Goal: Task Accomplishment & Management: Manage account settings

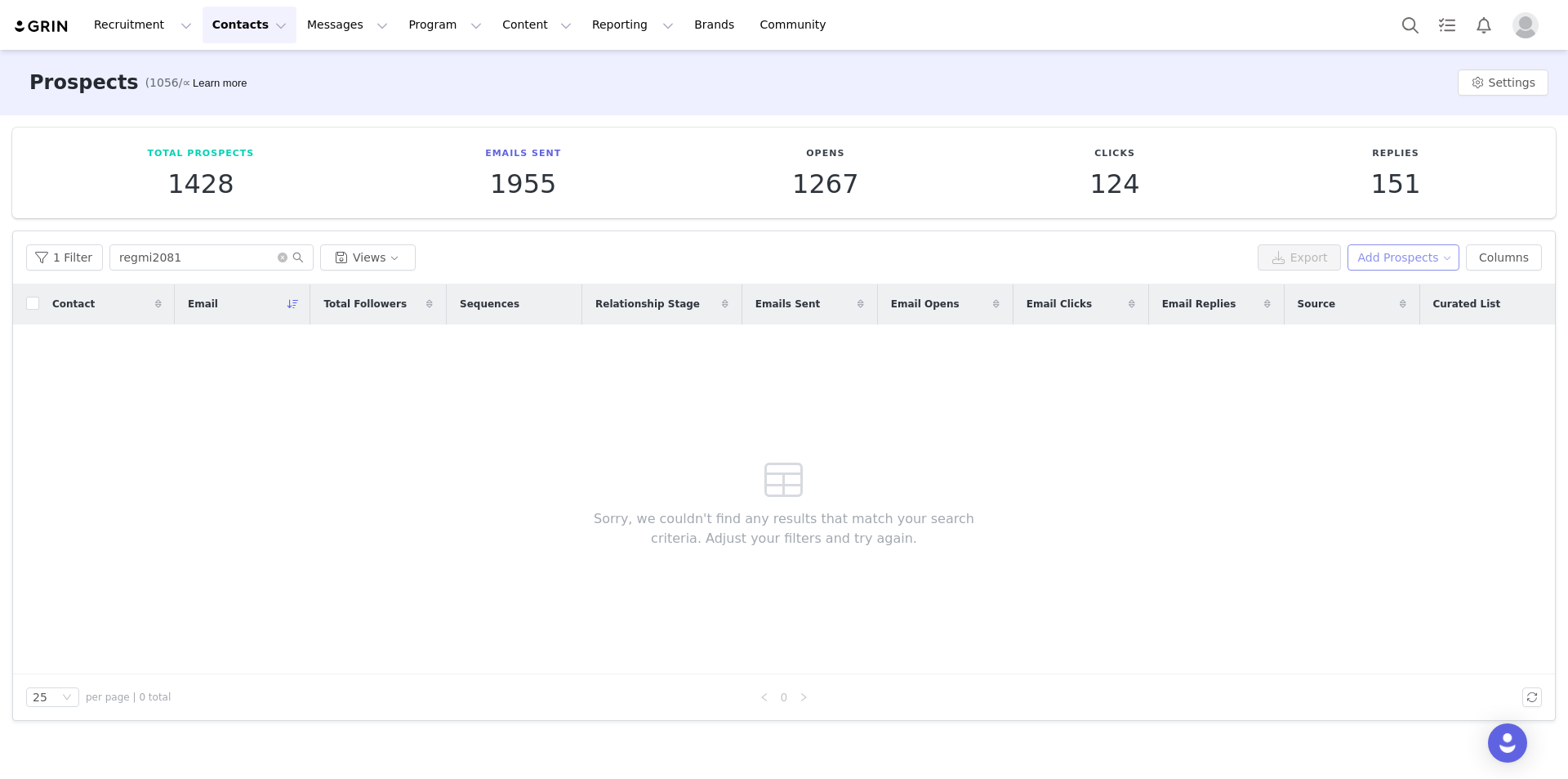
click at [1380, 250] on button "Add Prospects" at bounding box center [1404, 257] width 113 height 26
click at [1410, 290] on span "Add a Prospect" at bounding box center [1412, 290] width 86 height 18
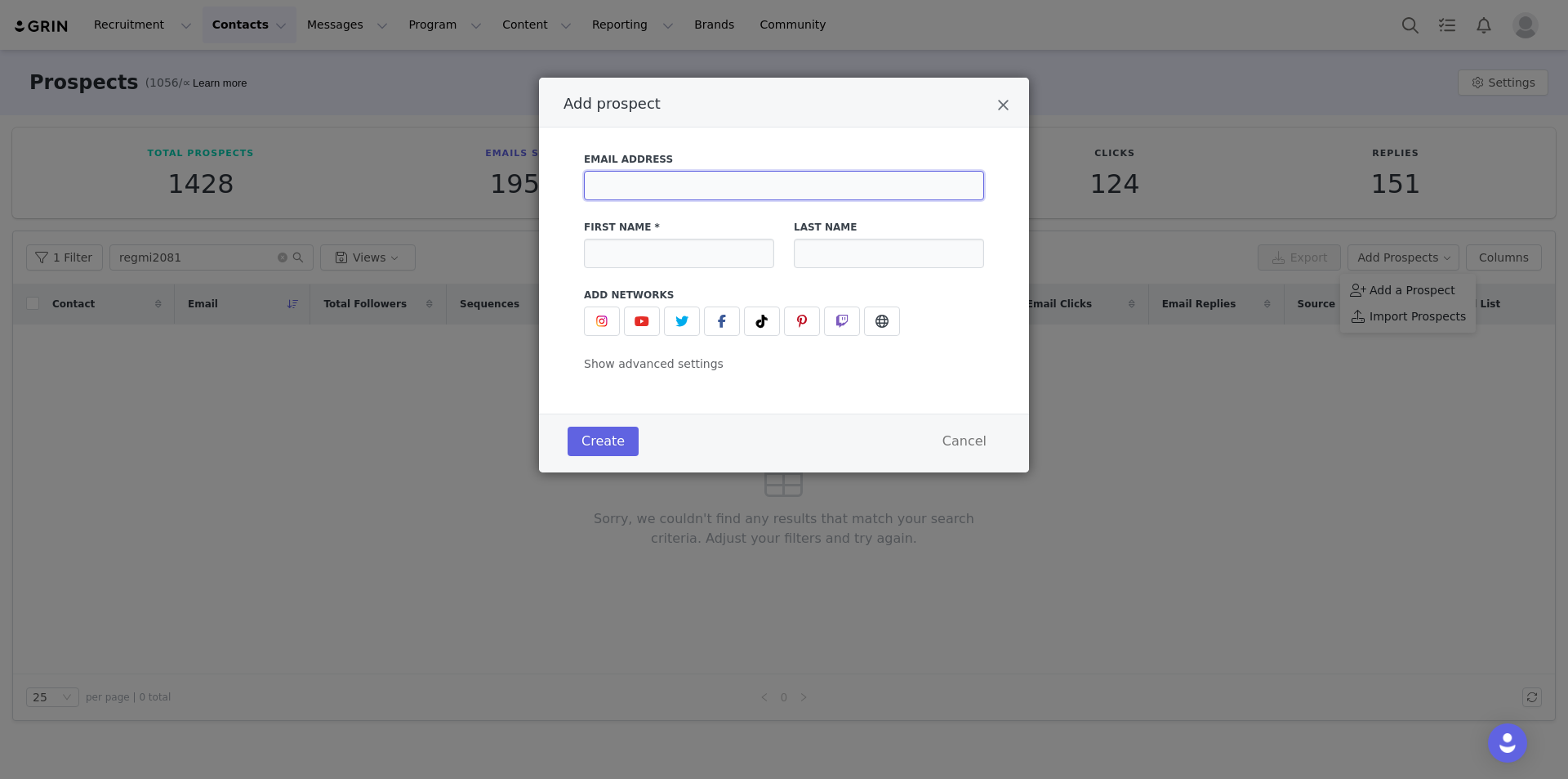
click at [713, 190] on input "Add prospect" at bounding box center [784, 185] width 401 height 29
paste input "cvales4@yahoo.com"
type input "cvales4@yahoo.com"
click at [656, 254] on input "Add prospect" at bounding box center [678, 253] width 190 height 29
click at [1006, 101] on icon "Close" at bounding box center [1003, 105] width 13 height 17
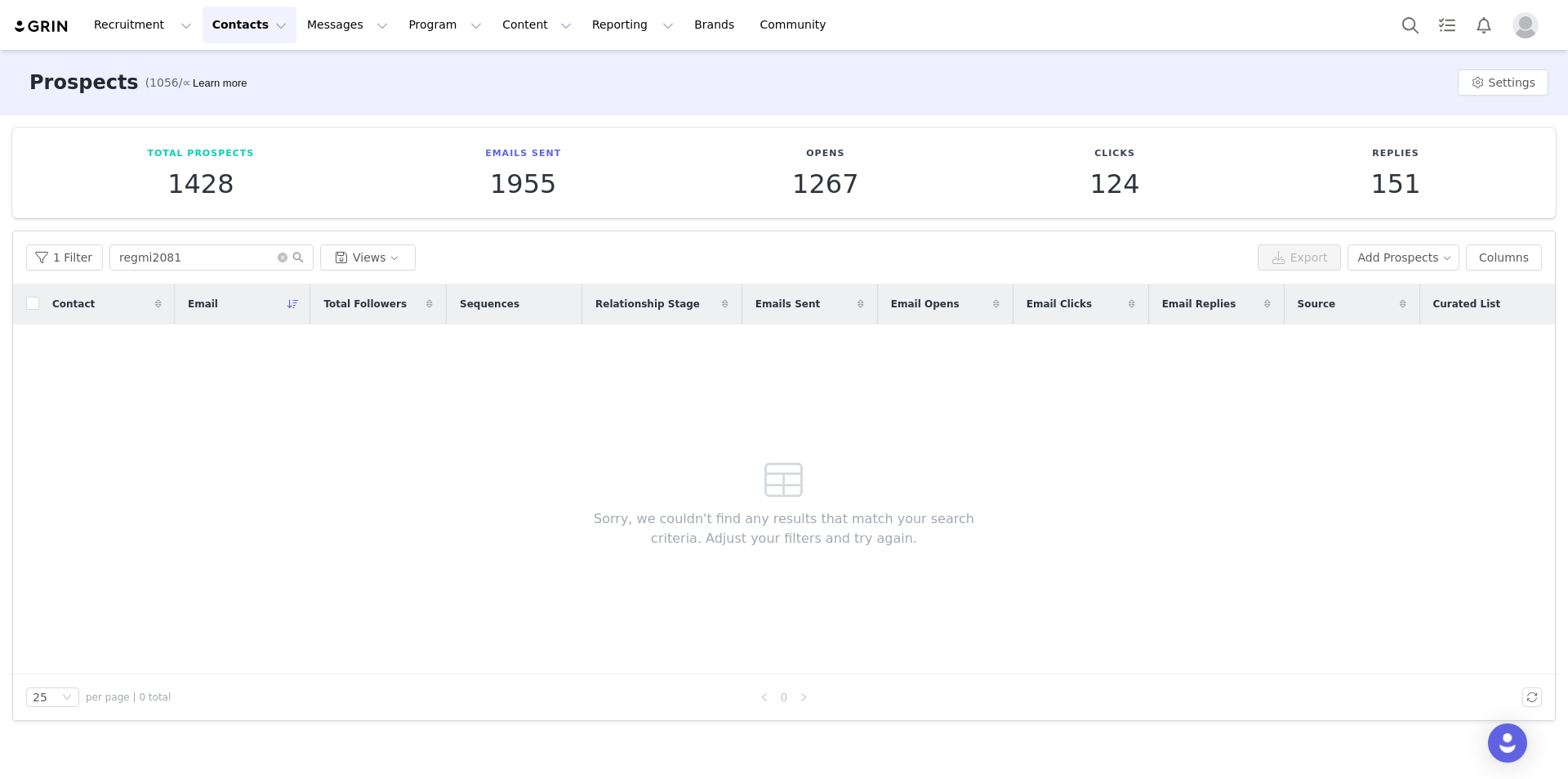
click at [1522, 26] on img "Profile" at bounding box center [1525, 25] width 26 height 26
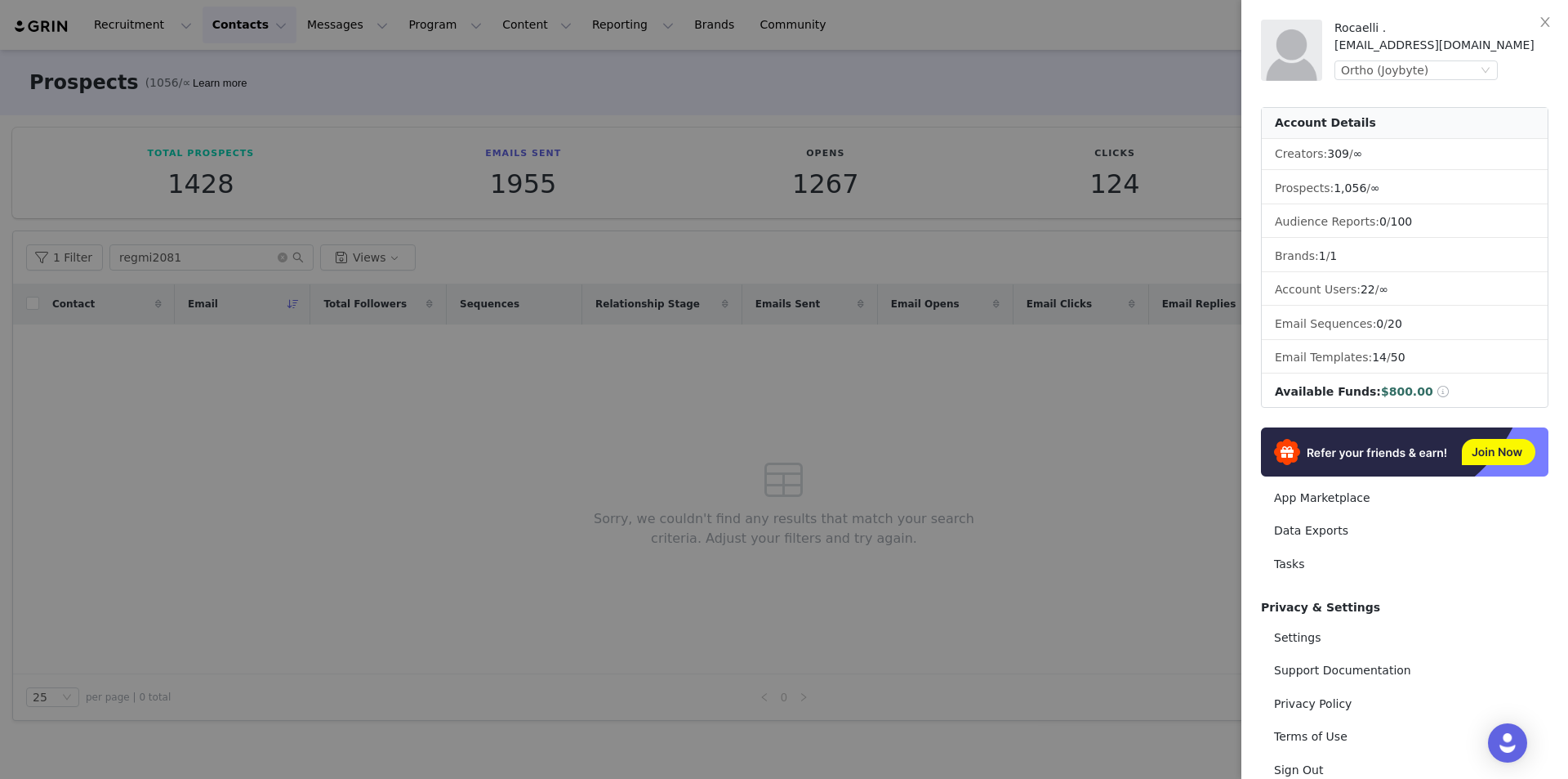
click at [1449, 80] on div "Rocaelli . rocaelli@joybyte.com Ortho (Joybyte)" at bounding box center [1441, 50] width 214 height 61
click at [1446, 74] on div "Ortho (Joybyte)" at bounding box center [1409, 70] width 136 height 18
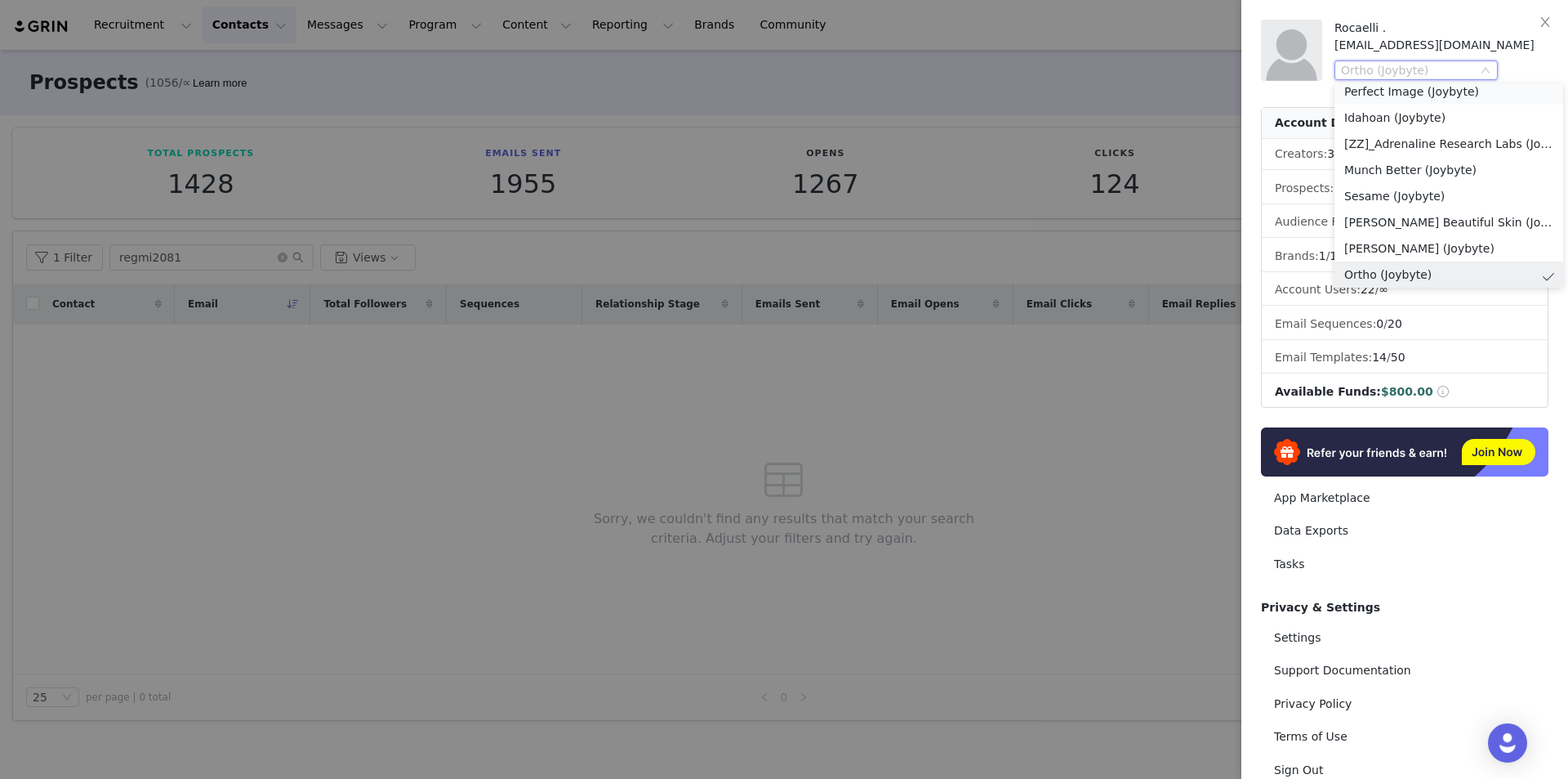
scroll to position [553, 0]
click at [1465, 173] on li "Munch Better (Joybyte)" at bounding box center [1448, 175] width 229 height 26
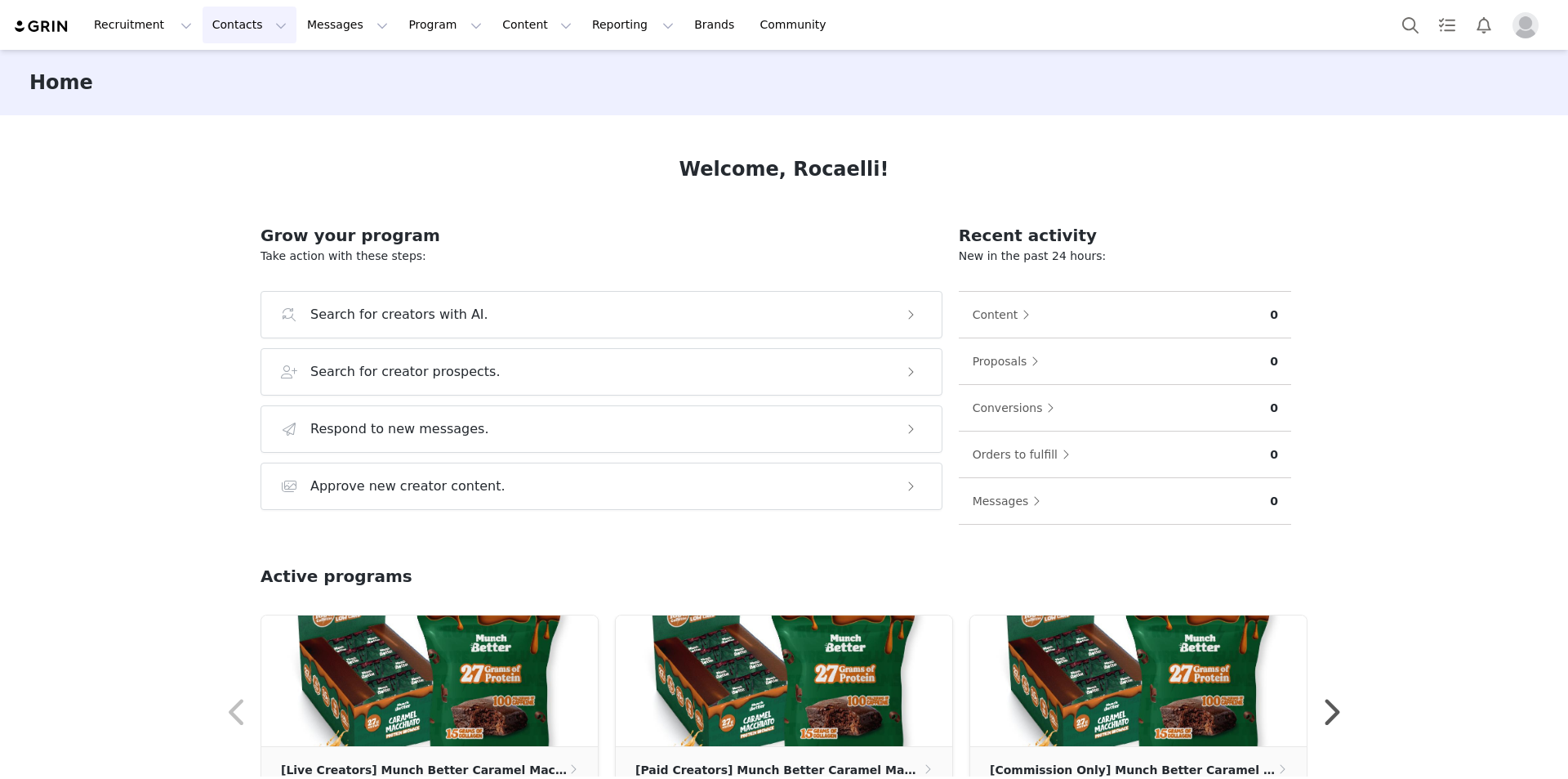
click at [248, 18] on button "Contacts Contacts" at bounding box center [249, 25] width 94 height 37
click at [257, 102] on div "Prospects" at bounding box center [251, 102] width 109 height 18
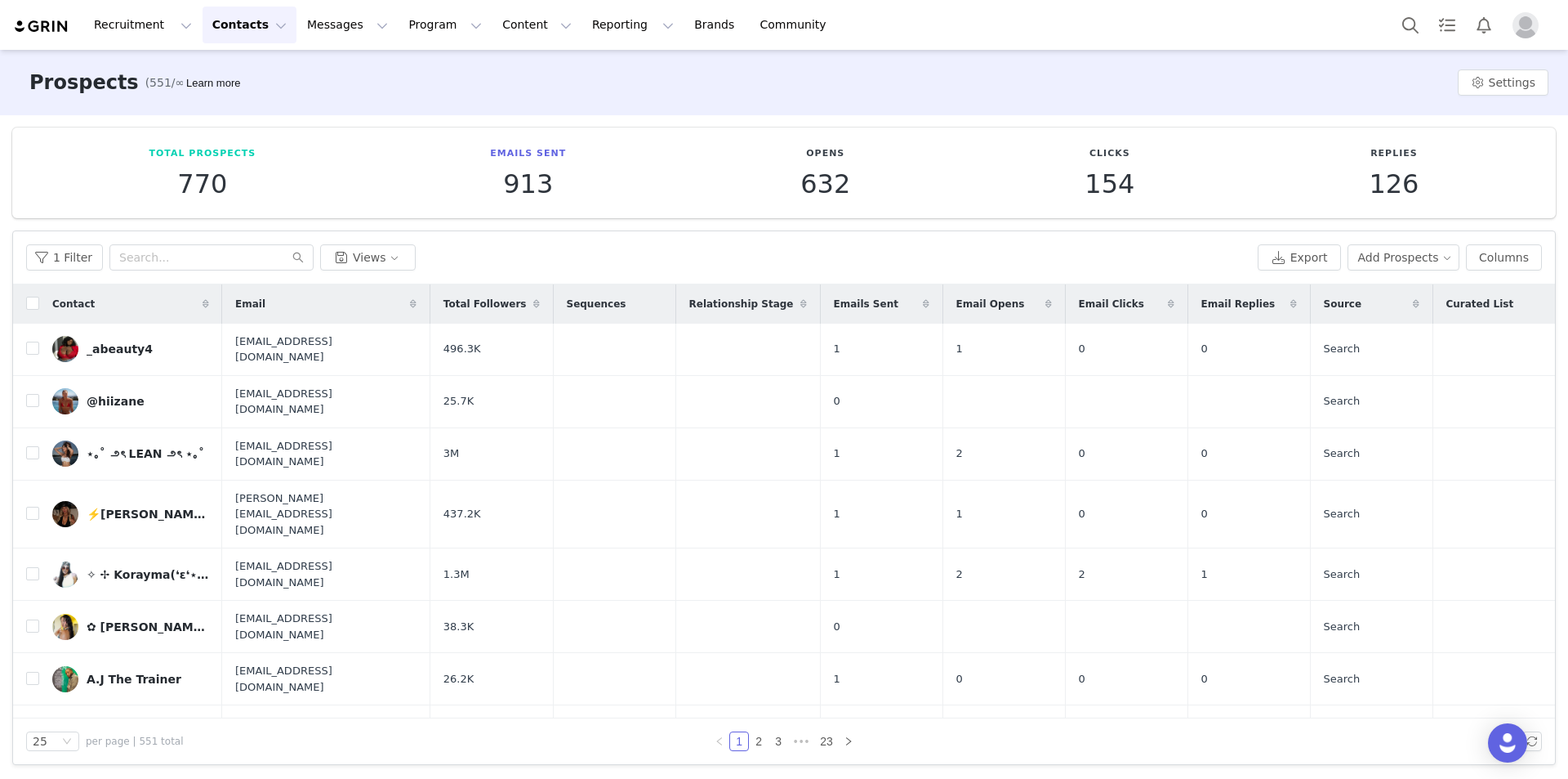
click at [229, 30] on button "Contacts Contacts" at bounding box center [249, 25] width 94 height 37
click at [235, 102] on p "Prospects" at bounding box center [227, 102] width 55 height 18
click at [1378, 253] on button "Add Prospects" at bounding box center [1404, 257] width 113 height 26
click at [1386, 287] on span "Add a Prospect" at bounding box center [1400, 290] width 86 height 18
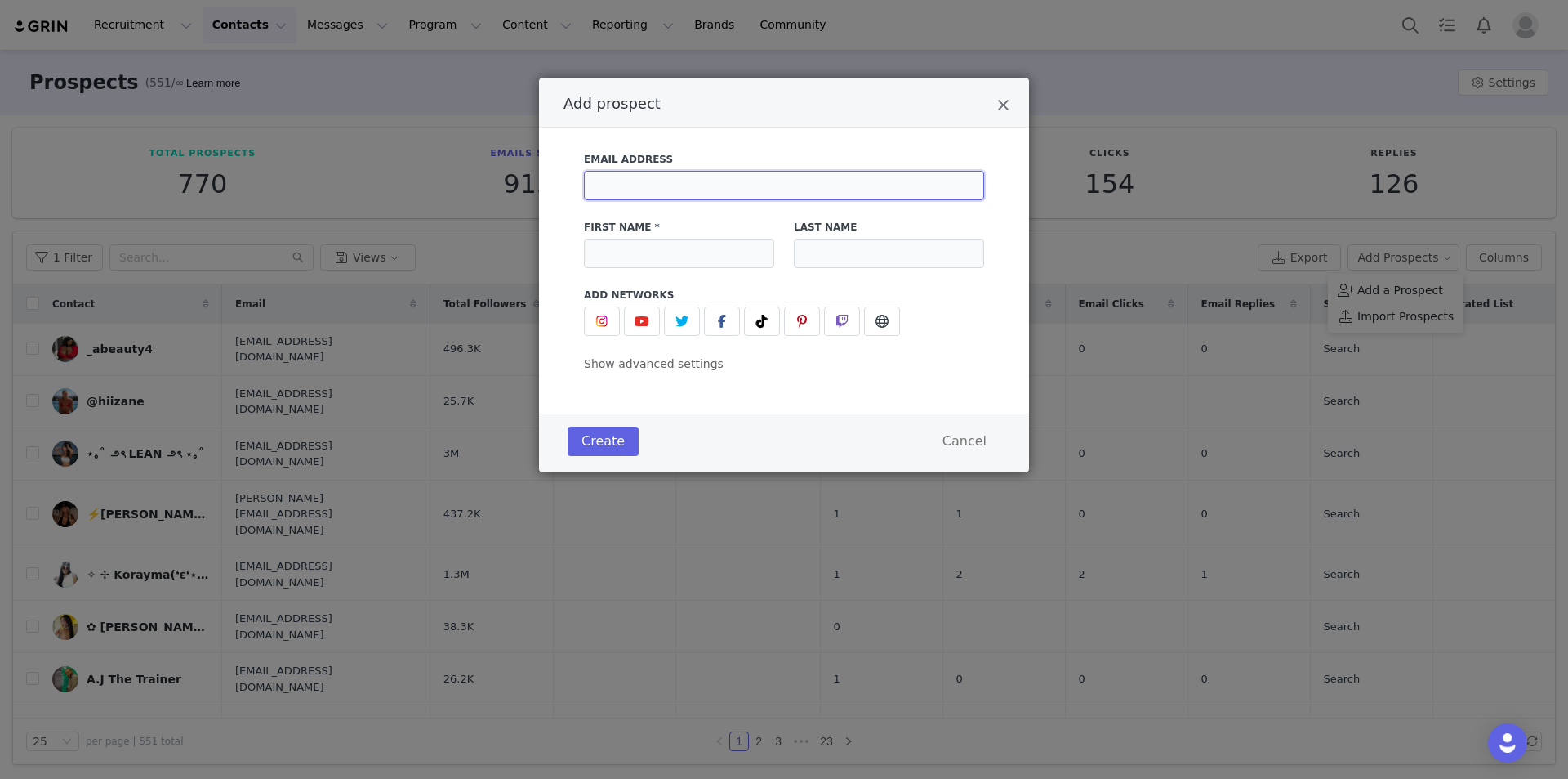
click at [695, 199] on input "Add prospect" at bounding box center [784, 185] width 401 height 29
paste input "cvales4@yahoo.com"
type input "cvales4@yahoo.com"
click at [669, 245] on input "Add prospect" at bounding box center [678, 253] width 190 height 29
paste input "CMV"
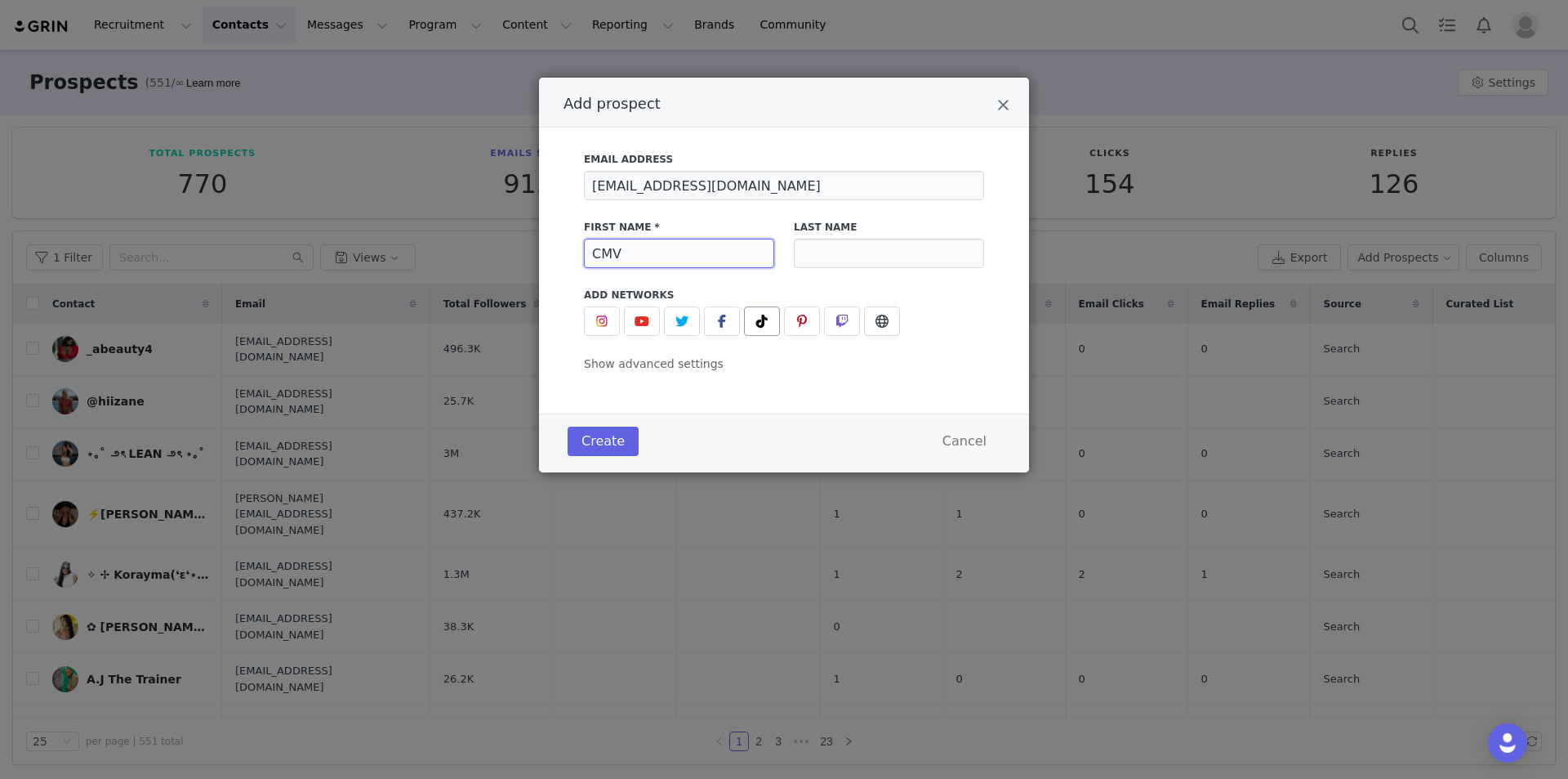
type input "CMV"
click at [771, 320] on span "Add prospect" at bounding box center [762, 321] width 19 height 19
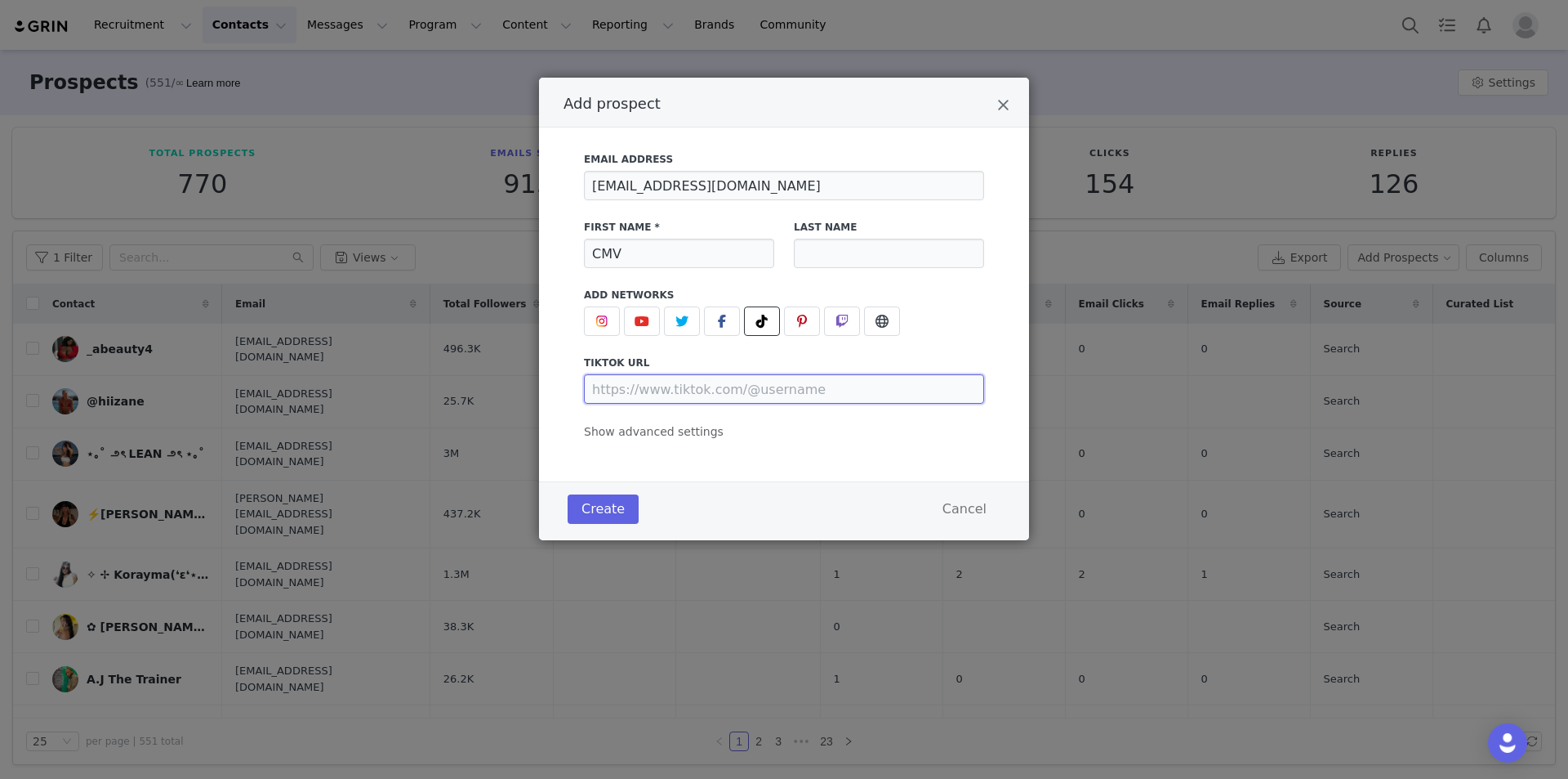
click at [760, 396] on input "Add prospect" at bounding box center [784, 389] width 401 height 29
paste input "https://www.tiktok.com/@kitkatvales"
type input "https://www.tiktok.com/@kitkatvales"
click at [692, 433] on span "Show advanced settings" at bounding box center [653, 431] width 139 height 13
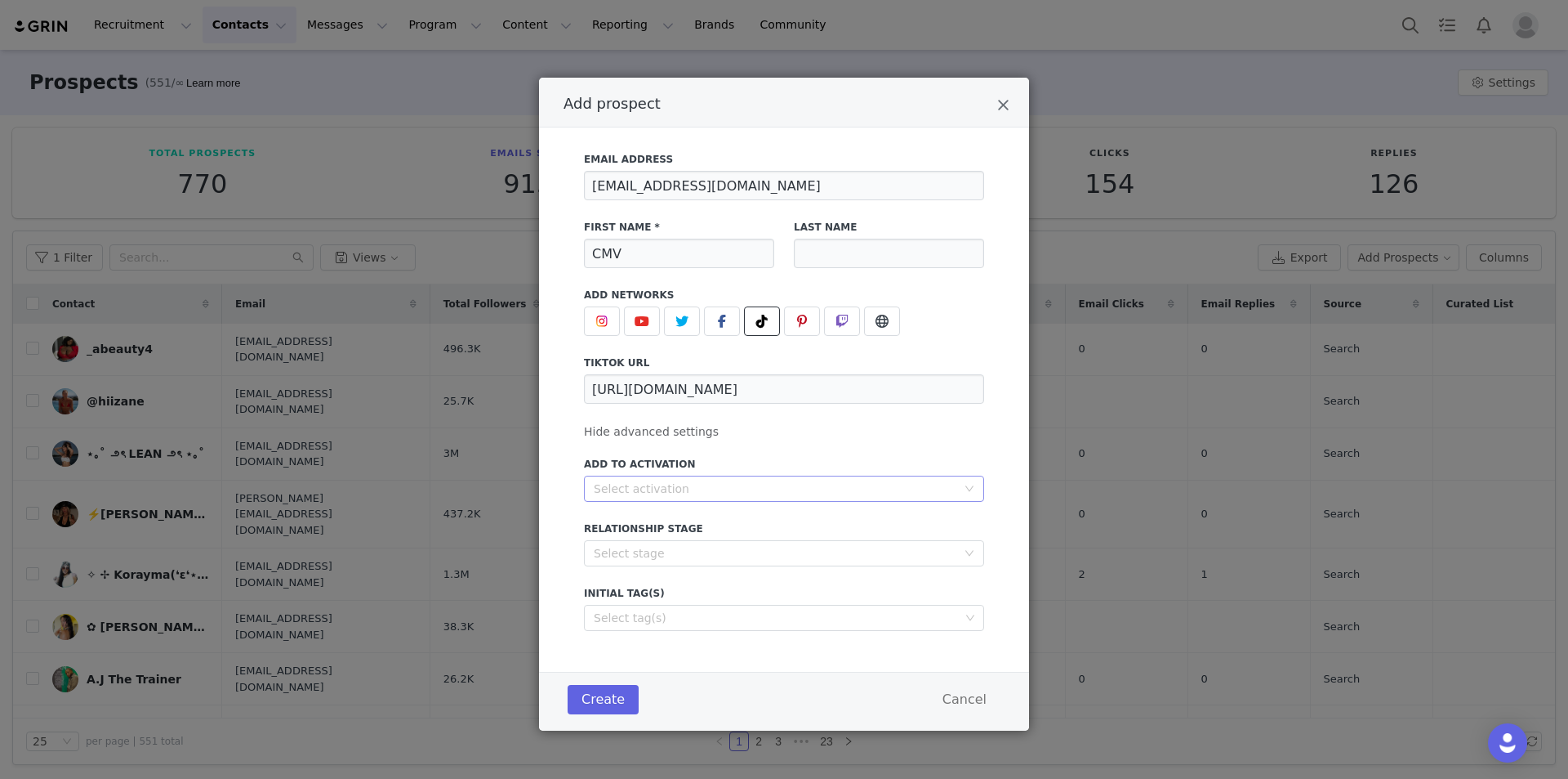
click at [679, 484] on div "Select activation" at bounding box center [775, 488] width 363 height 17
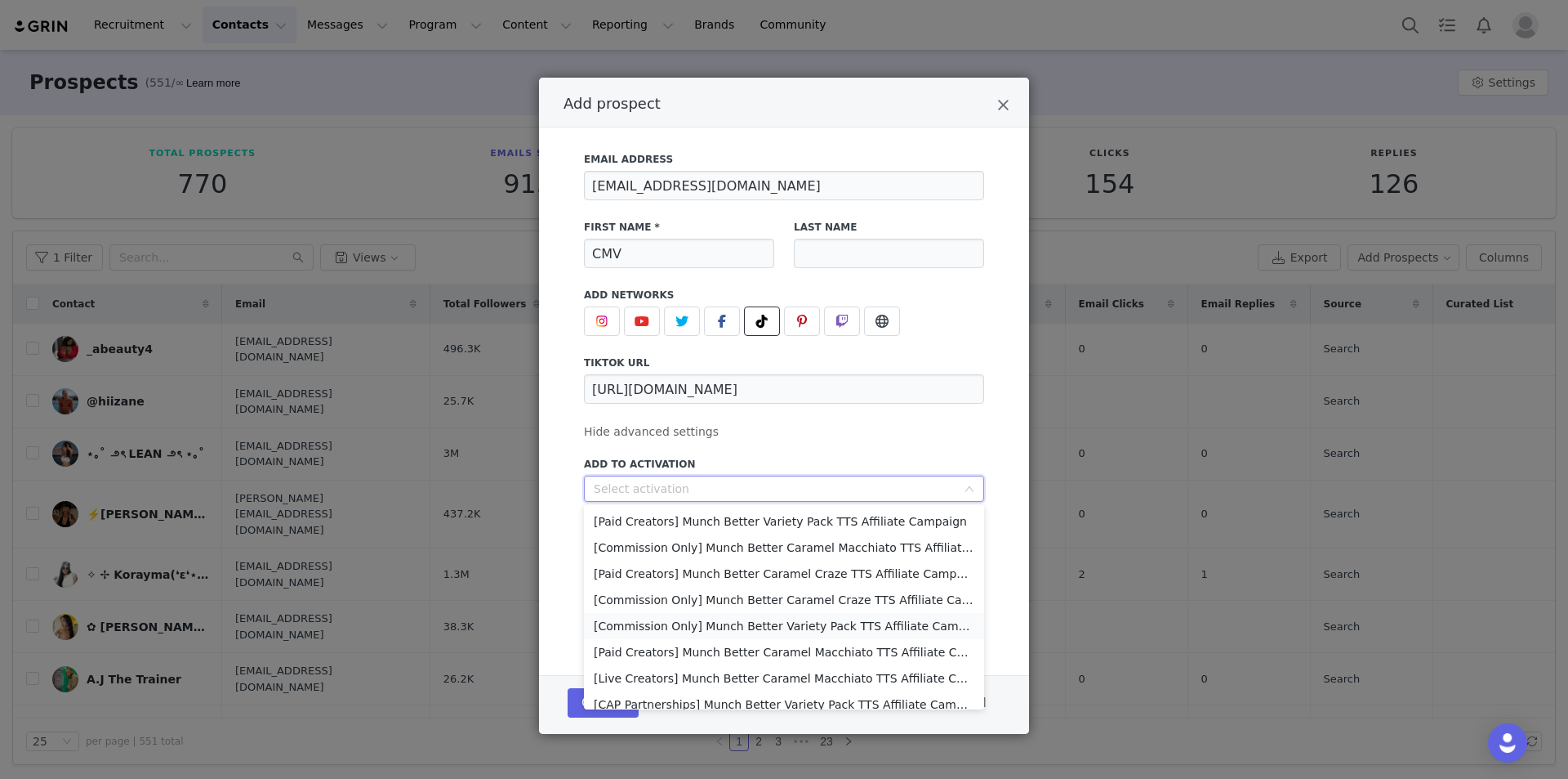
click at [729, 623] on li "[Commission Only] Munch Better Variety Pack TTS Affiliate Campaign" at bounding box center [784, 626] width 401 height 26
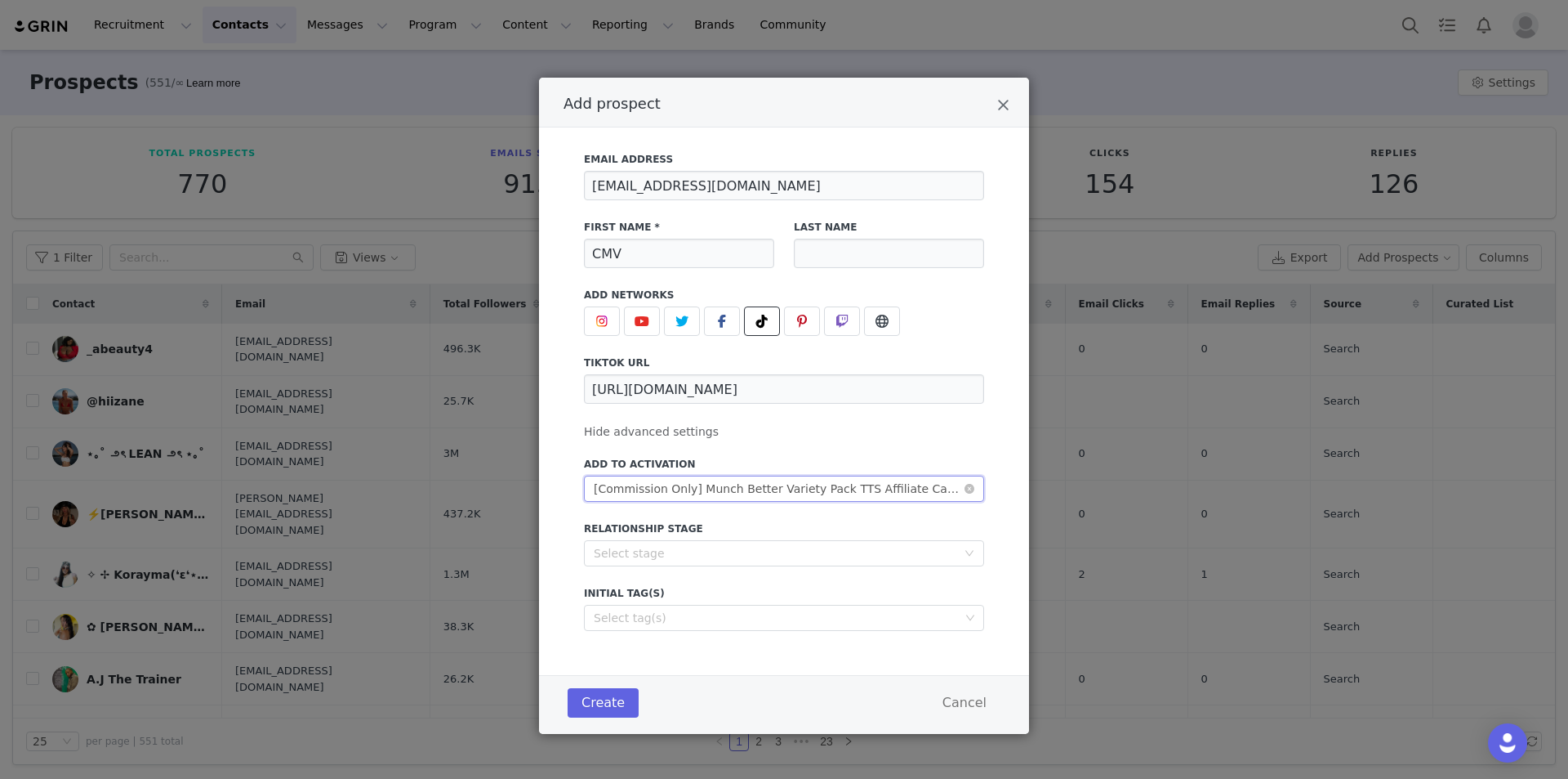
click at [805, 484] on div "[Commission Only] Munch Better Variety Pack TTS Affiliate Campaign" at bounding box center [779, 488] width 370 height 24
click at [600, 699] on button "Create" at bounding box center [602, 703] width 71 height 29
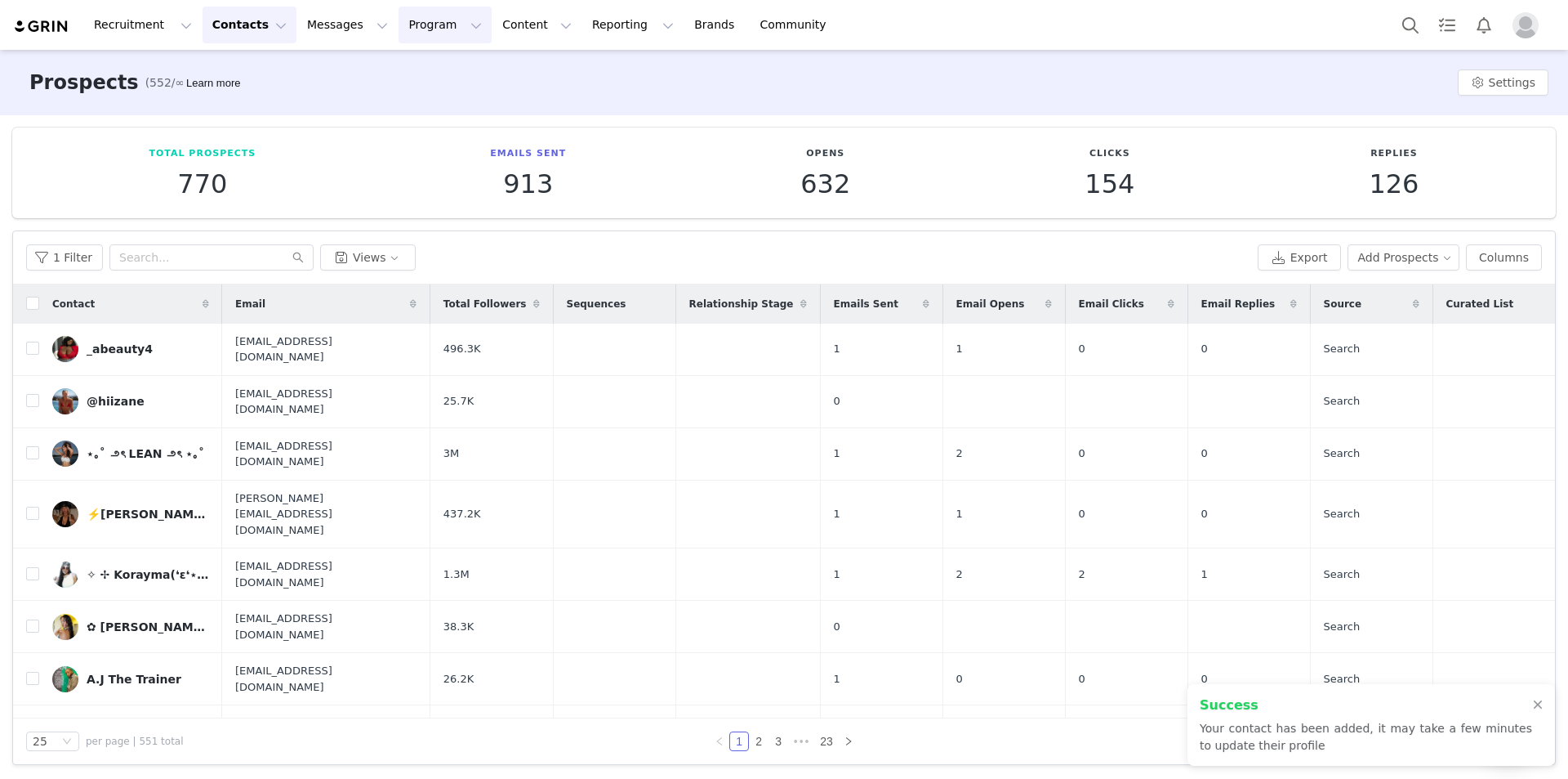
click at [400, 27] on button "Program Program" at bounding box center [445, 25] width 94 height 37
click at [426, 68] on p "Activations" at bounding box center [402, 72] width 63 height 18
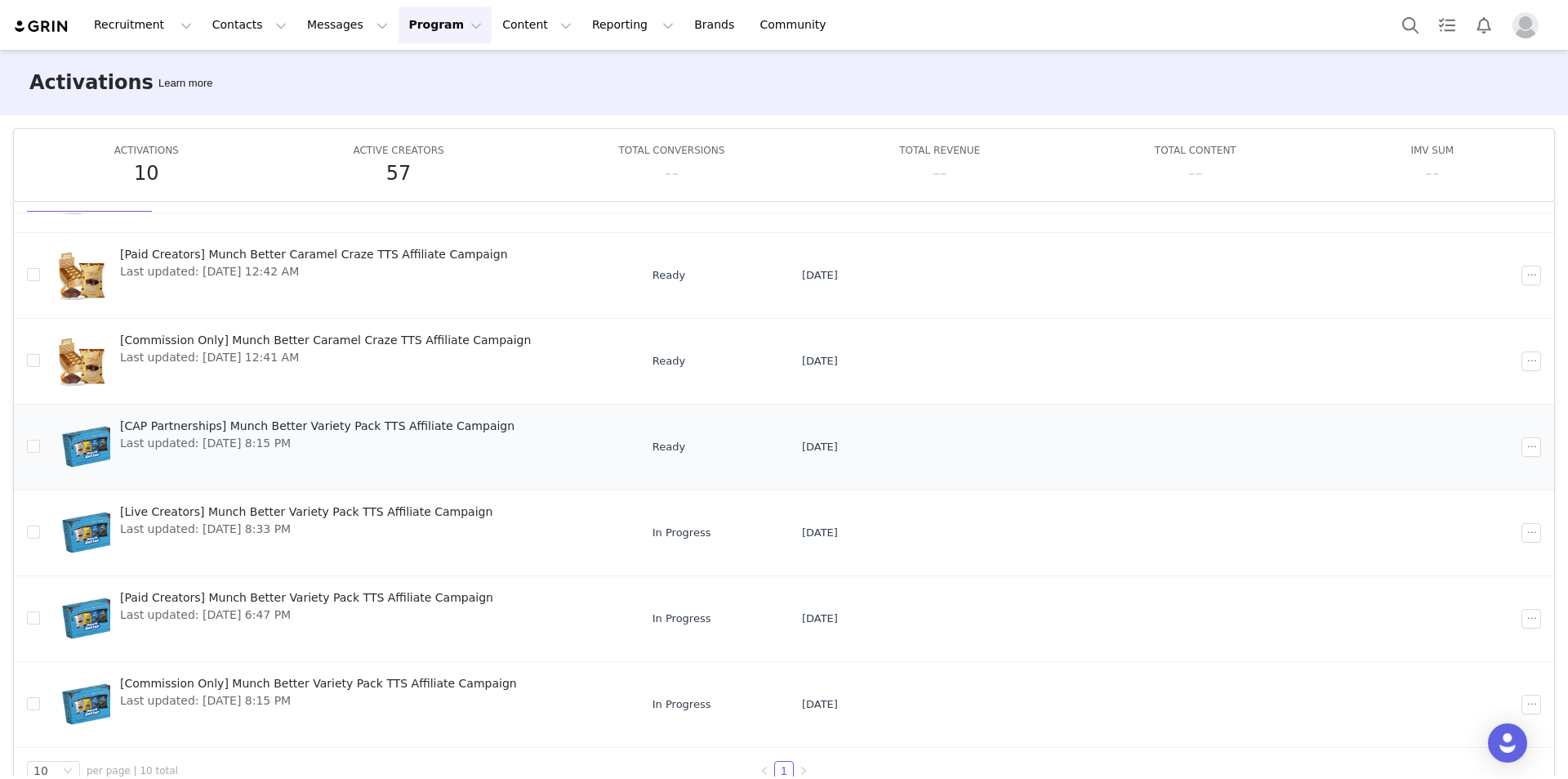
scroll to position [87, 0]
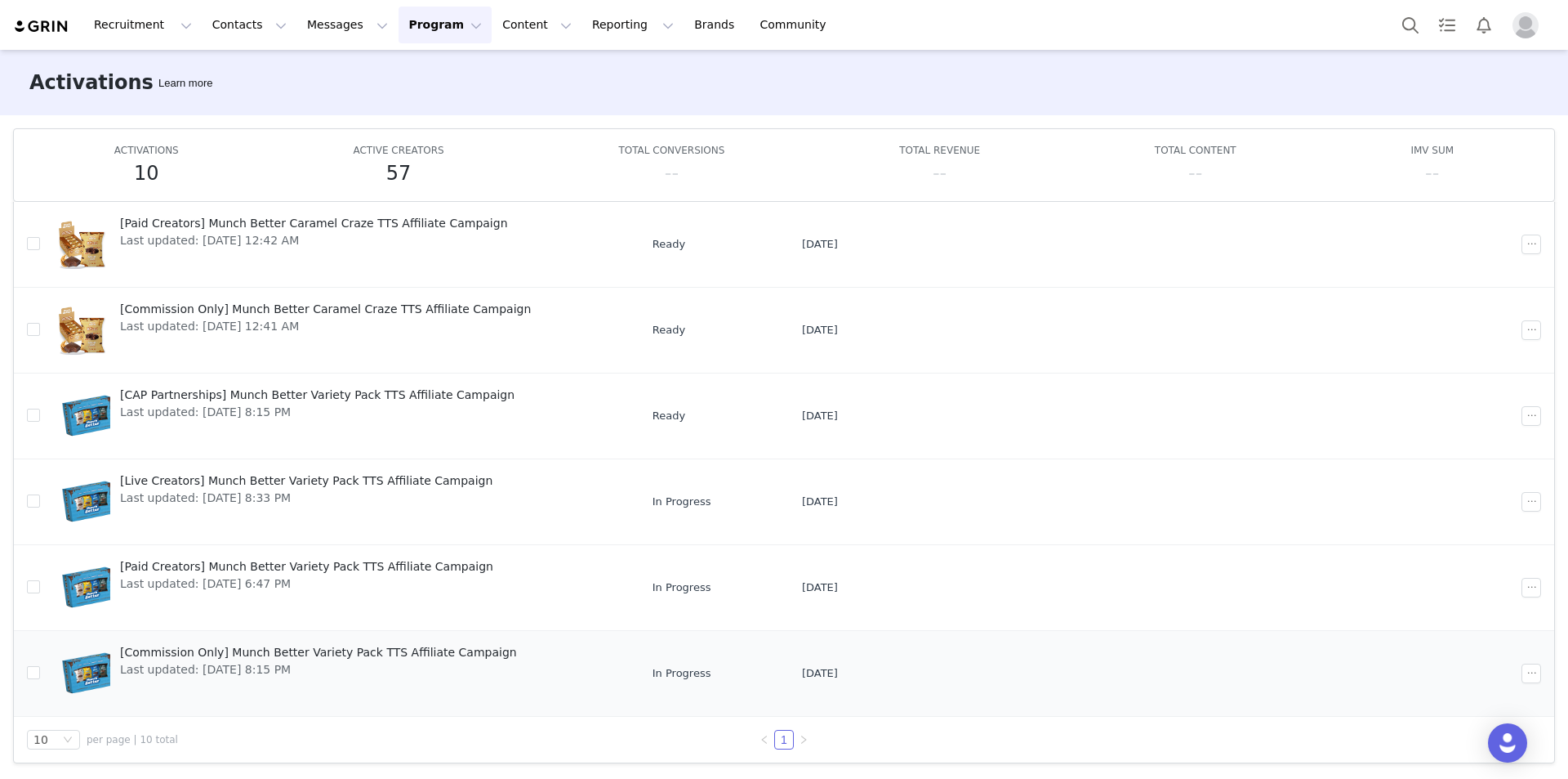
click at [240, 665] on span "Last updated: Sep 16, 2025 8:15 PM" at bounding box center [318, 670] width 397 height 18
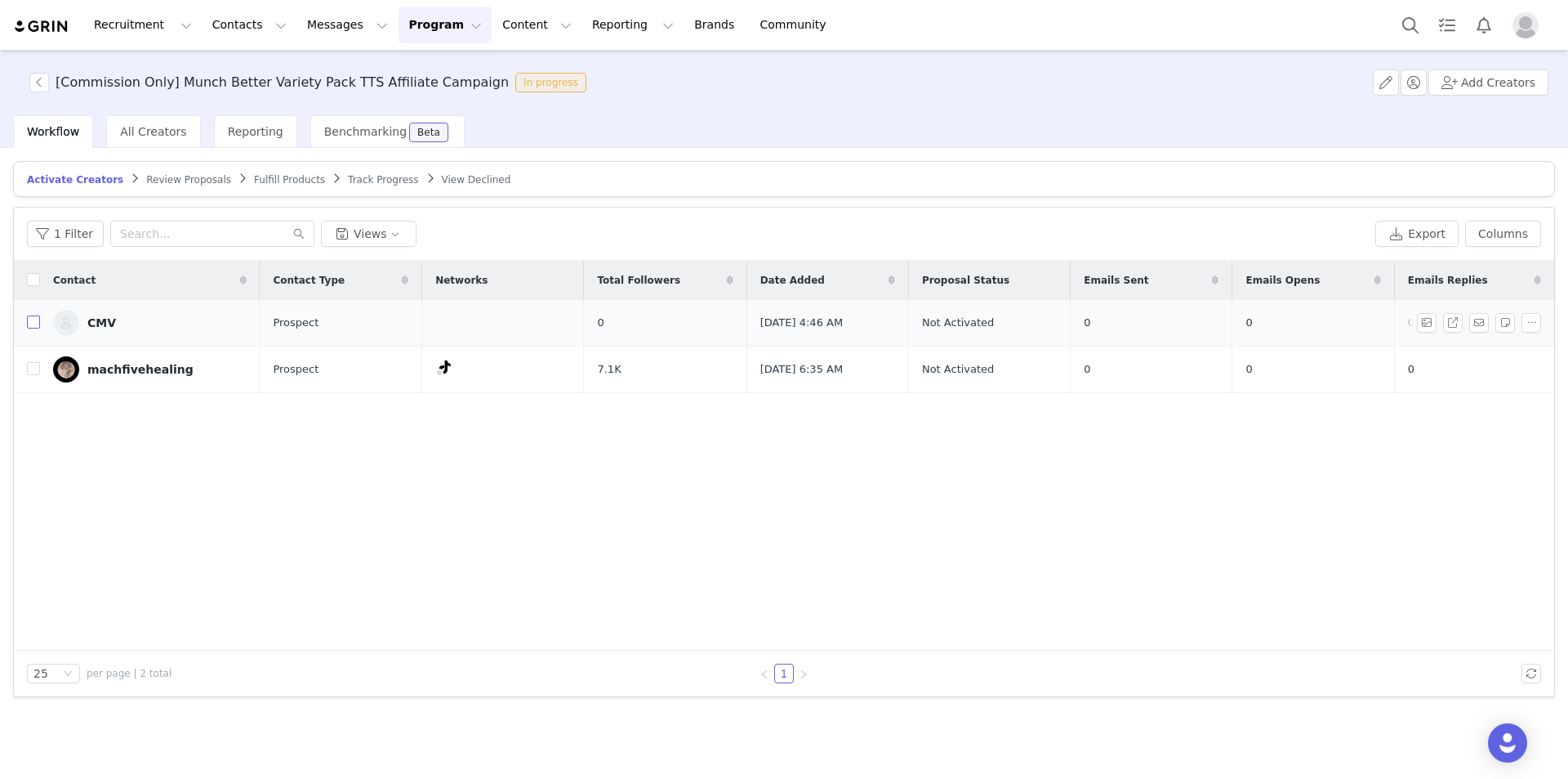
click at [34, 323] on input "checkbox" at bounding box center [33, 321] width 13 height 13
checkbox input "true"
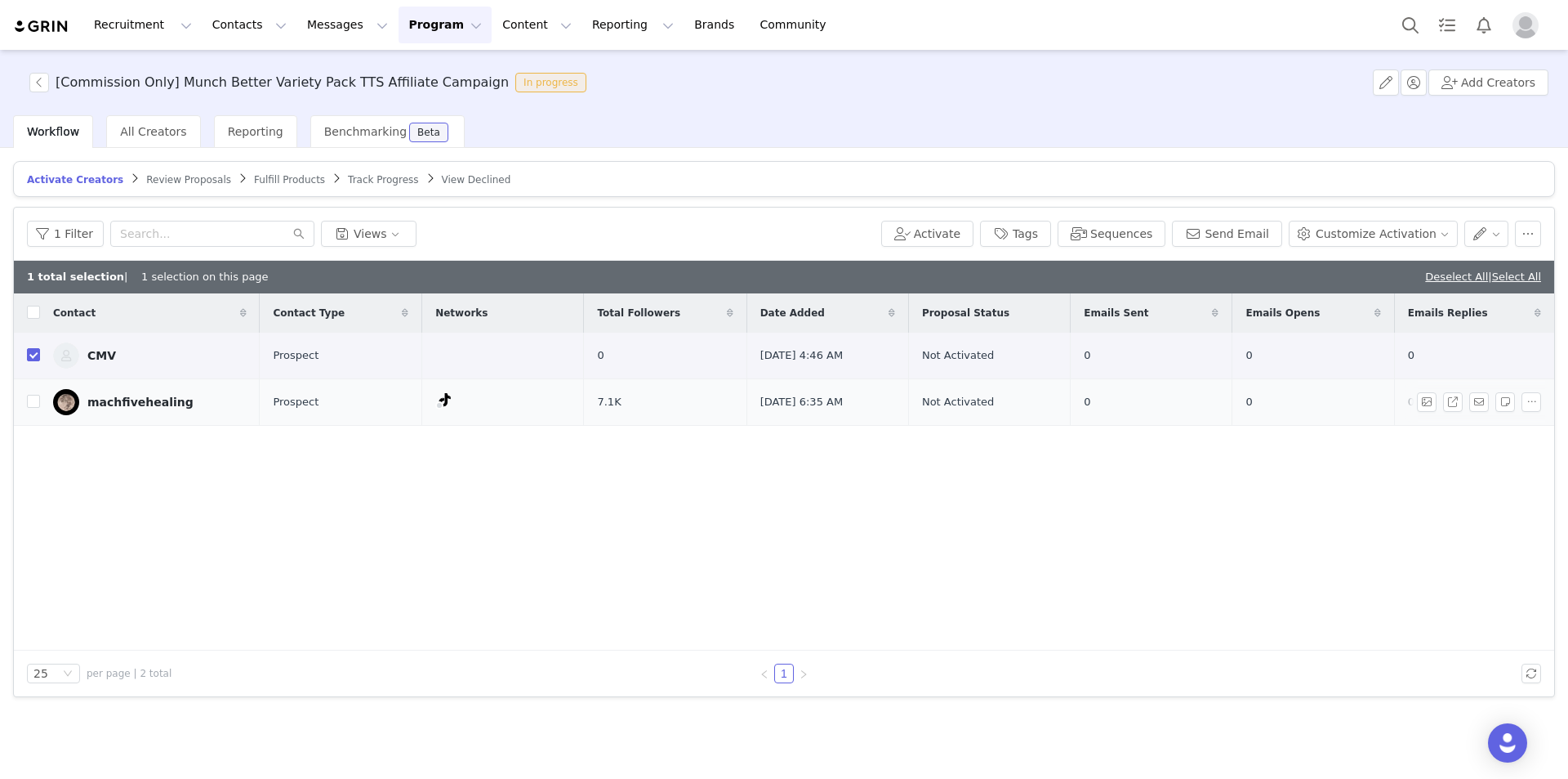
click at [26, 405] on td at bounding box center [26, 403] width 26 height 47
click at [38, 402] on input "checkbox" at bounding box center [33, 401] width 13 height 13
checkbox input "true"
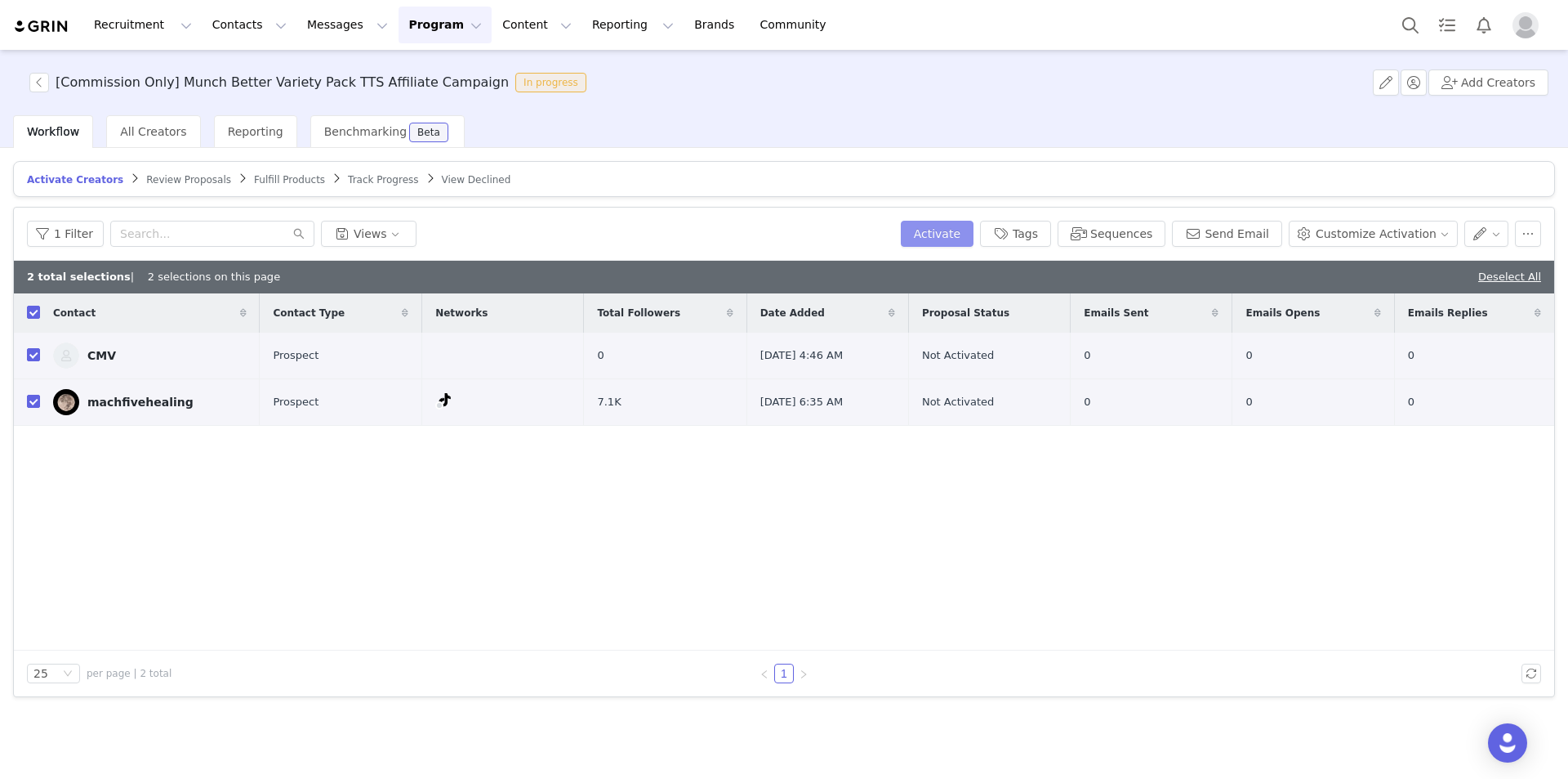
click at [974, 233] on button "Activate" at bounding box center [937, 233] width 73 height 26
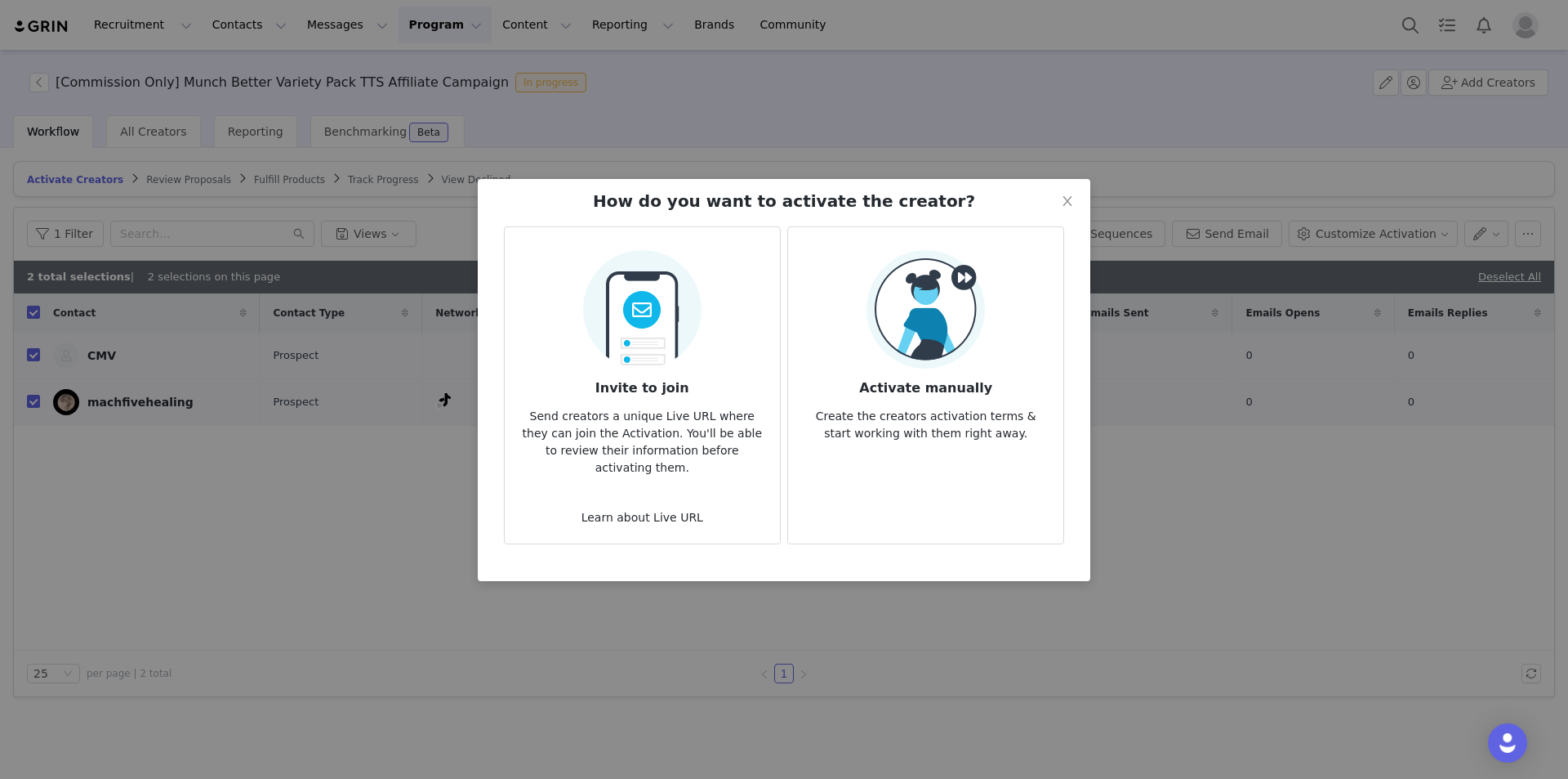
click at [1007, 299] on div "Activate manually Create the creators activation terms & start working with the…" at bounding box center [926, 345] width 249 height 192
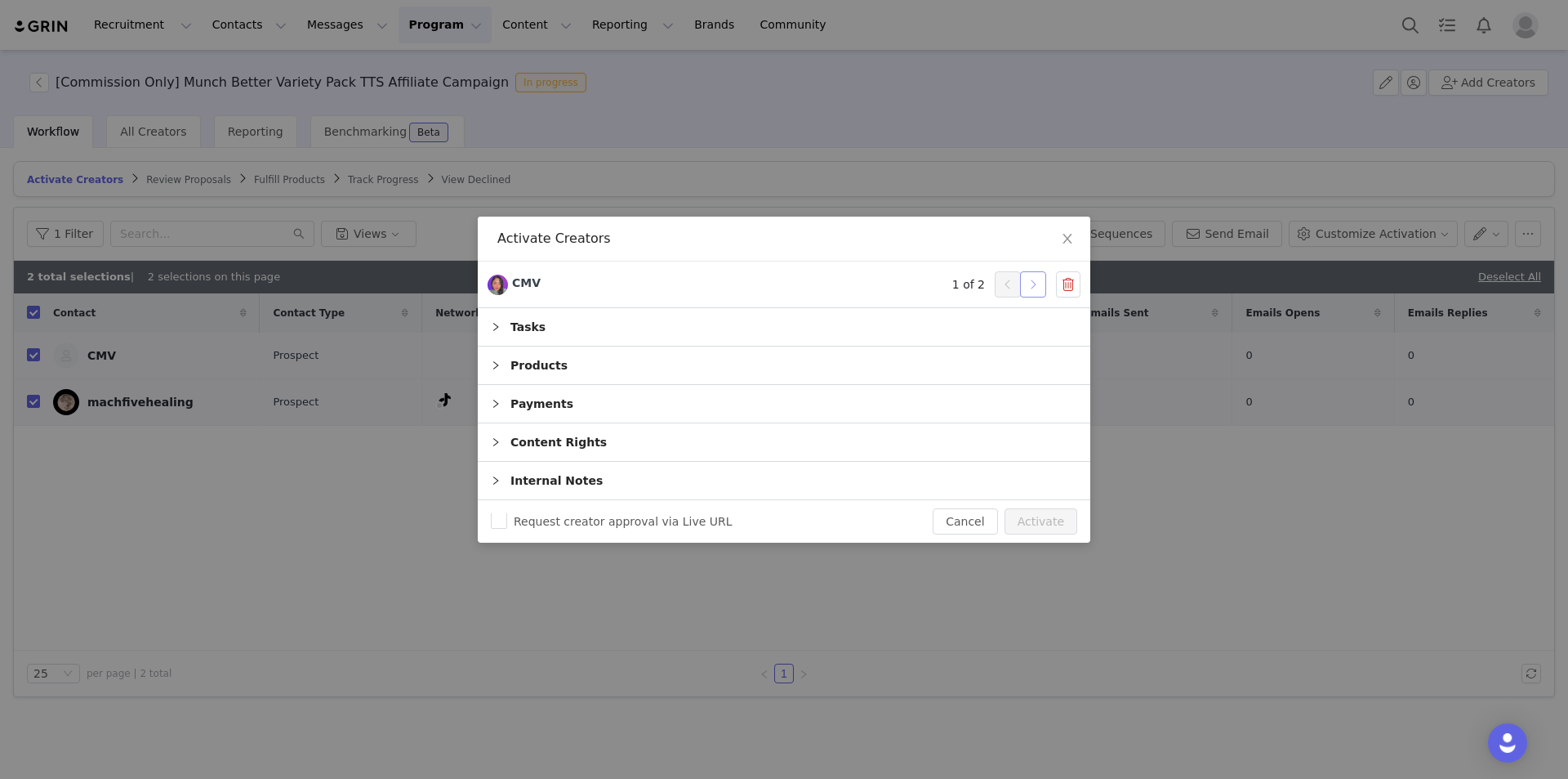
click at [1041, 290] on button "button" at bounding box center [1033, 284] width 26 height 26
click at [1044, 526] on button "Activate" at bounding box center [1041, 521] width 73 height 26
checkbox input "false"
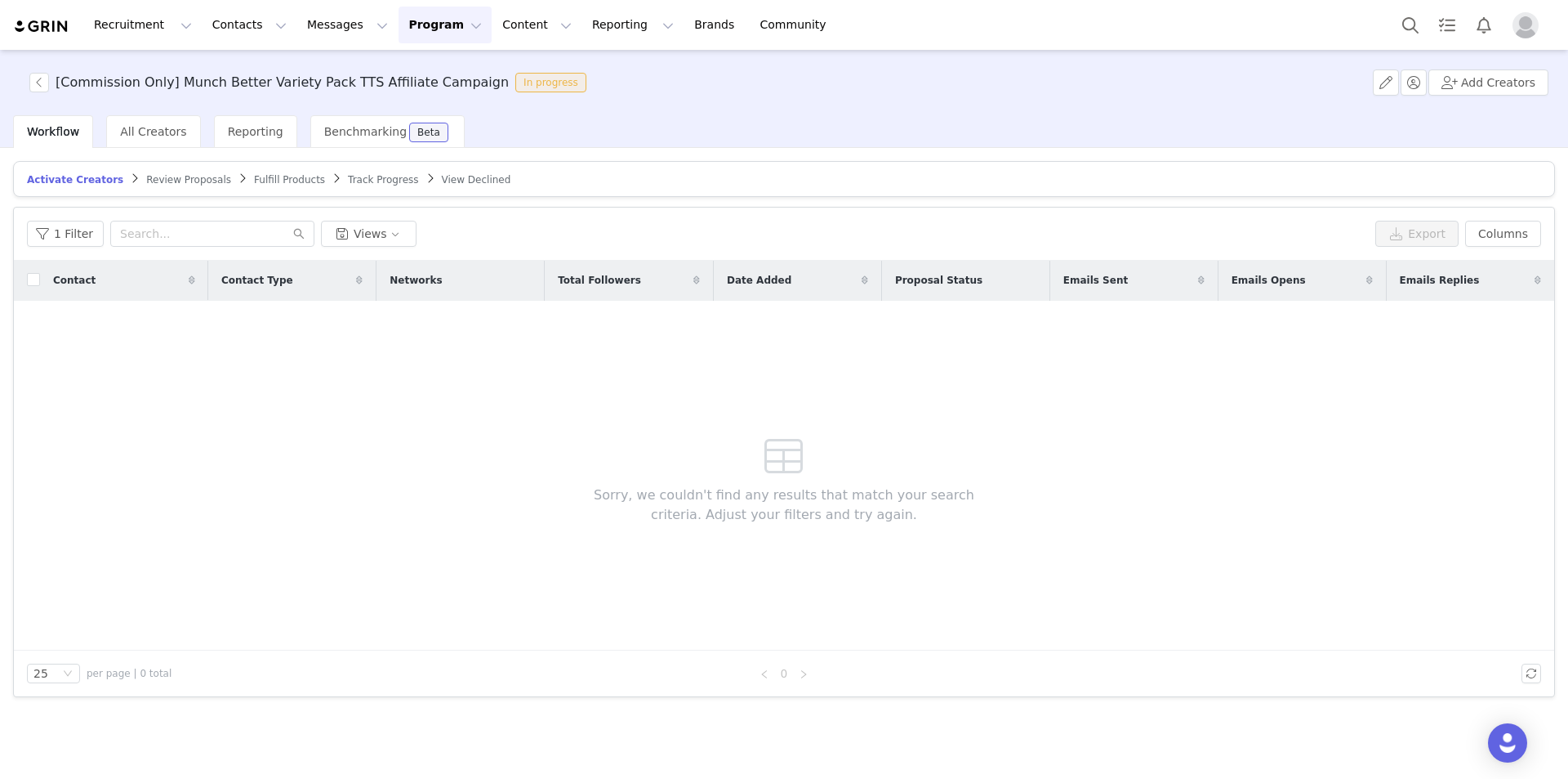
click at [348, 175] on span "Track Progress" at bounding box center [383, 179] width 70 height 12
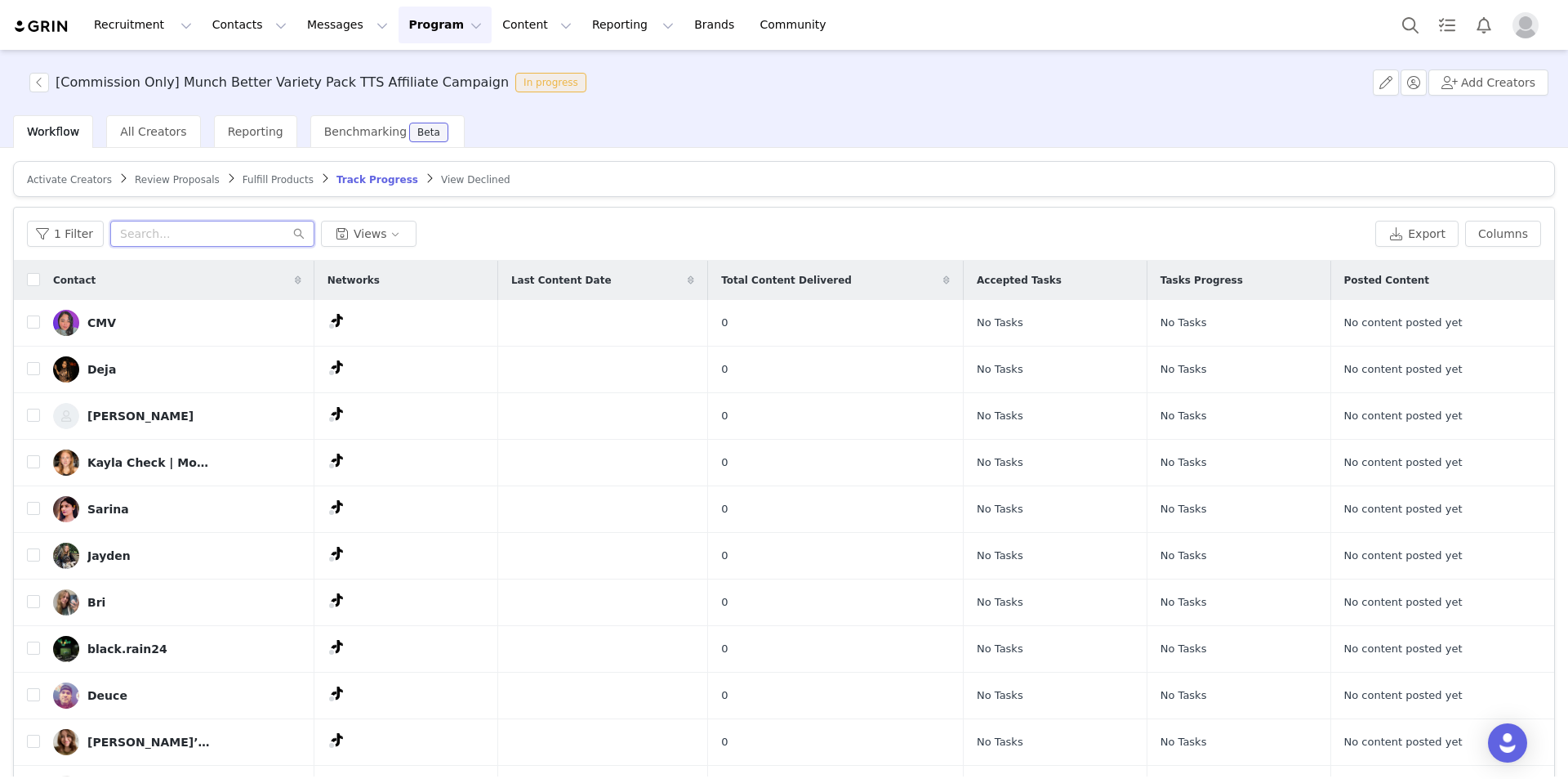
click at [227, 227] on input "text" at bounding box center [212, 233] width 205 height 26
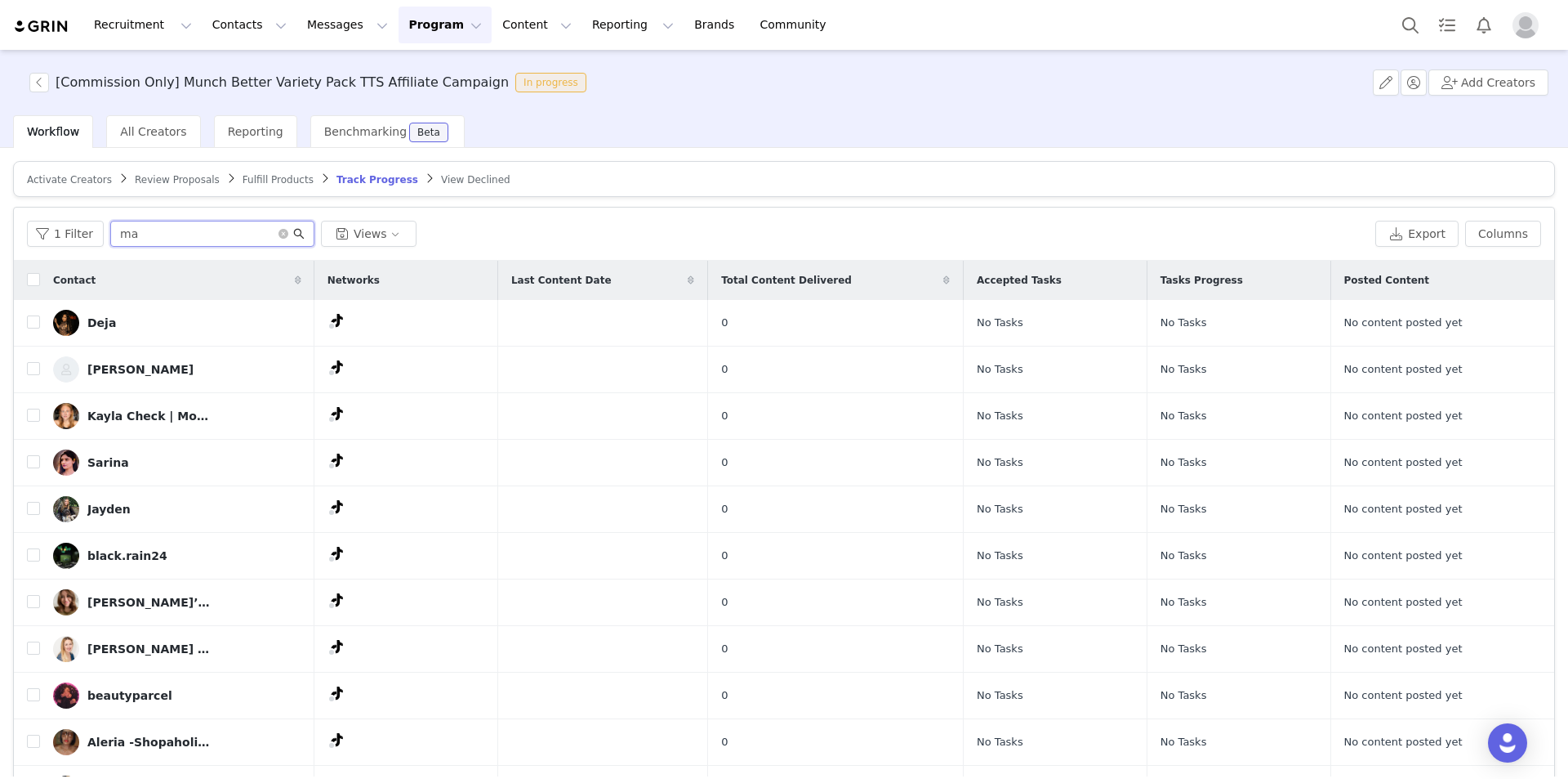
type input "m"
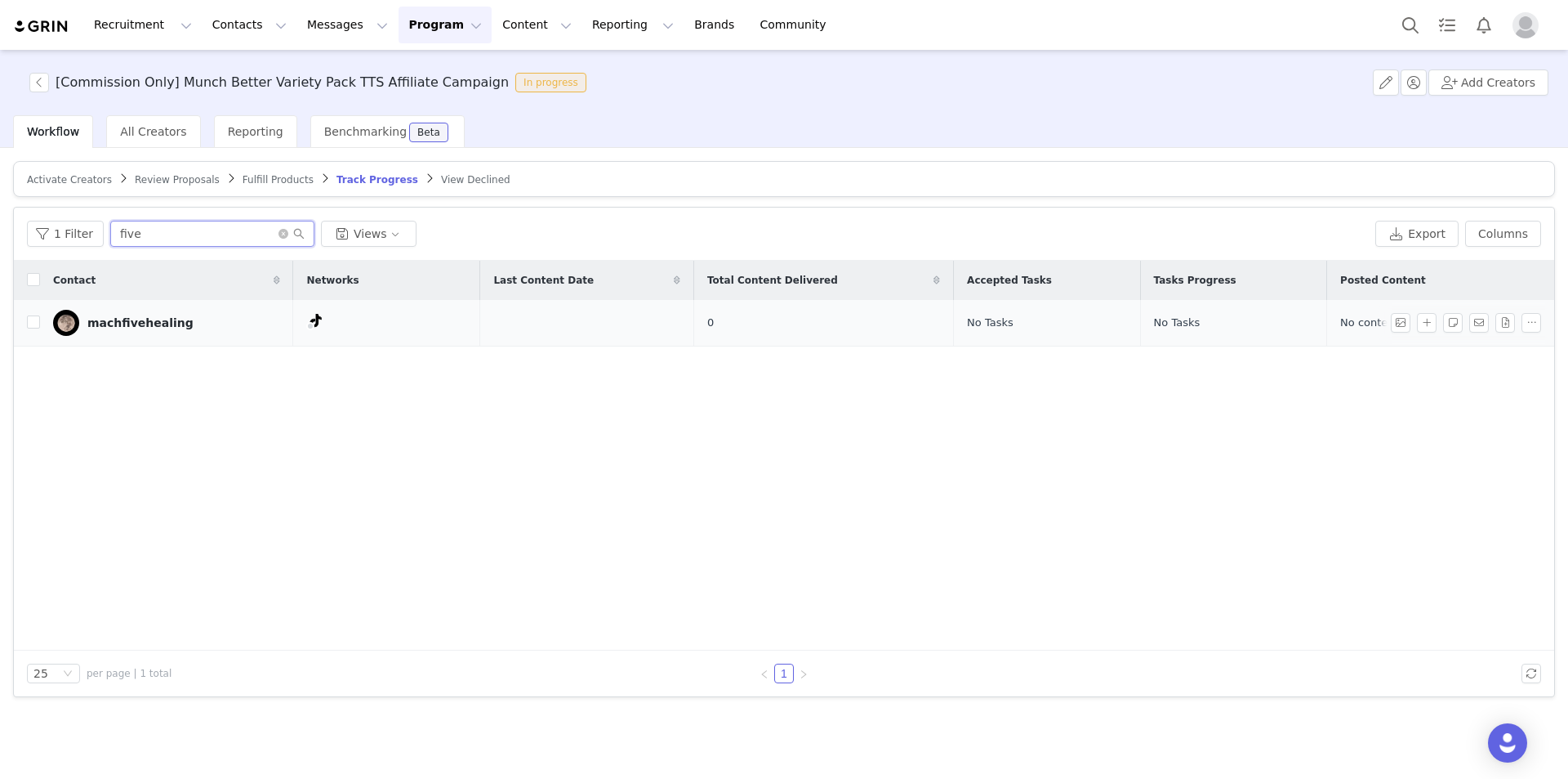
type input "five"
click at [33, 324] on input "checkbox" at bounding box center [33, 321] width 13 height 13
checkbox input "true"
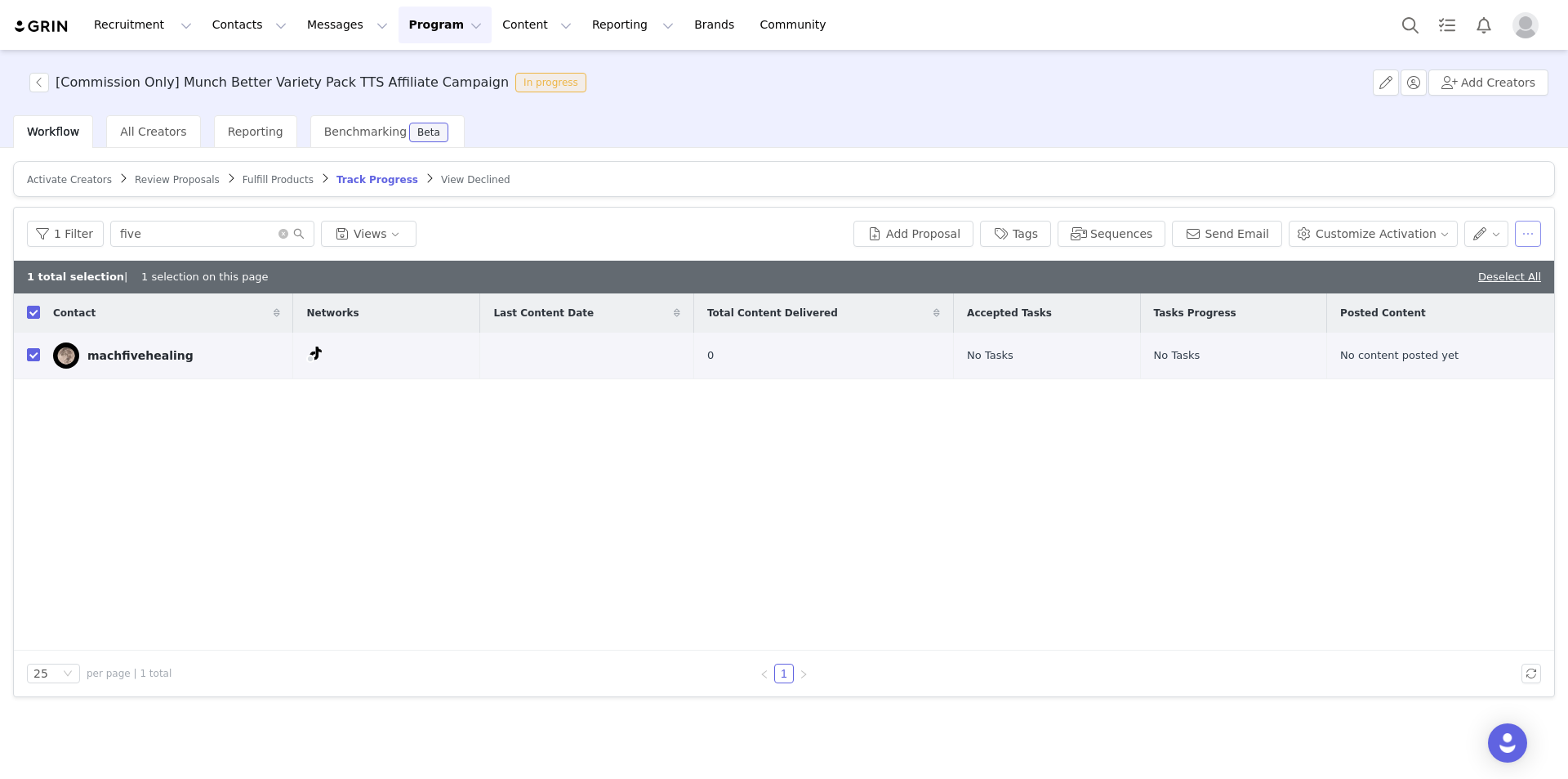
click at [1525, 233] on button "button" at bounding box center [1528, 233] width 26 height 26
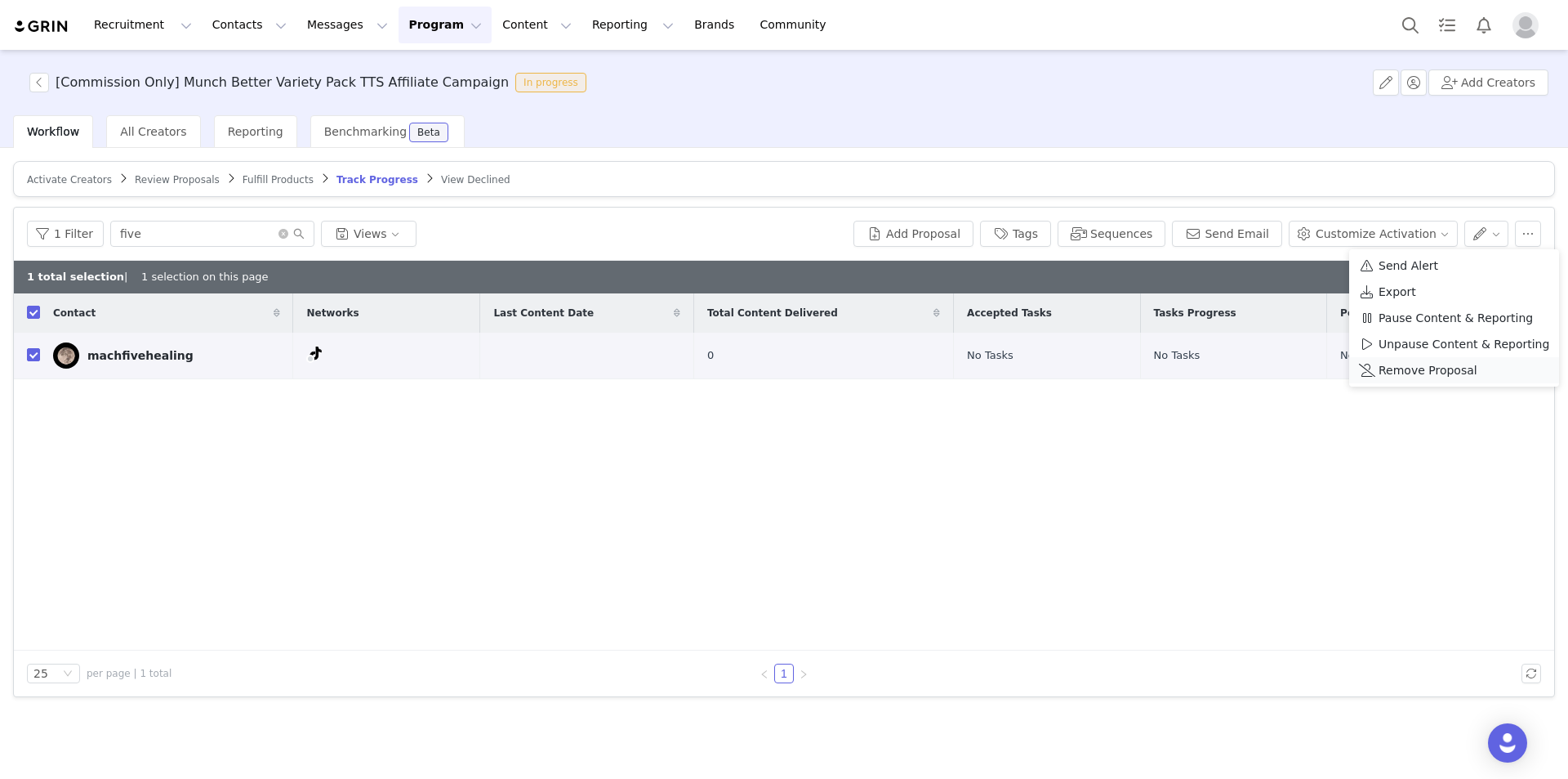
click at [1407, 377] on span "Remove Proposal" at bounding box center [1428, 370] width 98 height 18
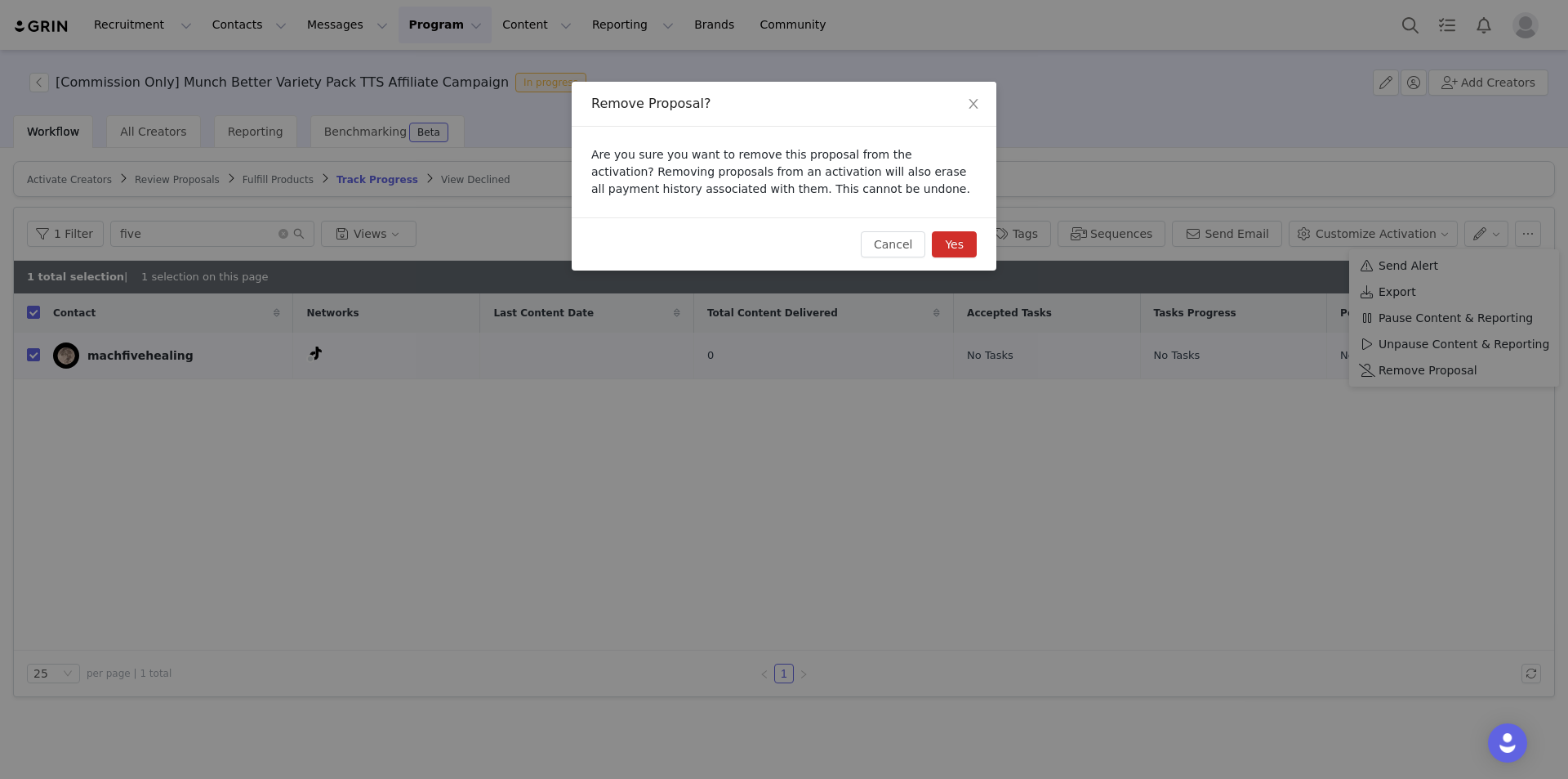
click at [947, 246] on button "Yes" at bounding box center [954, 244] width 45 height 26
checkbox input "false"
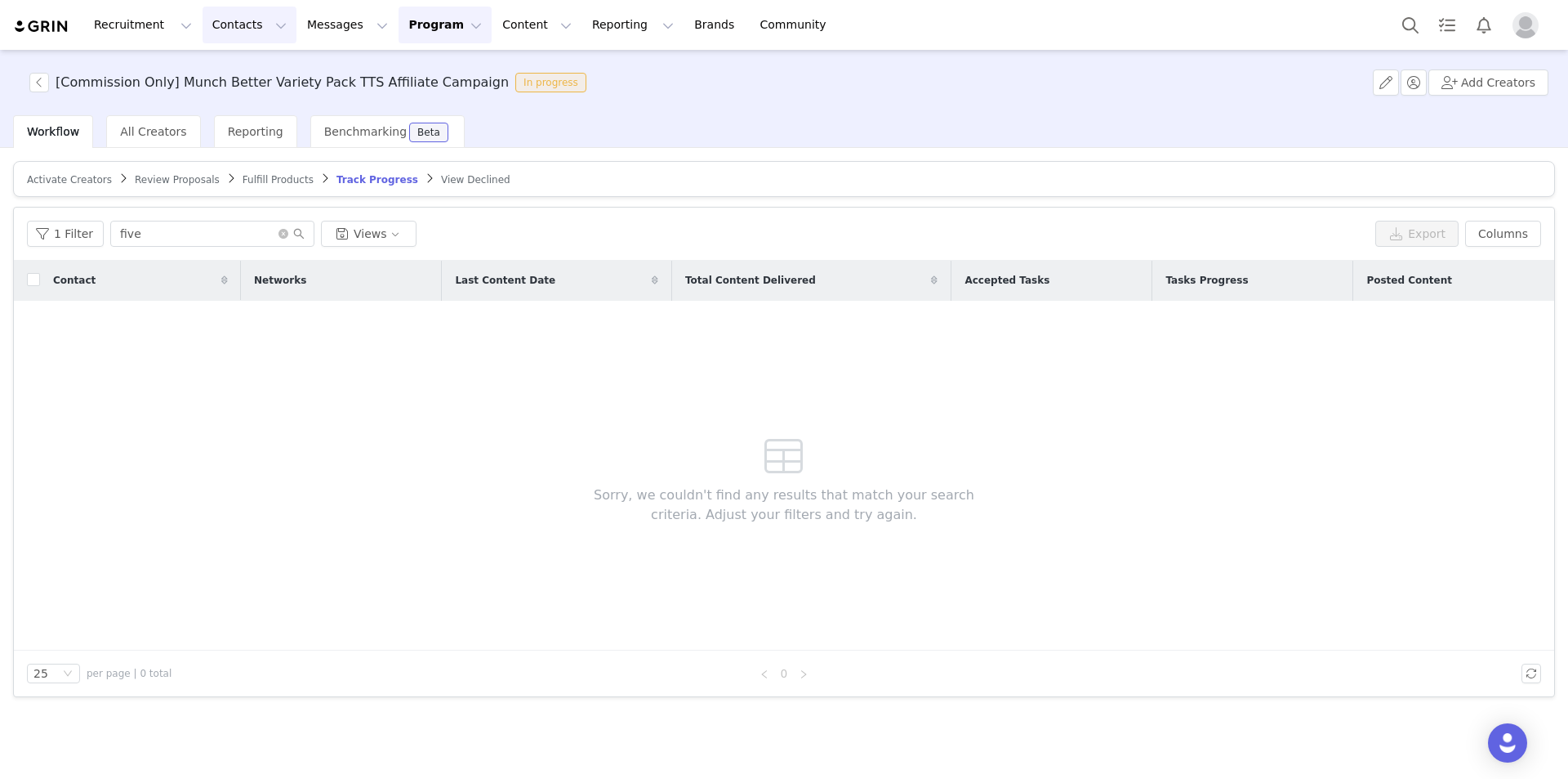
click at [239, 18] on button "Contacts Contacts" at bounding box center [249, 25] width 94 height 37
click at [255, 94] on div "Prospects" at bounding box center [251, 102] width 109 height 18
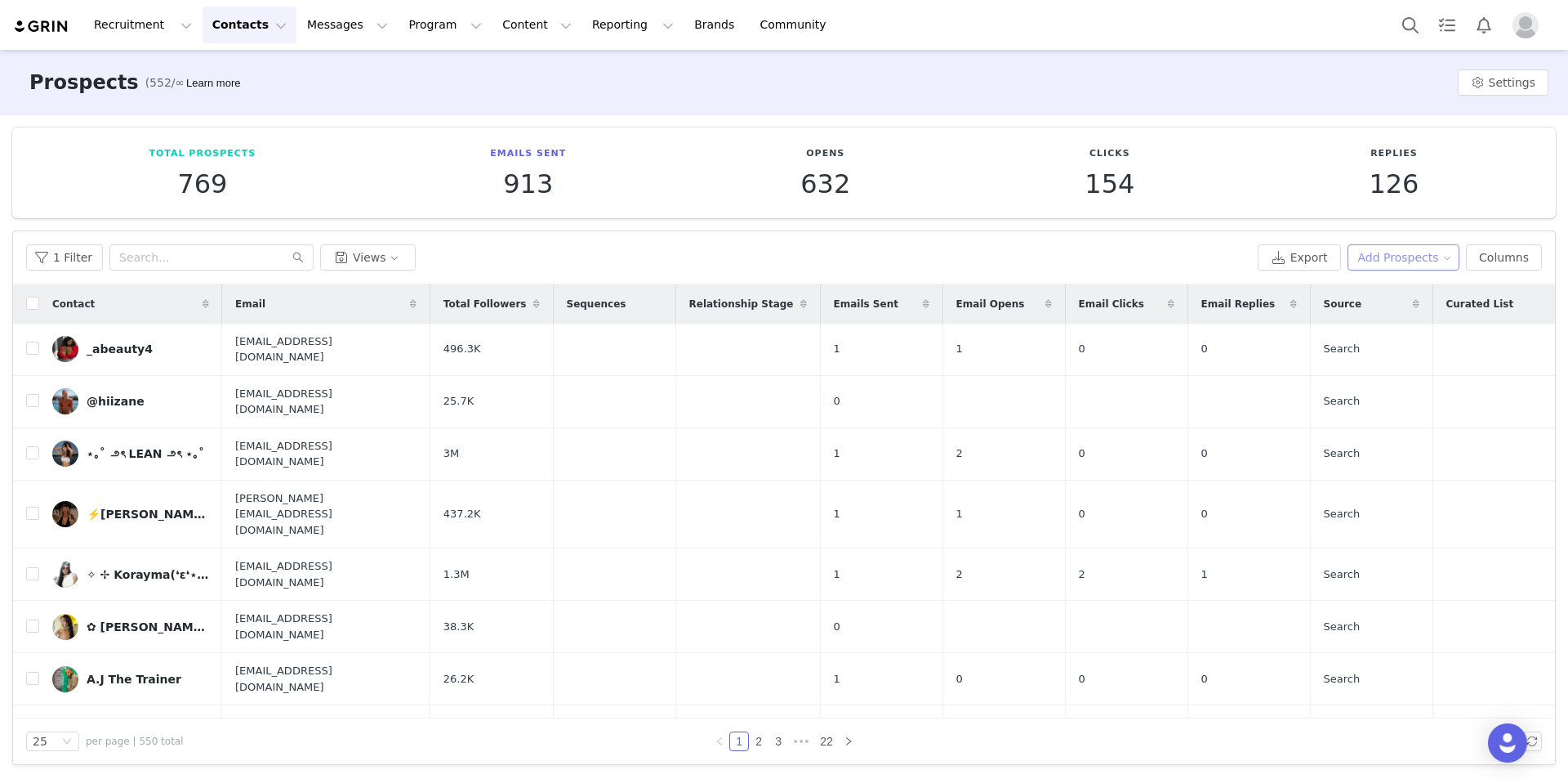
click at [1392, 255] on button "Add Prospects" at bounding box center [1404, 257] width 113 height 26
click at [1387, 292] on span "Add a Prospect" at bounding box center [1400, 290] width 86 height 18
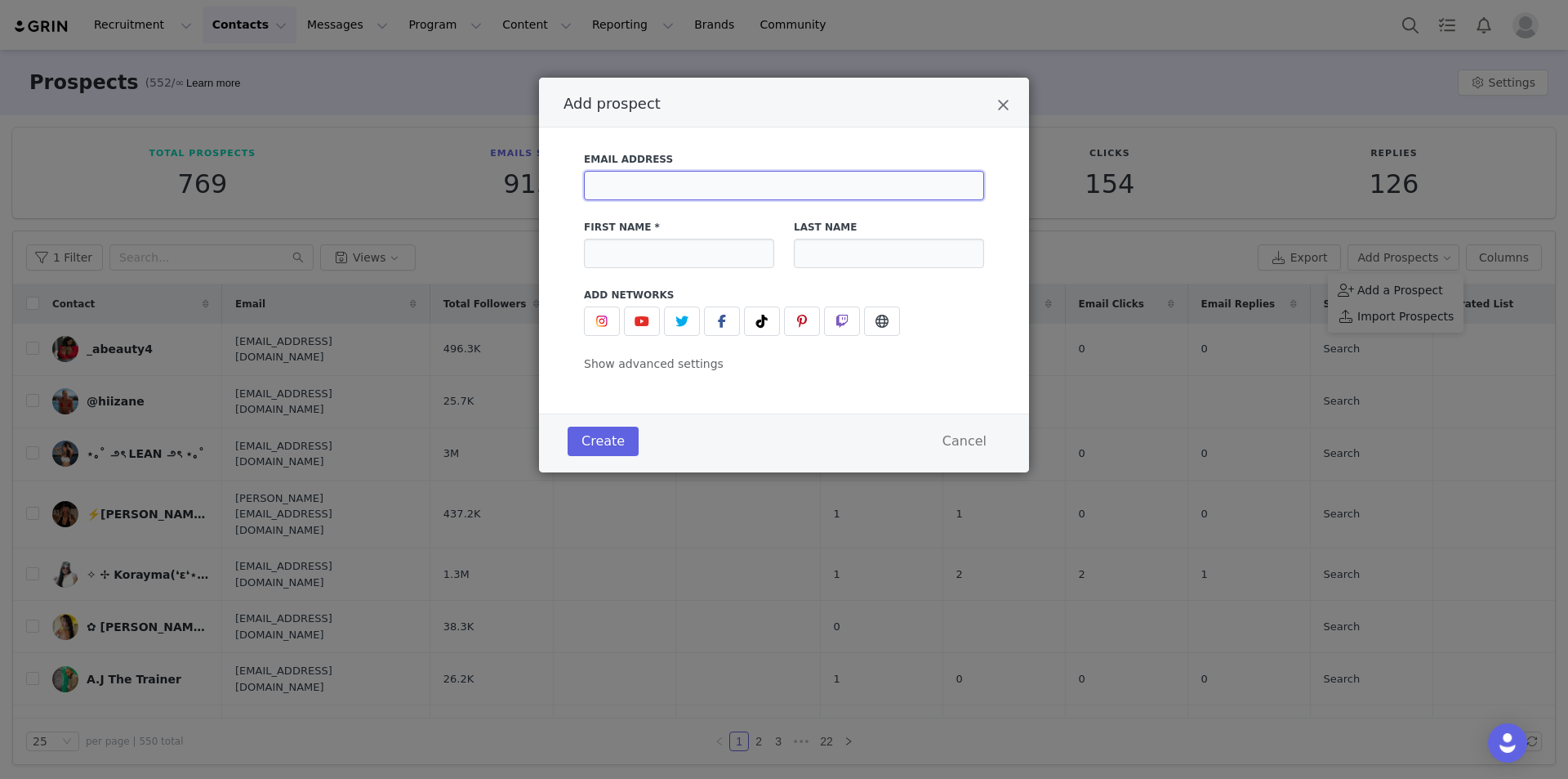
click at [743, 179] on input "Add prospect" at bounding box center [784, 185] width 401 height 29
paste input "Katietiktokshop1@gmail.com"
type input "Katietiktokshop1@gmail.com"
click at [726, 250] on input "Add prospect" at bounding box center [678, 253] width 190 height 29
paste input "Katie Sue"
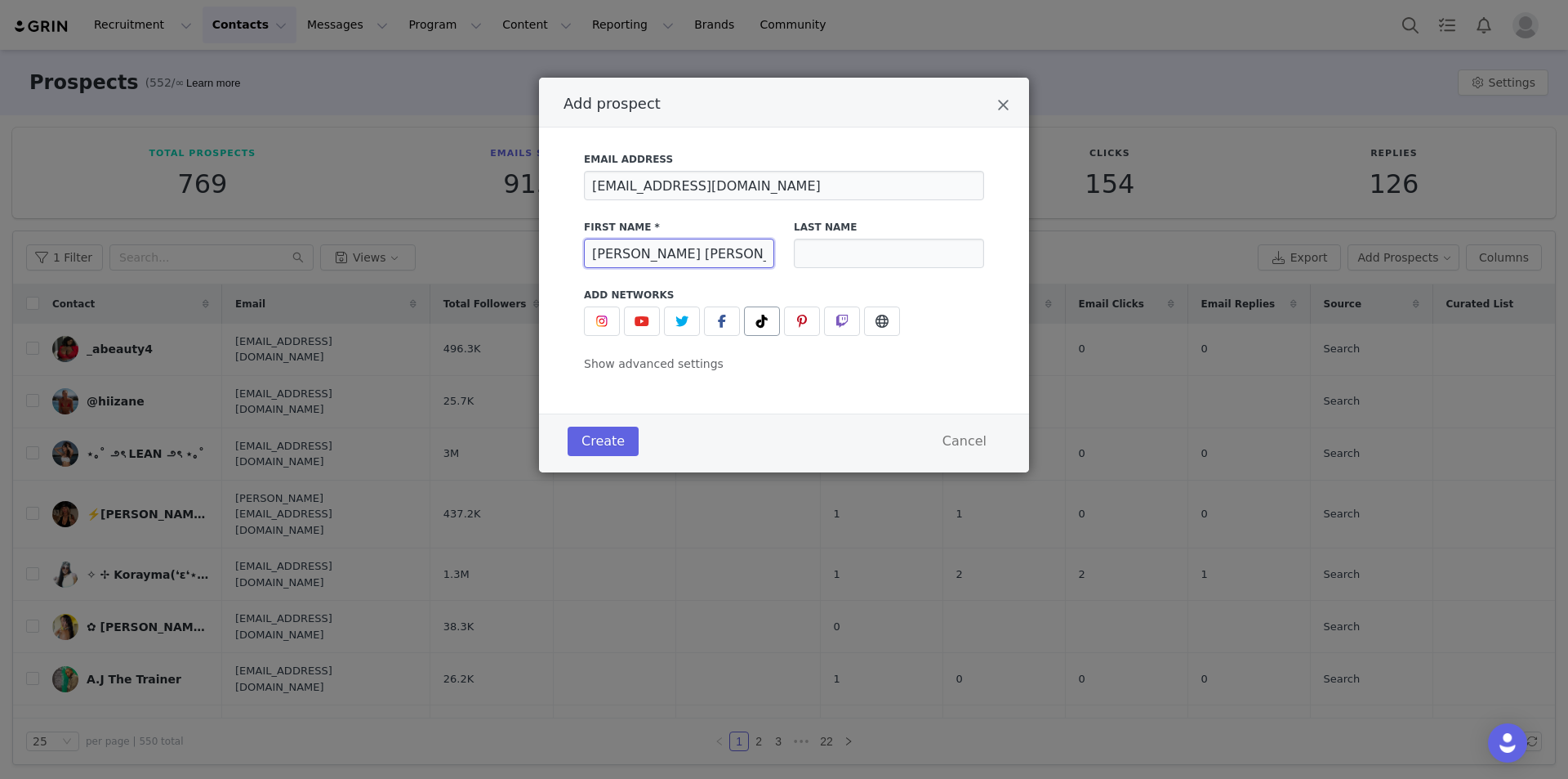
type input "Katie Sue"
click at [770, 326] on span "Add prospect" at bounding box center [762, 321] width 19 height 19
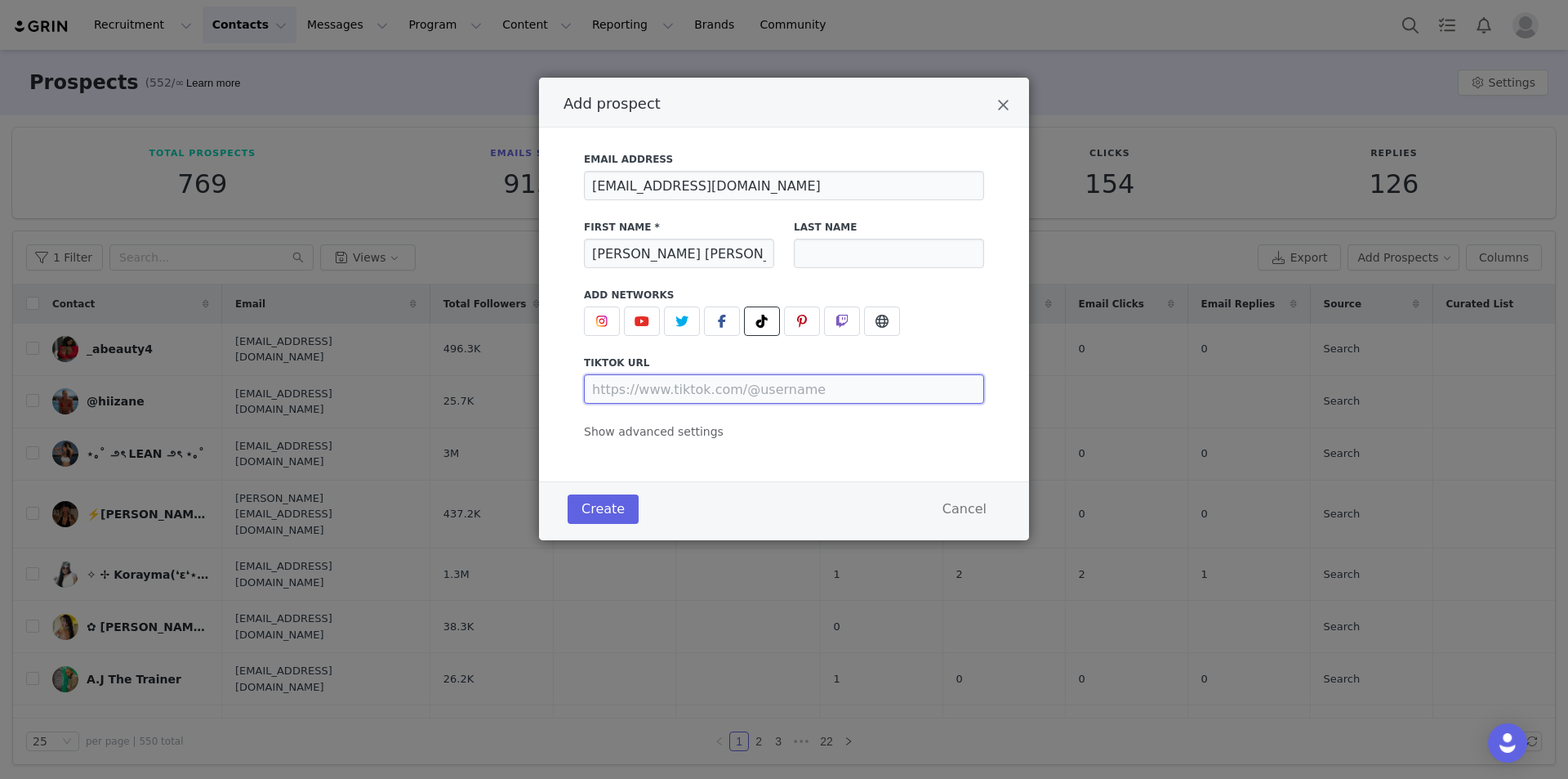
click at [768, 382] on input "Add prospect" at bounding box center [784, 389] width 401 height 29
paste input "https://www.tiktok.com/@katiefindsdeals"
type input "https://www.tiktok.com/@katiefindsdeals"
click at [683, 435] on span "Show advanced settings" at bounding box center [653, 431] width 139 height 13
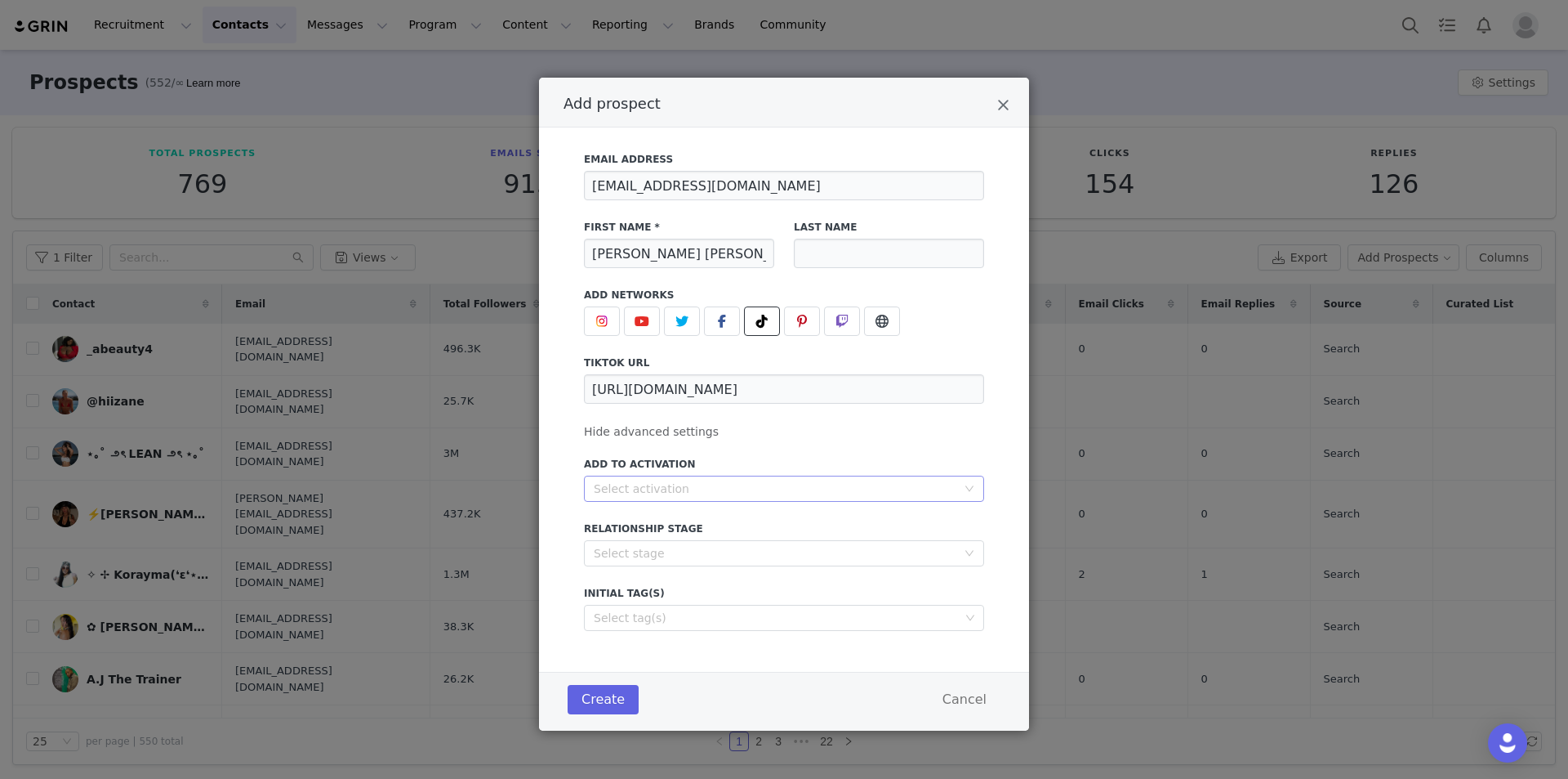
click at [696, 480] on div "Select activation" at bounding box center [779, 488] width 370 height 24
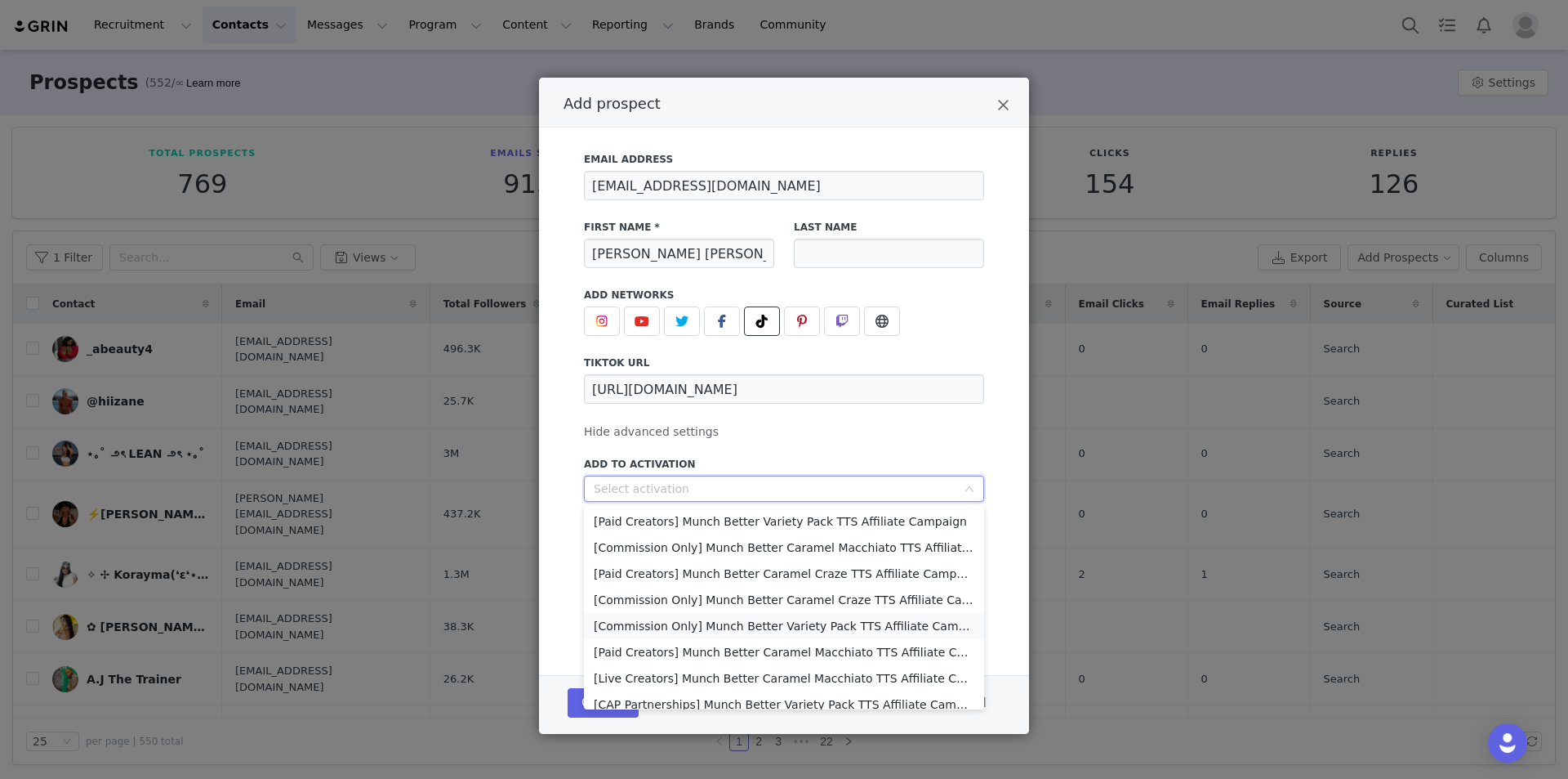
click at [697, 623] on li "[Commission Only] Munch Better Variety Pack TTS Affiliate Campaign" at bounding box center [784, 626] width 401 height 26
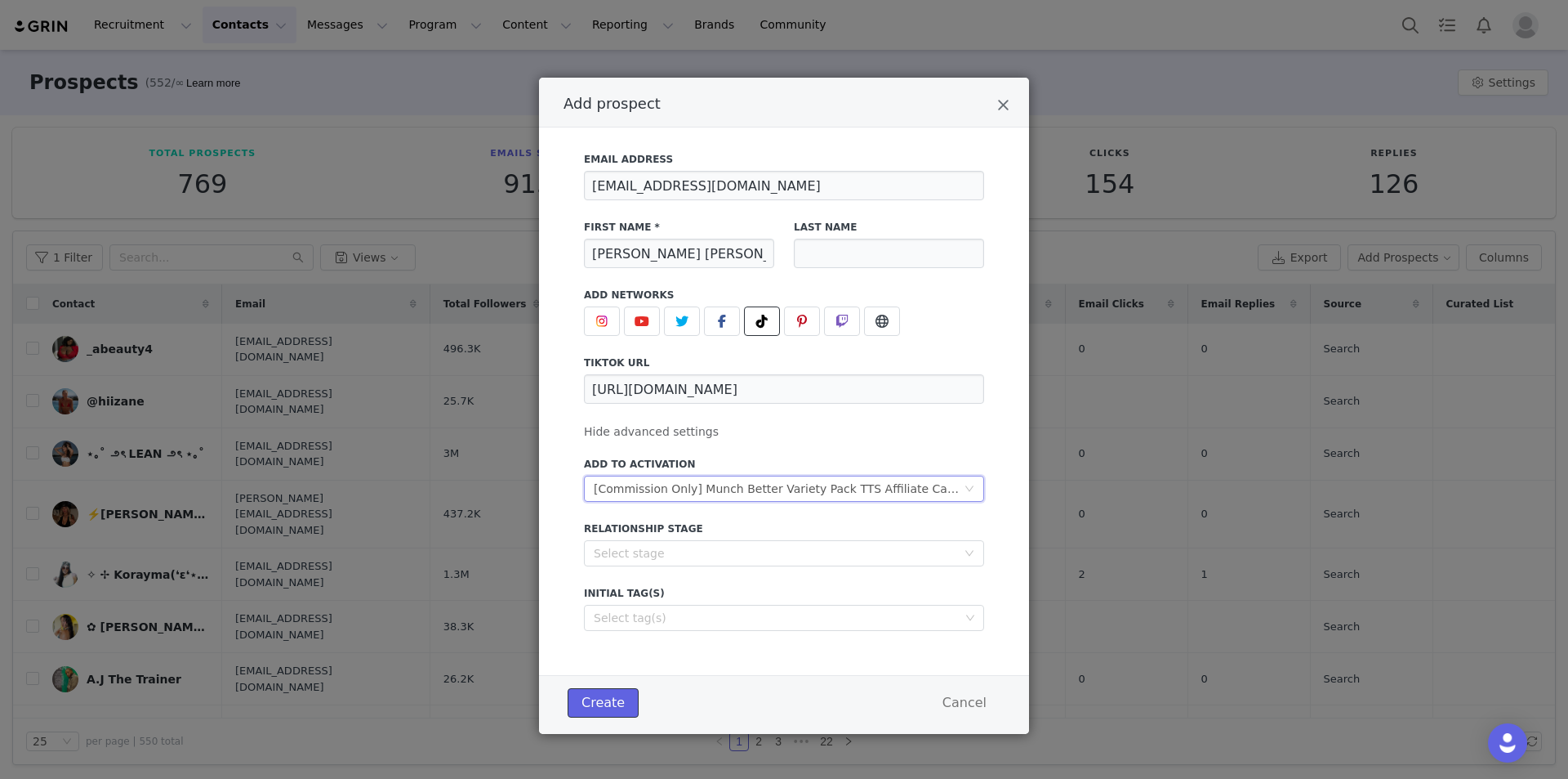
drag, startPoint x: 571, startPoint y: 690, endPoint x: 588, endPoint y: 697, distance: 18.4
click at [572, 692] on button "Create" at bounding box center [602, 703] width 71 height 29
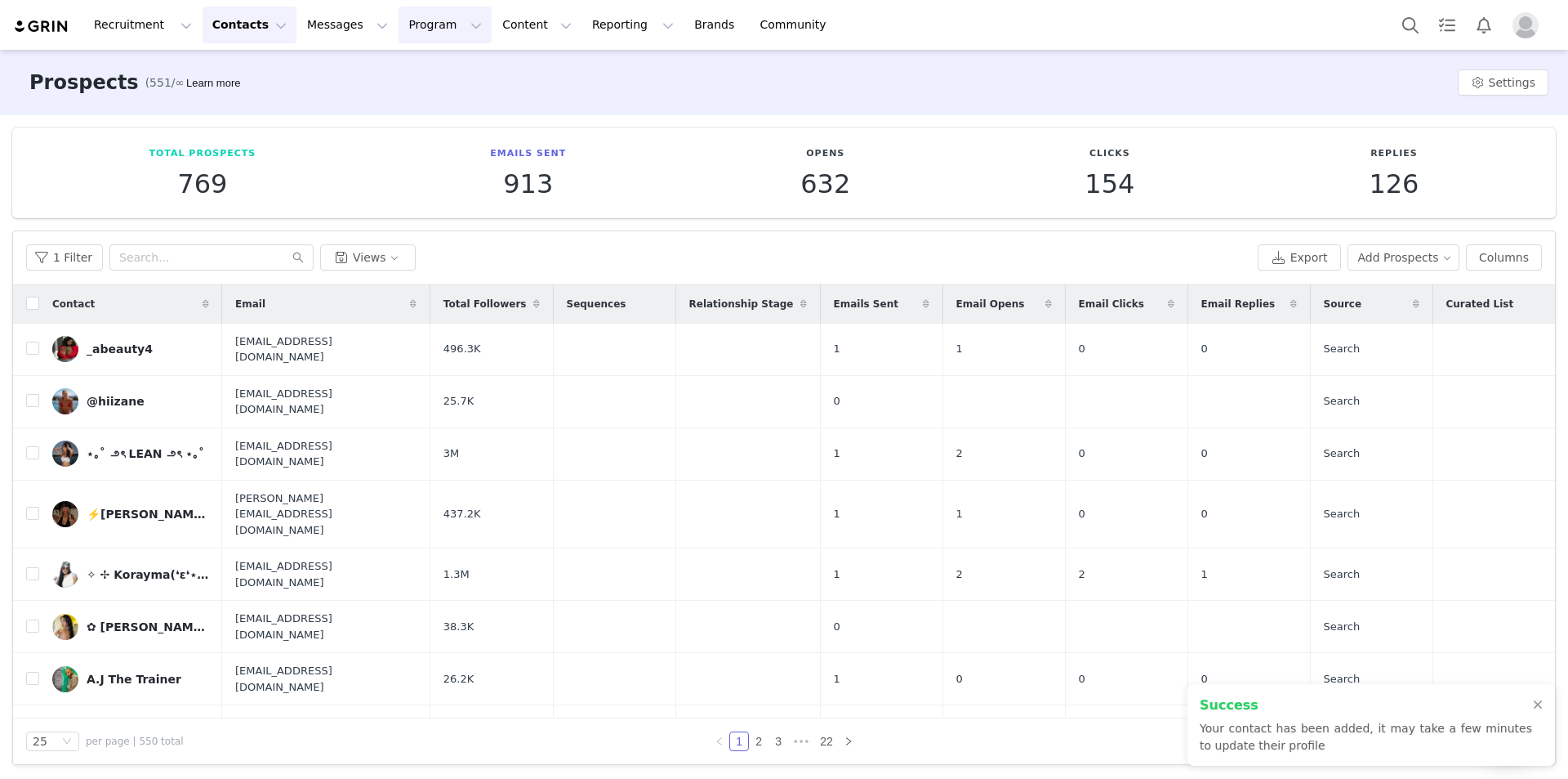
click at [402, 25] on button "Program Program" at bounding box center [445, 25] width 94 height 37
click at [437, 78] on div "Activations" at bounding box center [423, 72] width 109 height 18
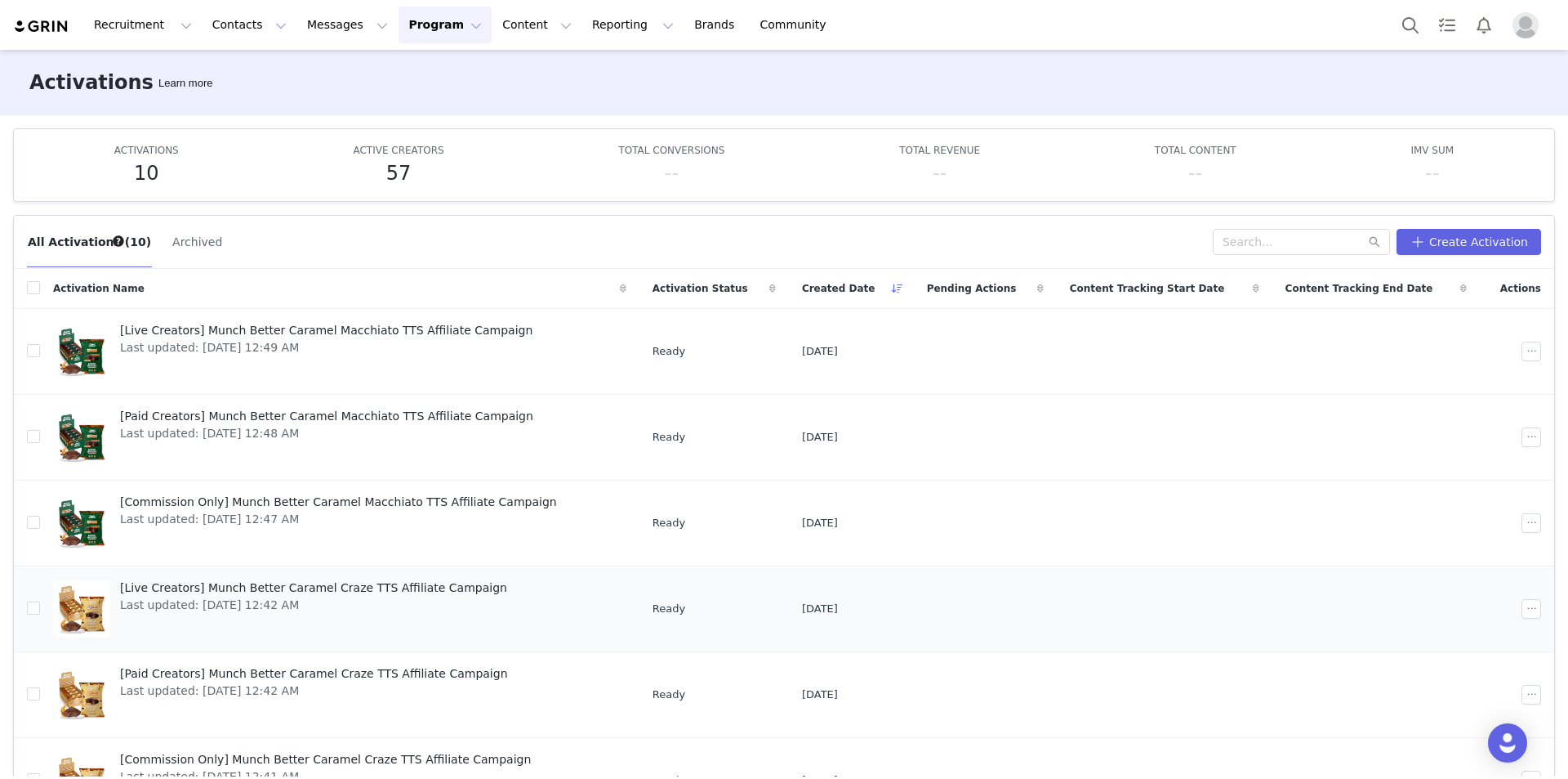
scroll to position [364, 0]
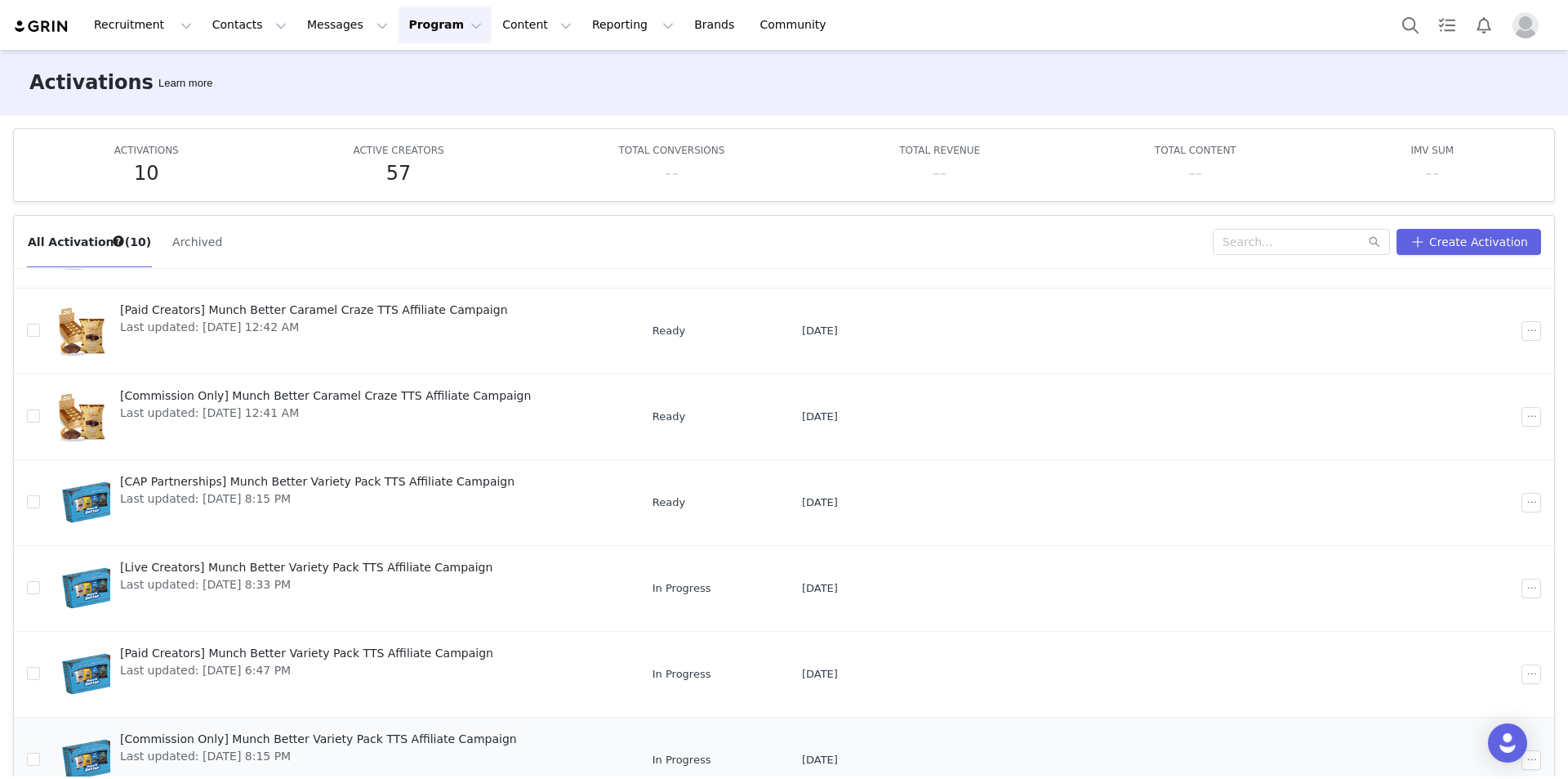
click at [246, 739] on span "[Commission Only] Munch Better Variety Pack TTS Affiliate Campaign" at bounding box center [318, 739] width 397 height 18
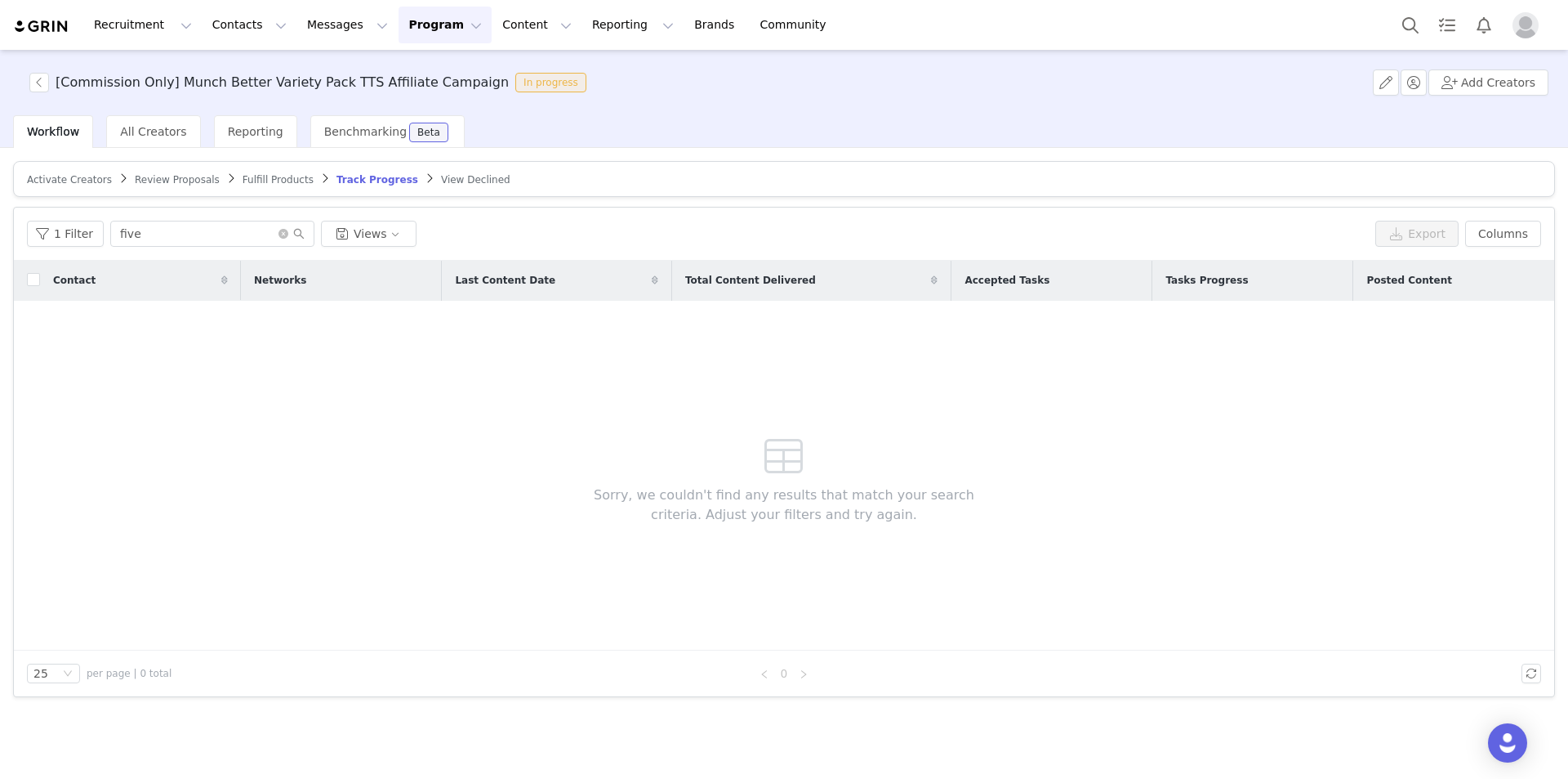
click at [43, 164] on article "Activate Creators Review Proposals Fulfill Products Track Progress View Declined" at bounding box center [784, 178] width 1542 height 36
click at [52, 175] on span "Activate Creators" at bounding box center [69, 179] width 85 height 12
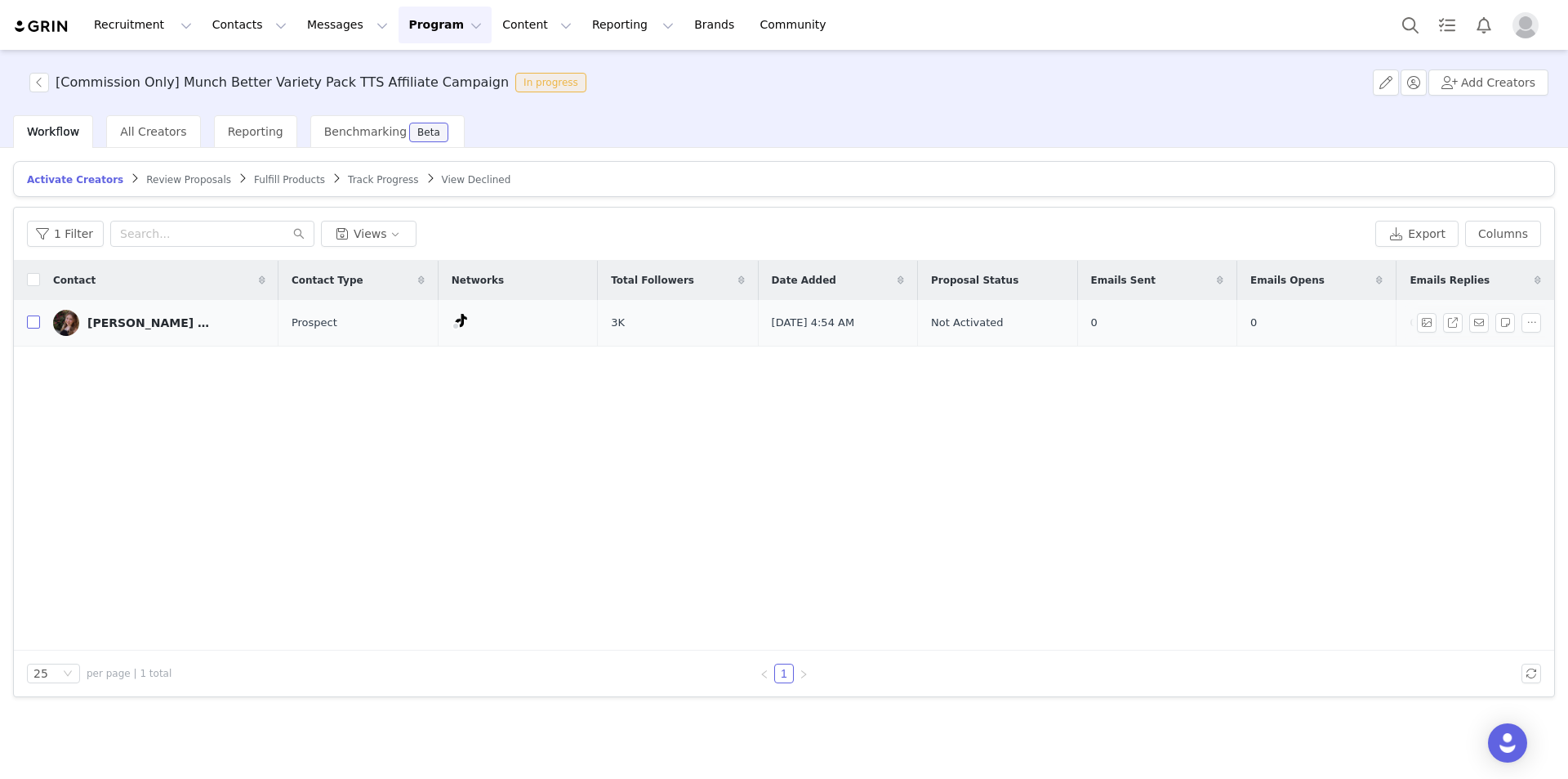
click at [31, 316] on input "checkbox" at bounding box center [33, 321] width 13 height 13
checkbox input "true"
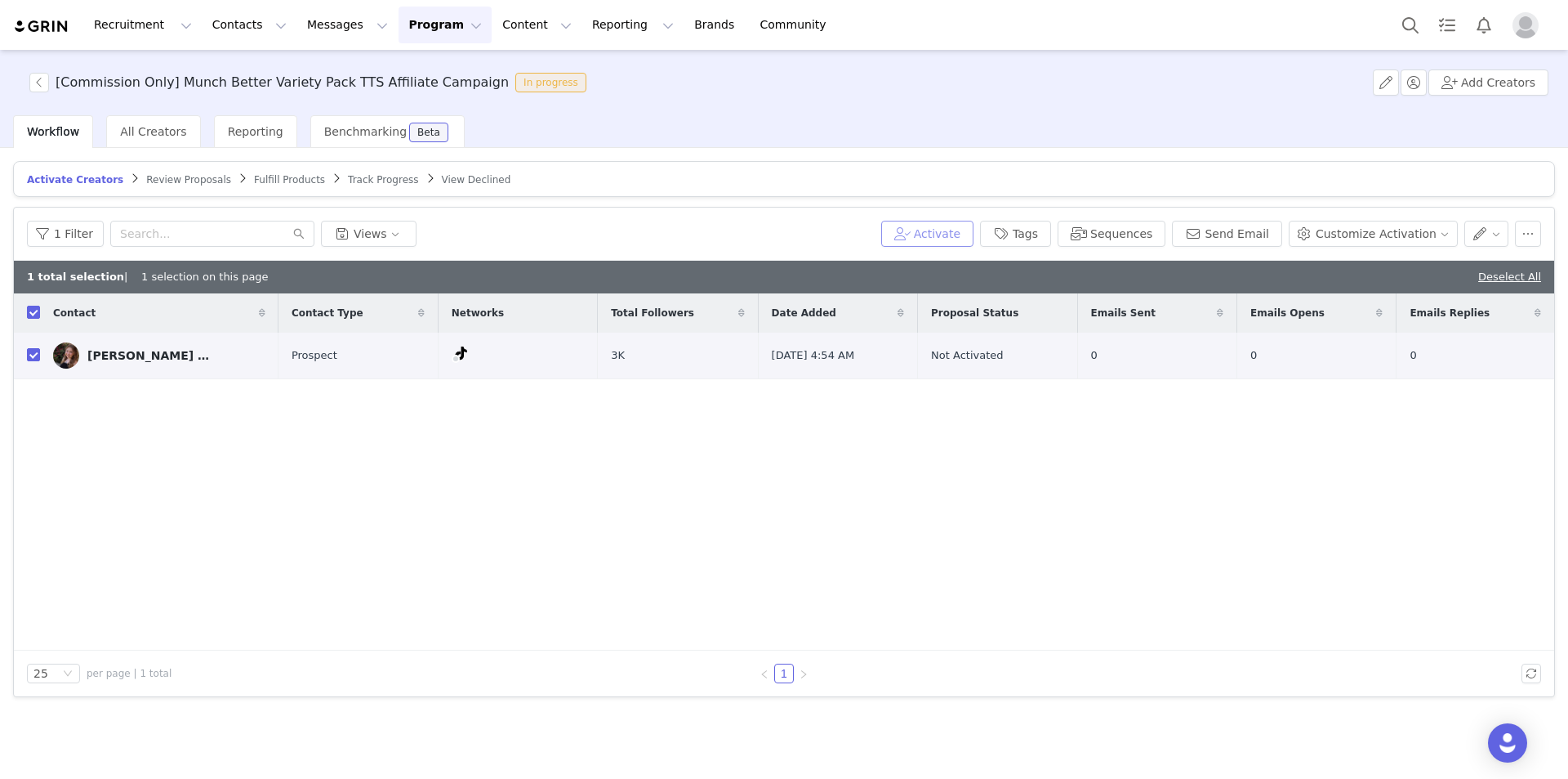
click at [945, 241] on button "Activate" at bounding box center [927, 233] width 93 height 26
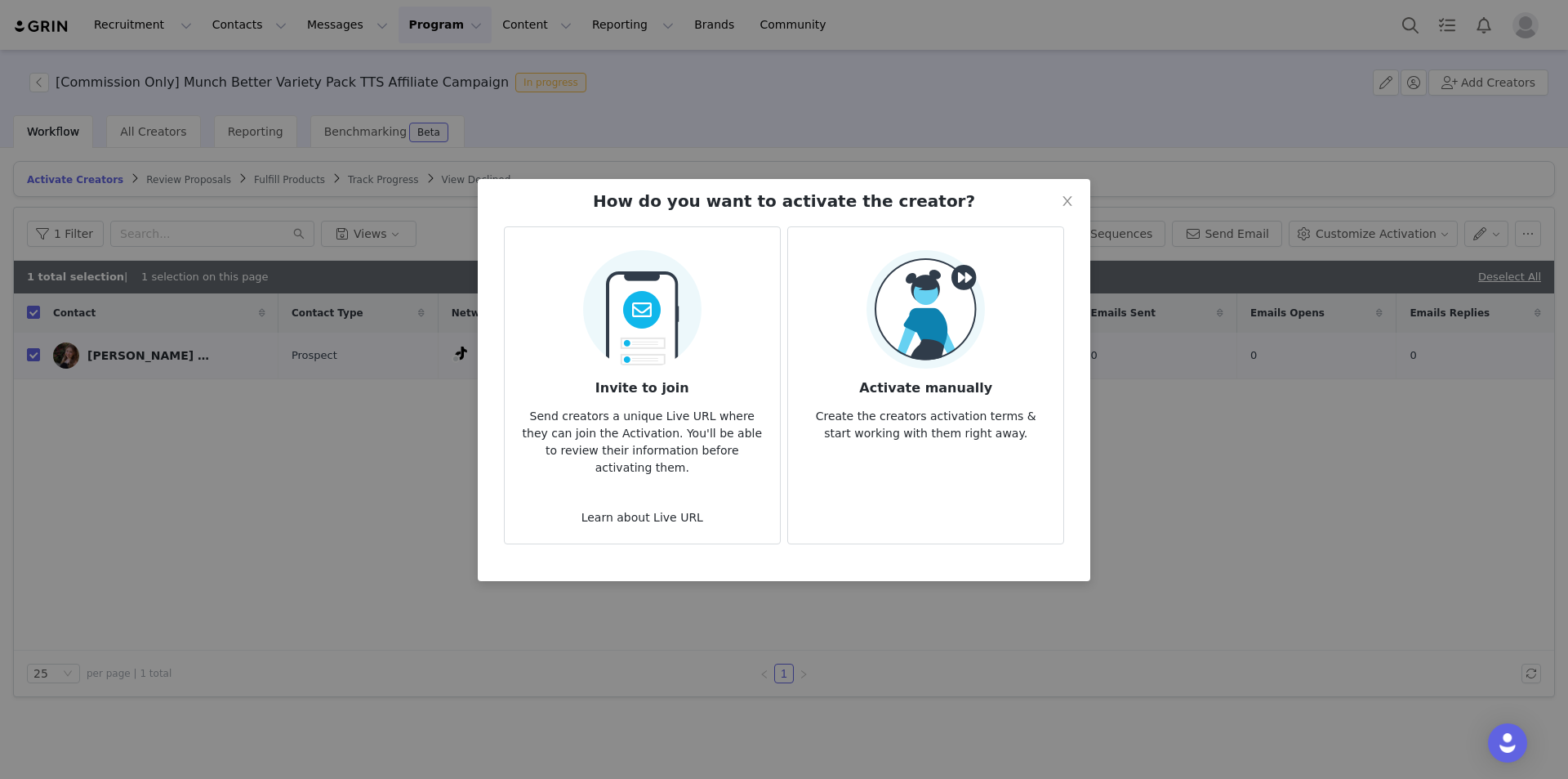
click at [996, 314] on div "Activate manually Create the creators activation terms & start working with the…" at bounding box center [926, 345] width 249 height 192
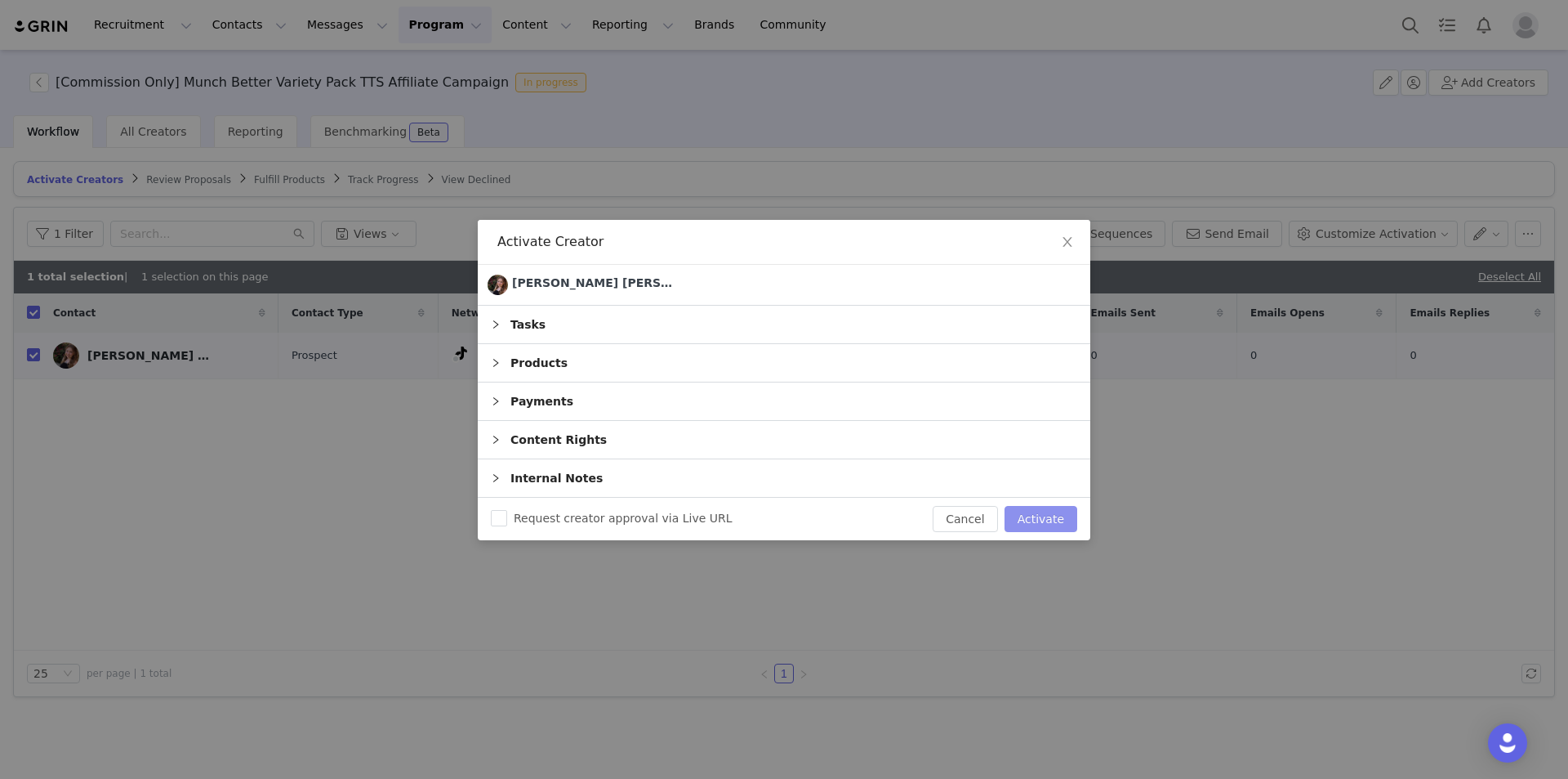
click at [1042, 504] on div "Request creator approval via Live URL Cancel Activate" at bounding box center [784, 519] width 613 height 43
drag, startPoint x: 1048, startPoint y: 520, endPoint x: 1029, endPoint y: 507, distance: 23.0
click at [1052, 520] on button "Activate" at bounding box center [1041, 519] width 73 height 26
checkbox input "false"
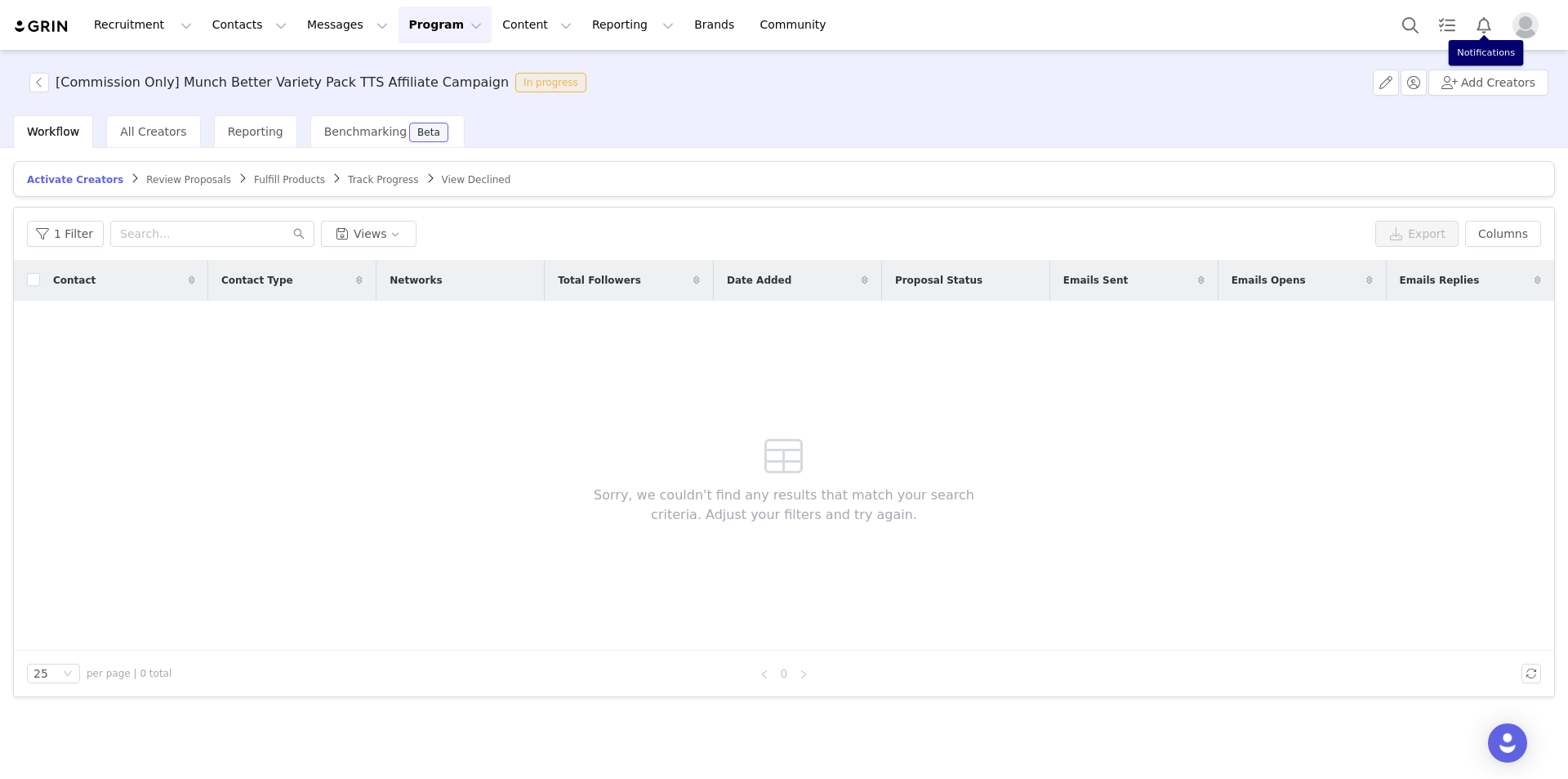
click at [1515, 27] on img "Profile" at bounding box center [1525, 25] width 26 height 26
drag, startPoint x: 1511, startPoint y: 39, endPoint x: 1525, endPoint y: 25, distance: 19.8
click at [1511, 38] on div at bounding box center [1473, 25] width 163 height 37
click at [1527, 23] on img "Profile" at bounding box center [1525, 25] width 26 height 26
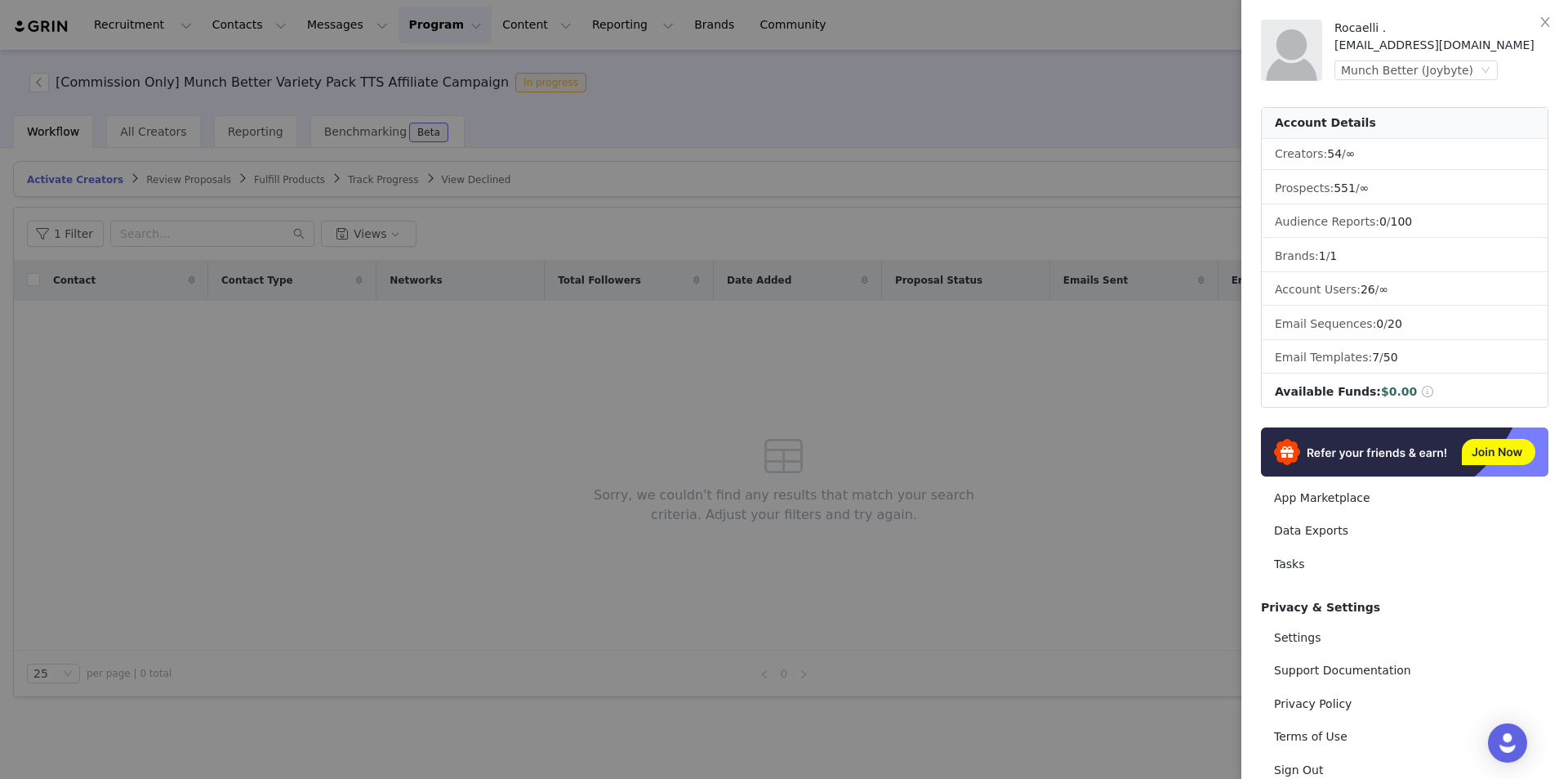
click at [1429, 58] on div "Rocaelli . rocaelli@joybyte.com Munch Better (Joybyte)" at bounding box center [1441, 50] width 214 height 61
click at [1428, 63] on div "Munch Better (Joybyte)" at bounding box center [1407, 70] width 133 height 18
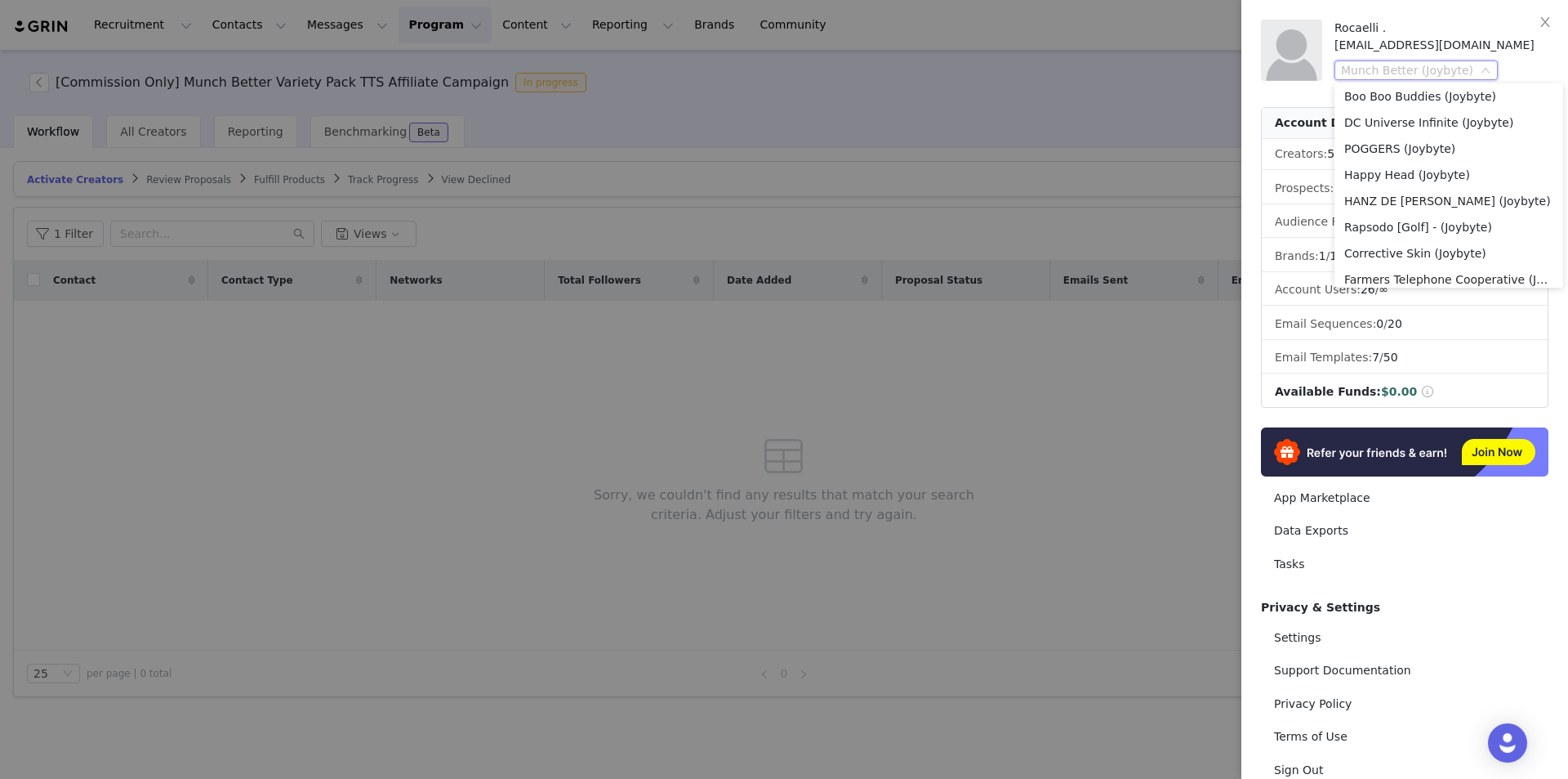
scroll to position [173, 0]
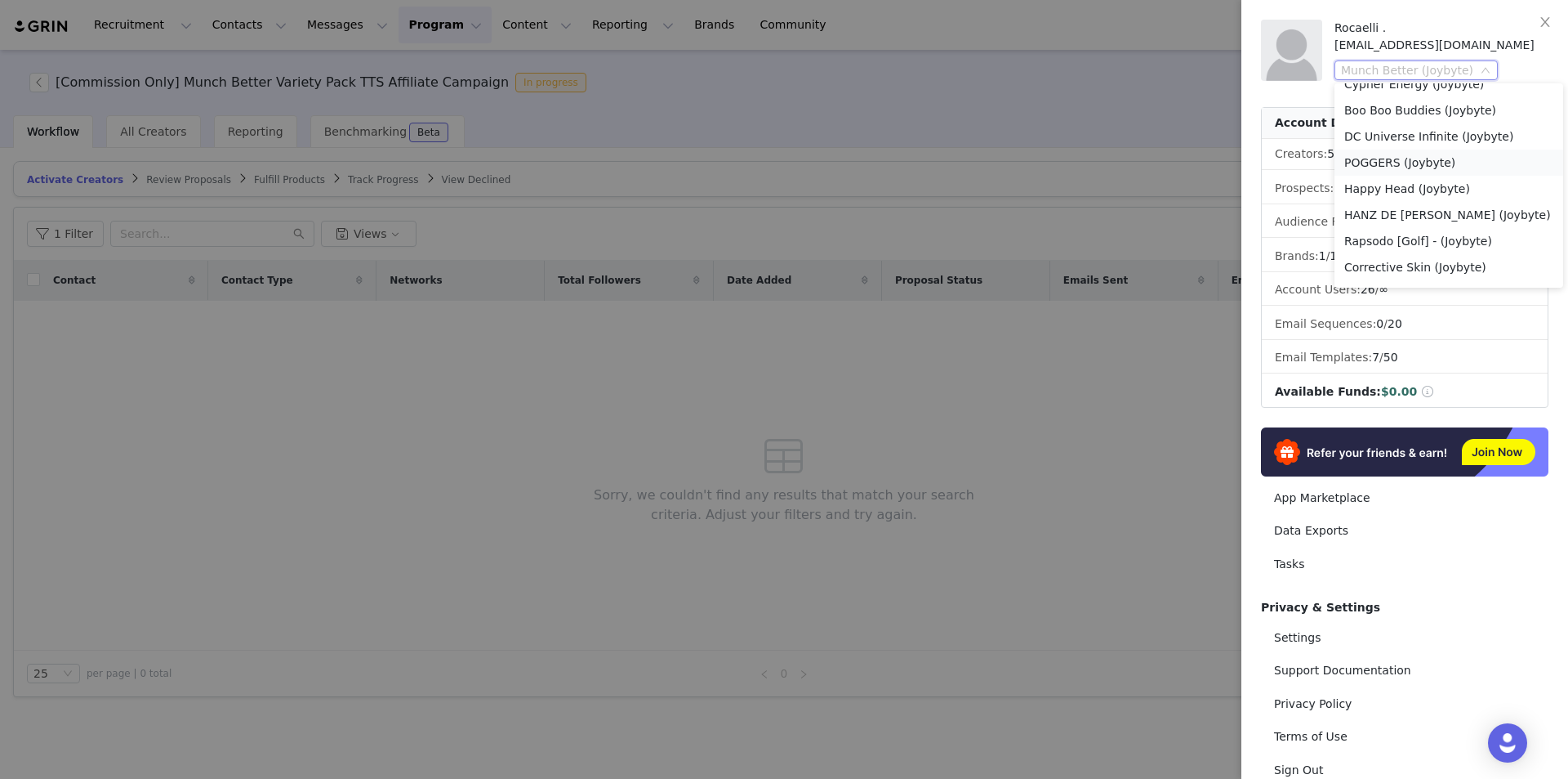
click at [1478, 158] on li "POGGERS (Joybyte)" at bounding box center [1448, 162] width 229 height 26
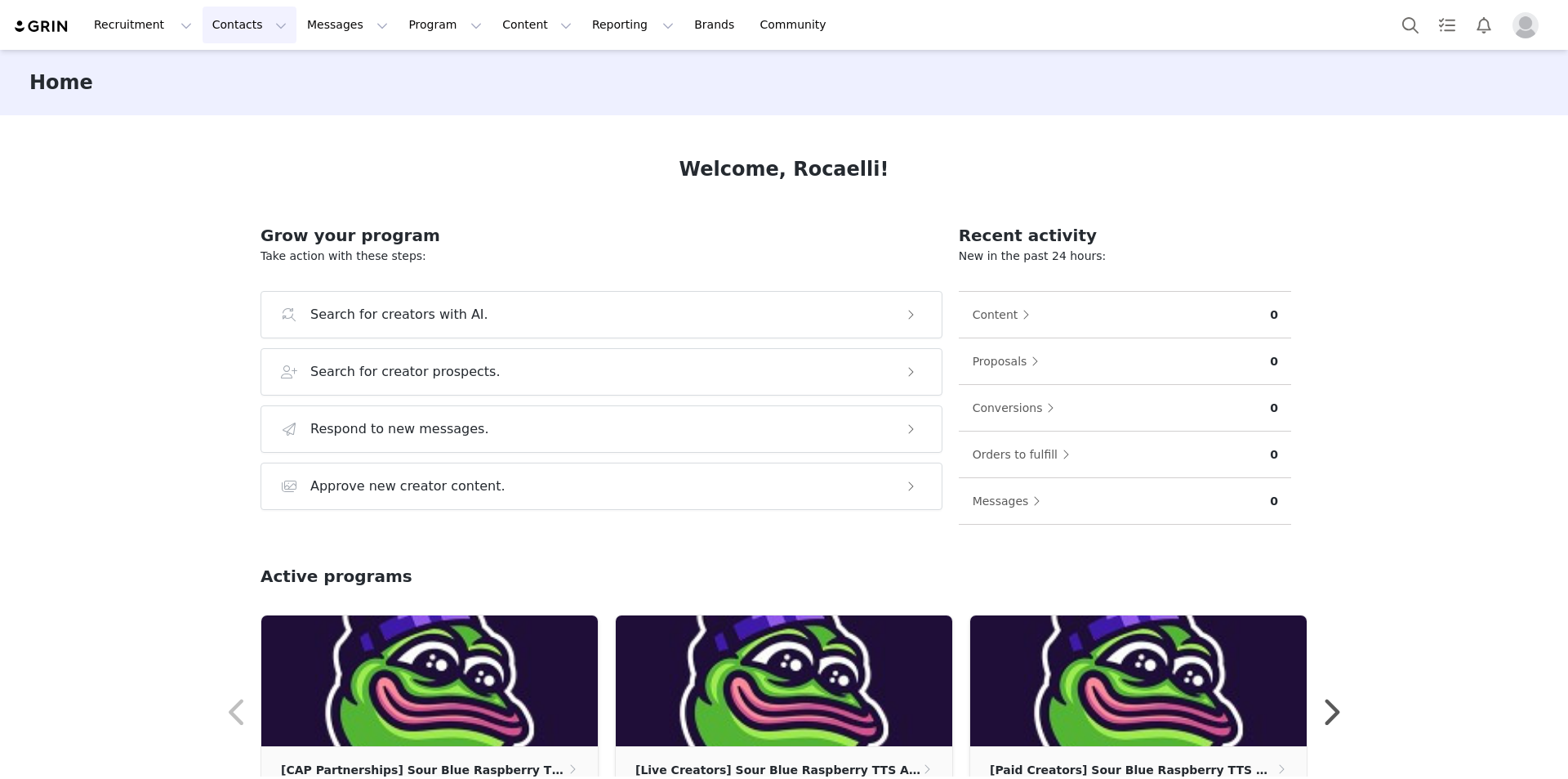
click at [218, 22] on button "Contacts Contacts" at bounding box center [249, 25] width 94 height 37
click at [233, 96] on p "Prospects" at bounding box center [227, 102] width 55 height 18
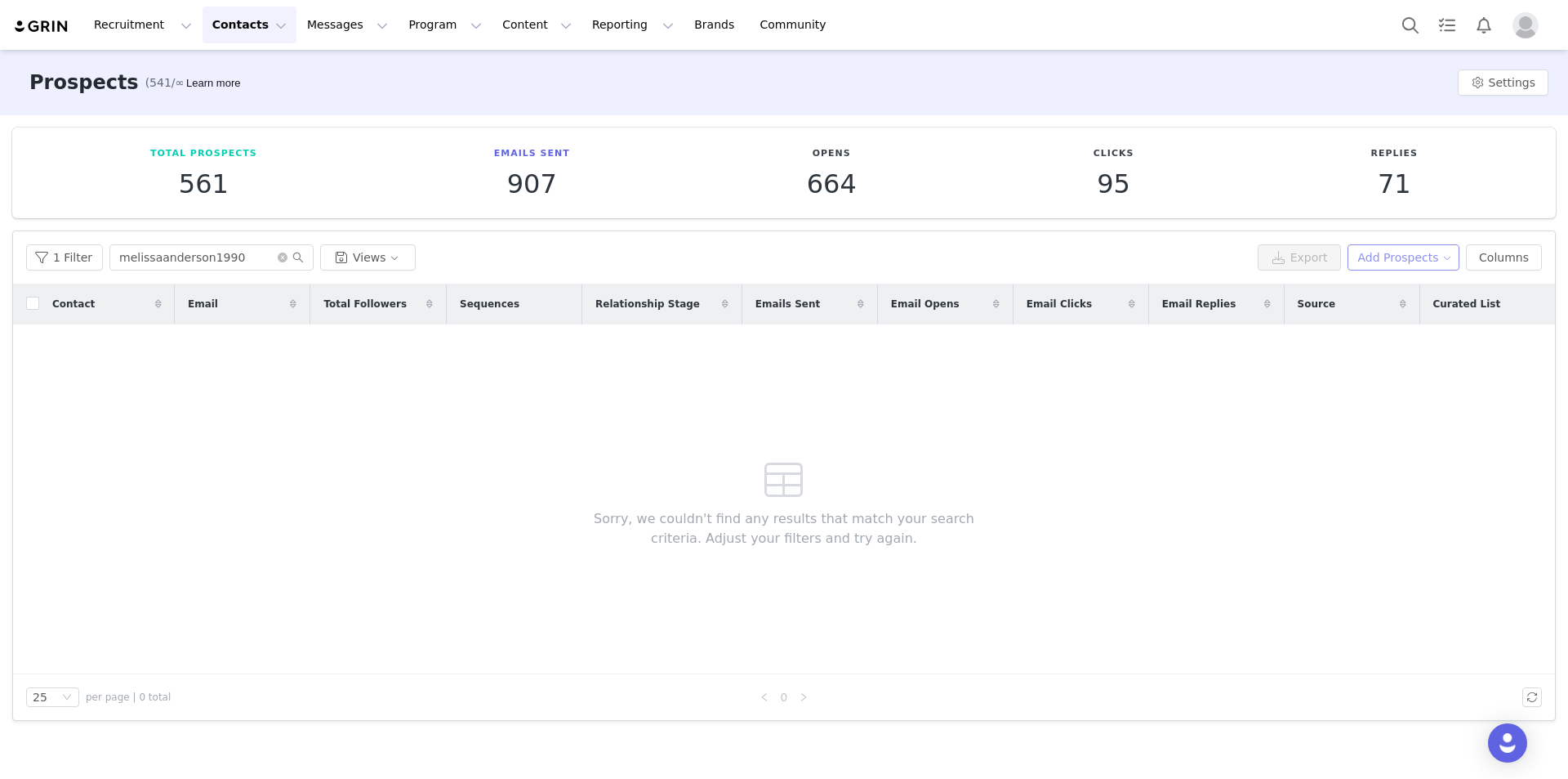
click at [1407, 258] on button "Add Prospects" at bounding box center [1404, 257] width 113 height 26
click at [1386, 289] on span "Add a Prospect" at bounding box center [1412, 290] width 86 height 18
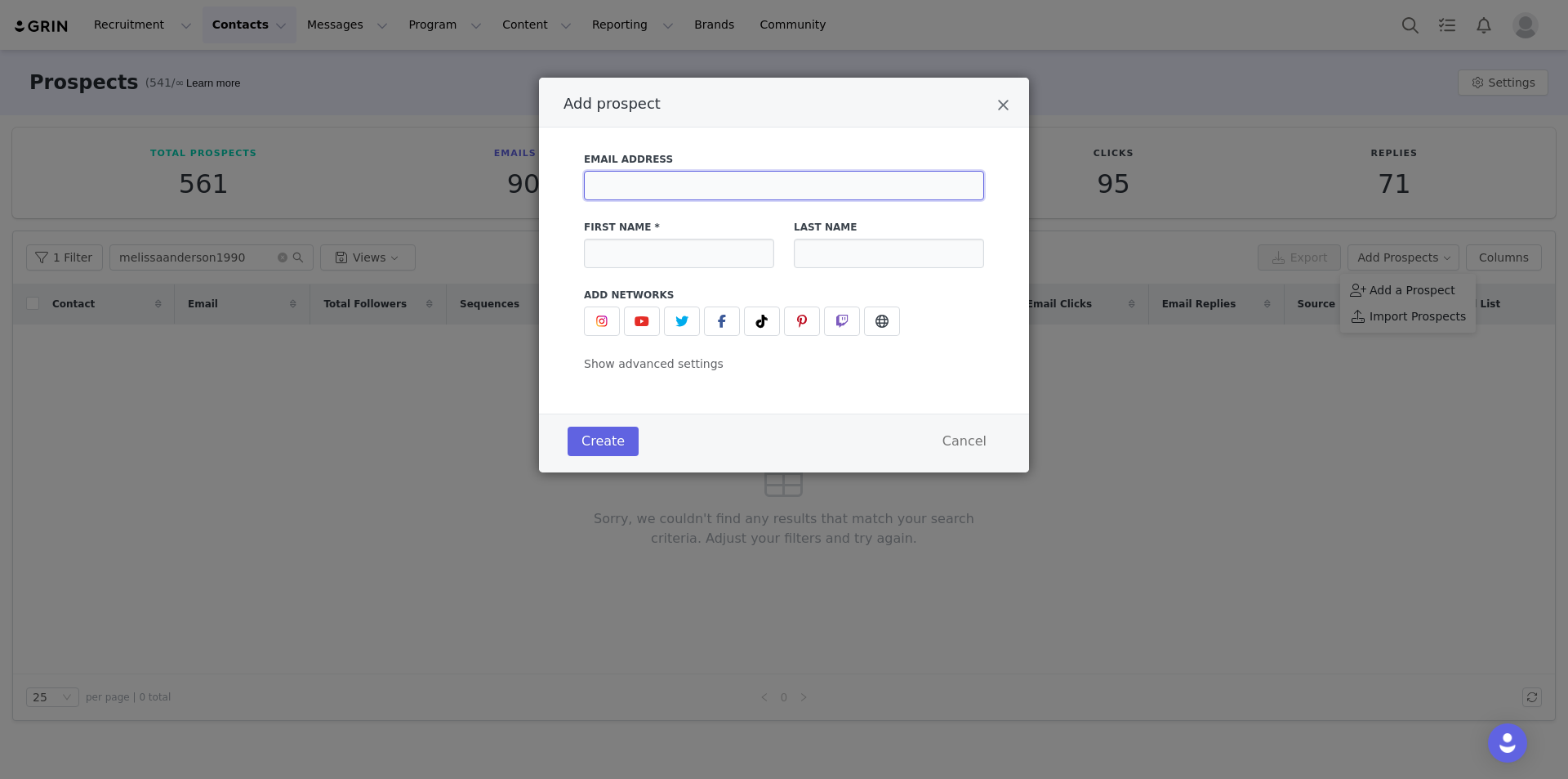
click at [821, 188] on input "Add prospect" at bounding box center [784, 185] width 401 height 29
paste input "[EMAIL_ADDRESS][DOMAIN_NAME]"
type input "[EMAIL_ADDRESS][DOMAIN_NAME]"
click at [759, 329] on span "Add prospect" at bounding box center [762, 321] width 19 height 19
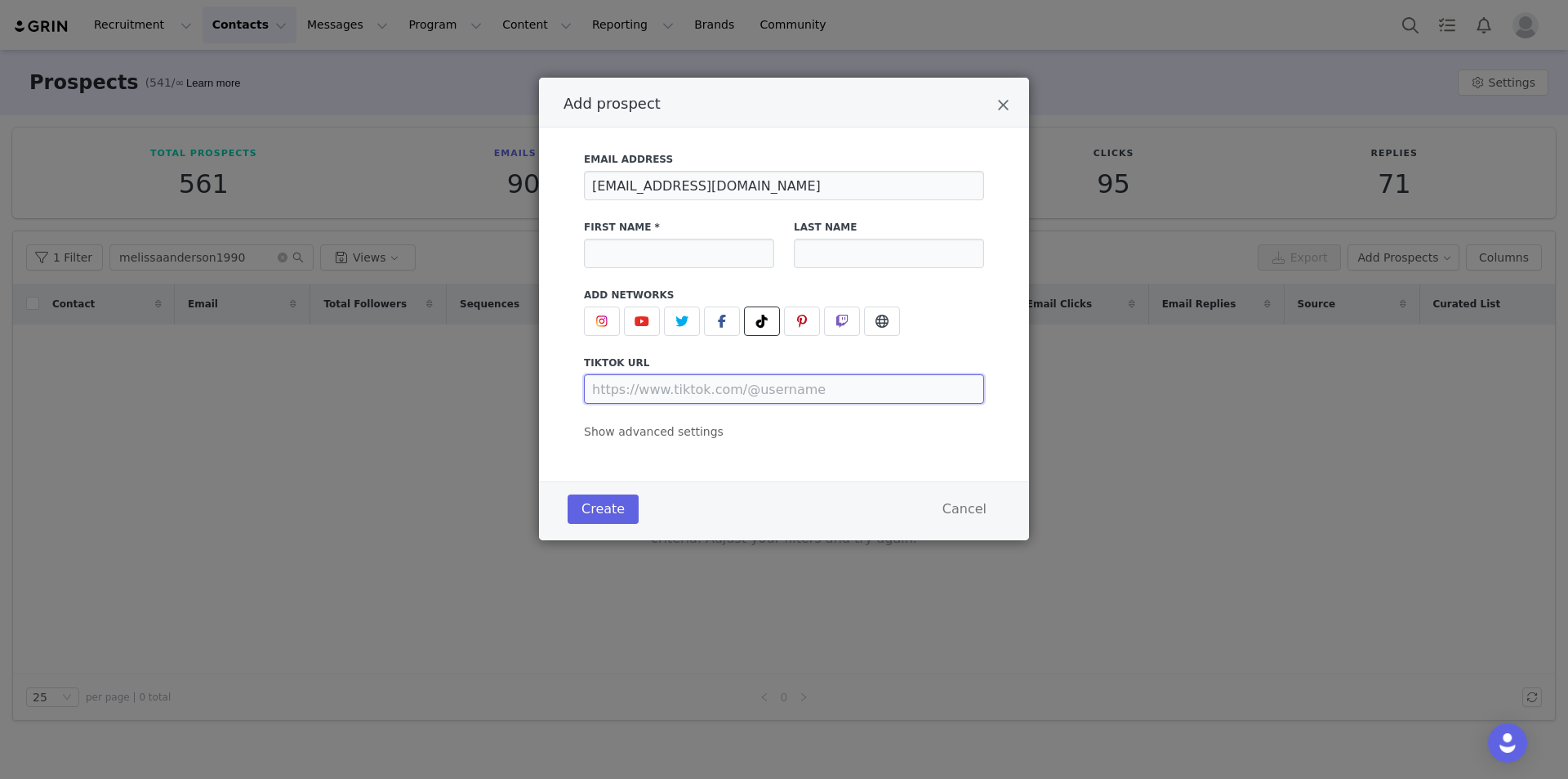
click at [745, 377] on input "Add prospect" at bounding box center [784, 389] width 401 height 29
paste input "[URL][DOMAIN_NAME]"
type input "[URL][DOMAIN_NAME]"
click at [721, 257] on input "Add prospect" at bounding box center [678, 253] width 190 height 29
paste input "Moda"
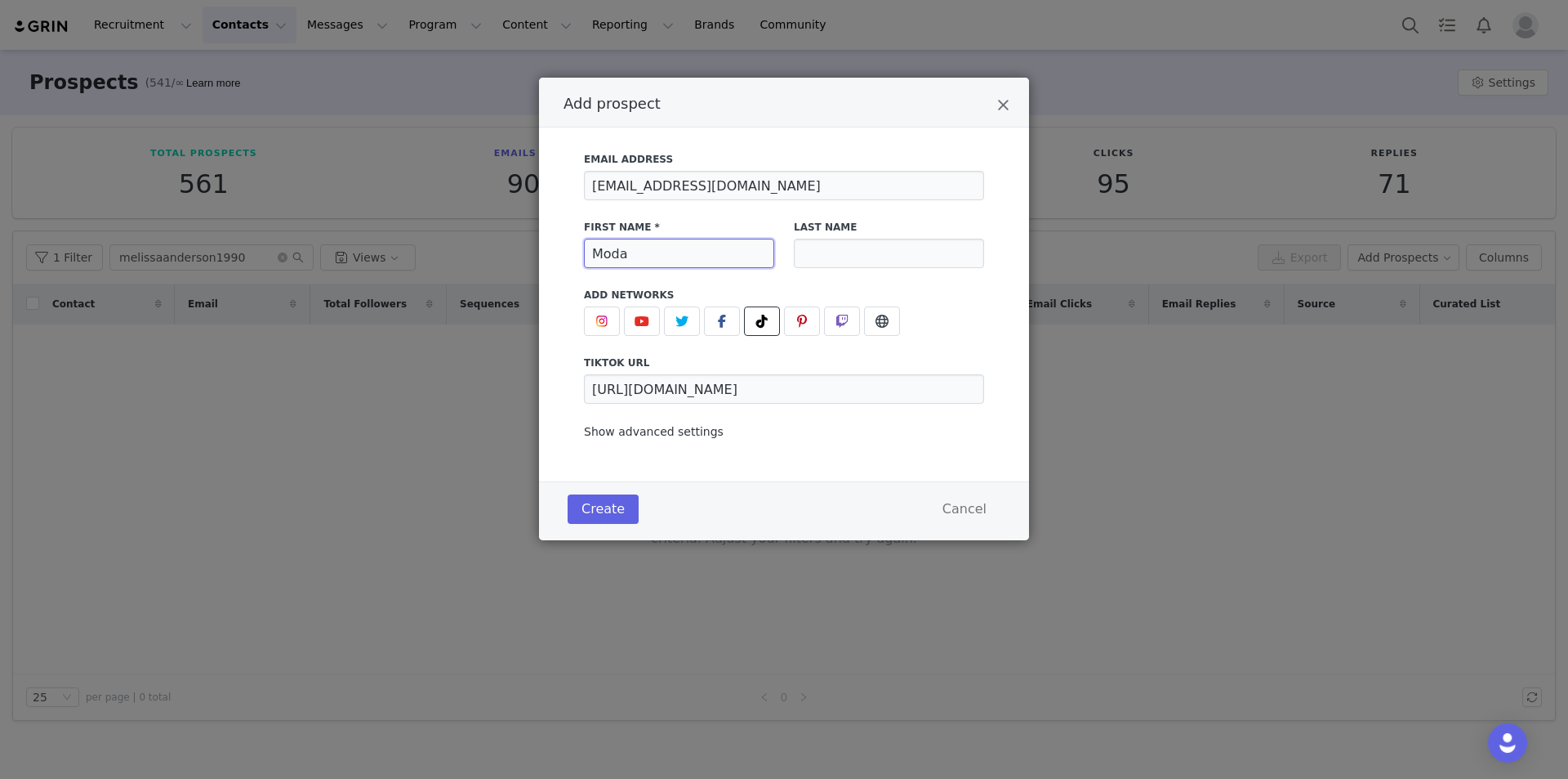
type input "Moda"
click at [667, 432] on span "Show advanced settings" at bounding box center [653, 431] width 139 height 13
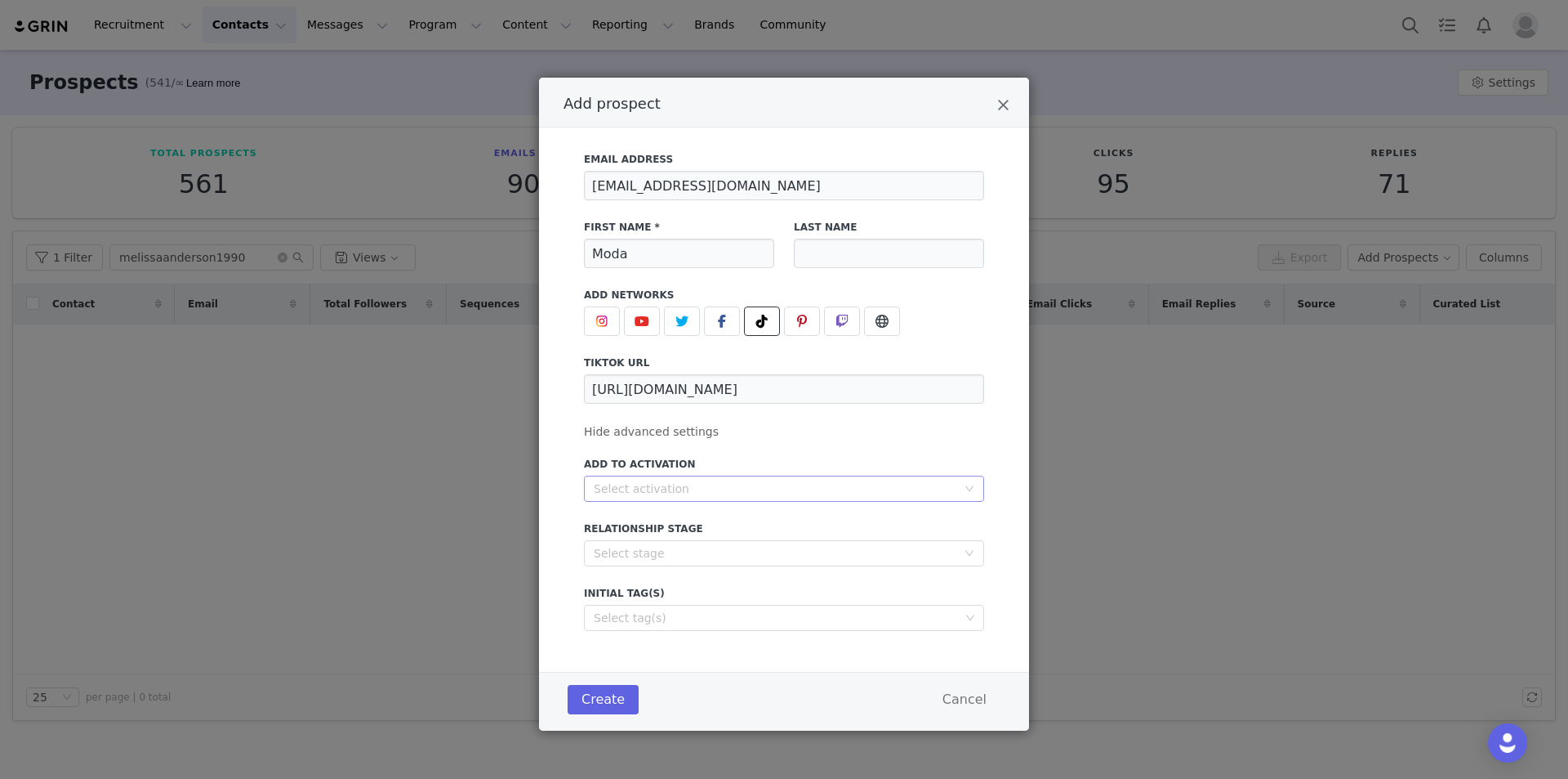
click at [688, 493] on div "Select activation" at bounding box center [775, 488] width 363 height 17
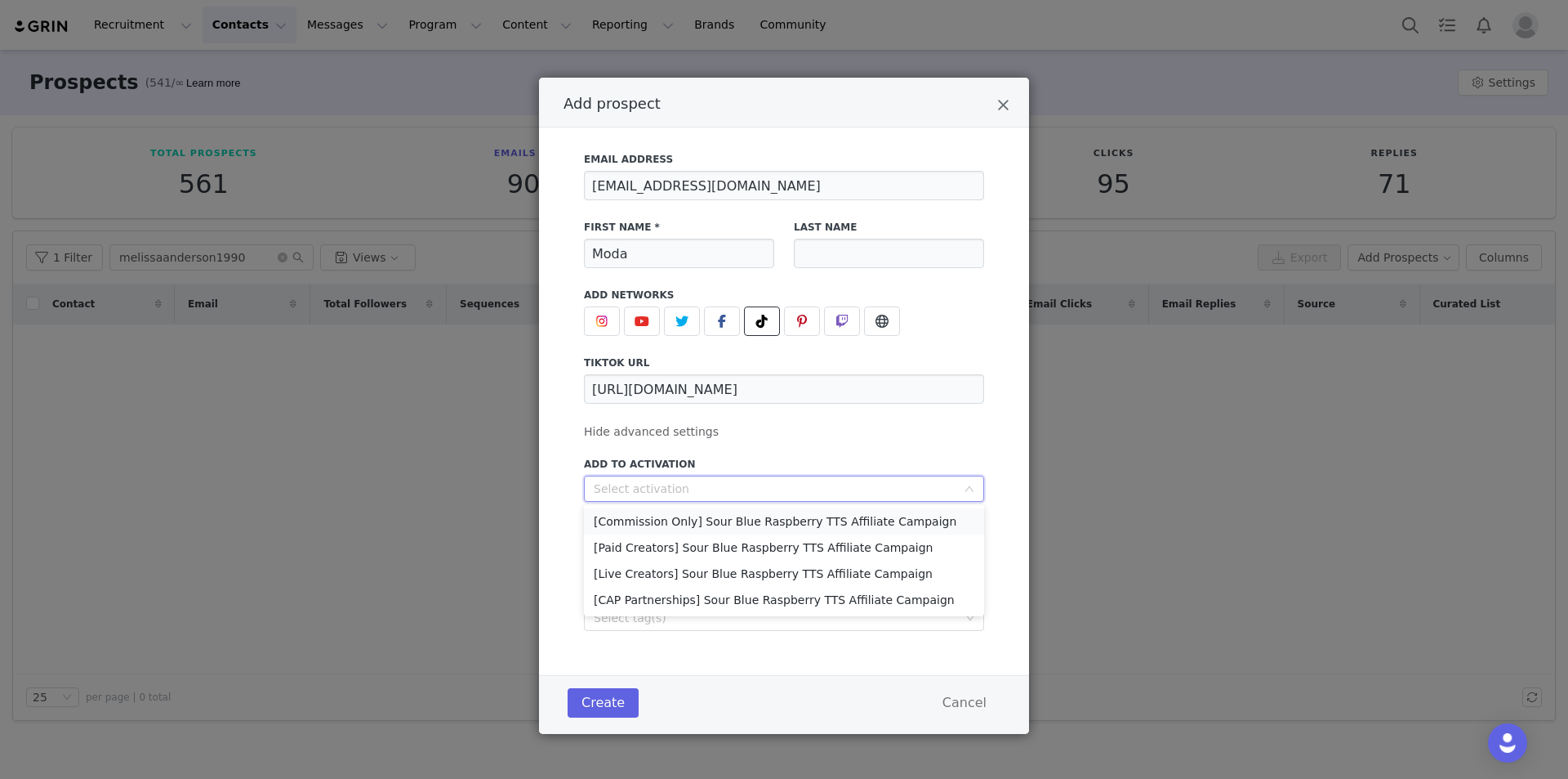
click at [667, 520] on li "[Commission Only] Sour Blue Raspberry TTS Affiliate Campaign" at bounding box center [784, 521] width 401 height 26
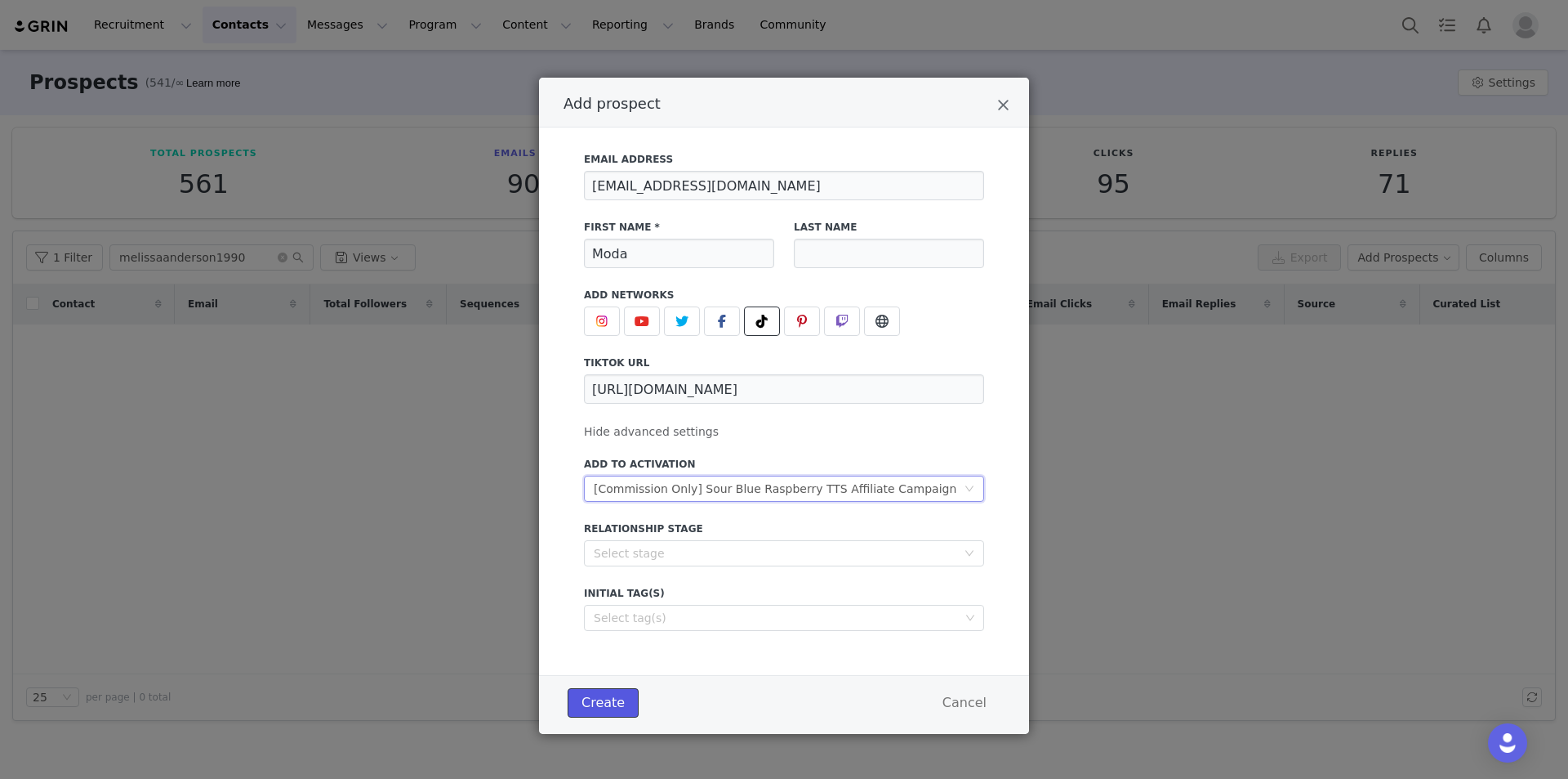
click at [589, 710] on button "Create" at bounding box center [602, 703] width 71 height 29
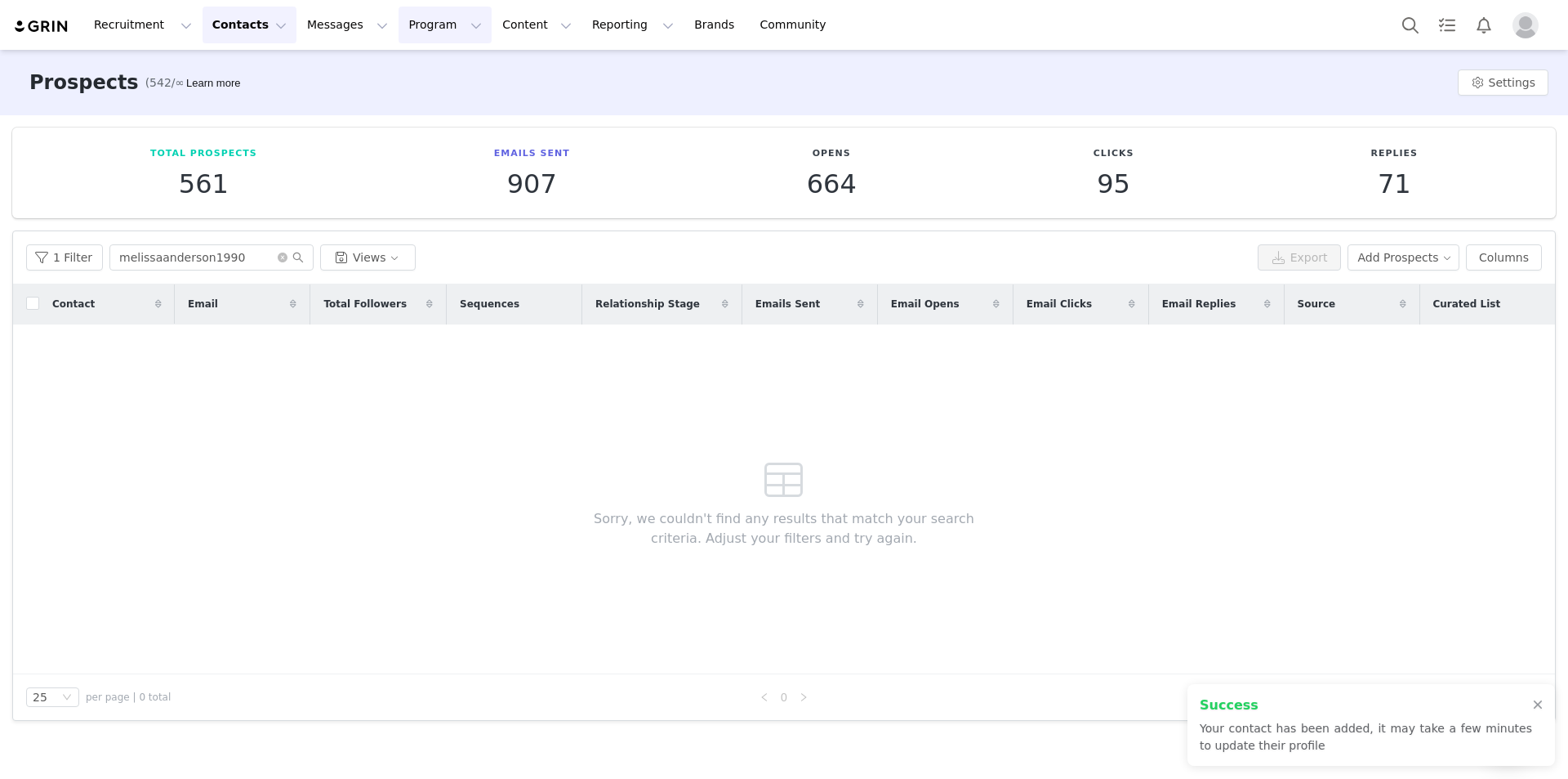
click at [399, 30] on button "Program Program" at bounding box center [445, 25] width 94 height 37
click at [386, 87] on link "Activations" at bounding box center [423, 72] width 129 height 30
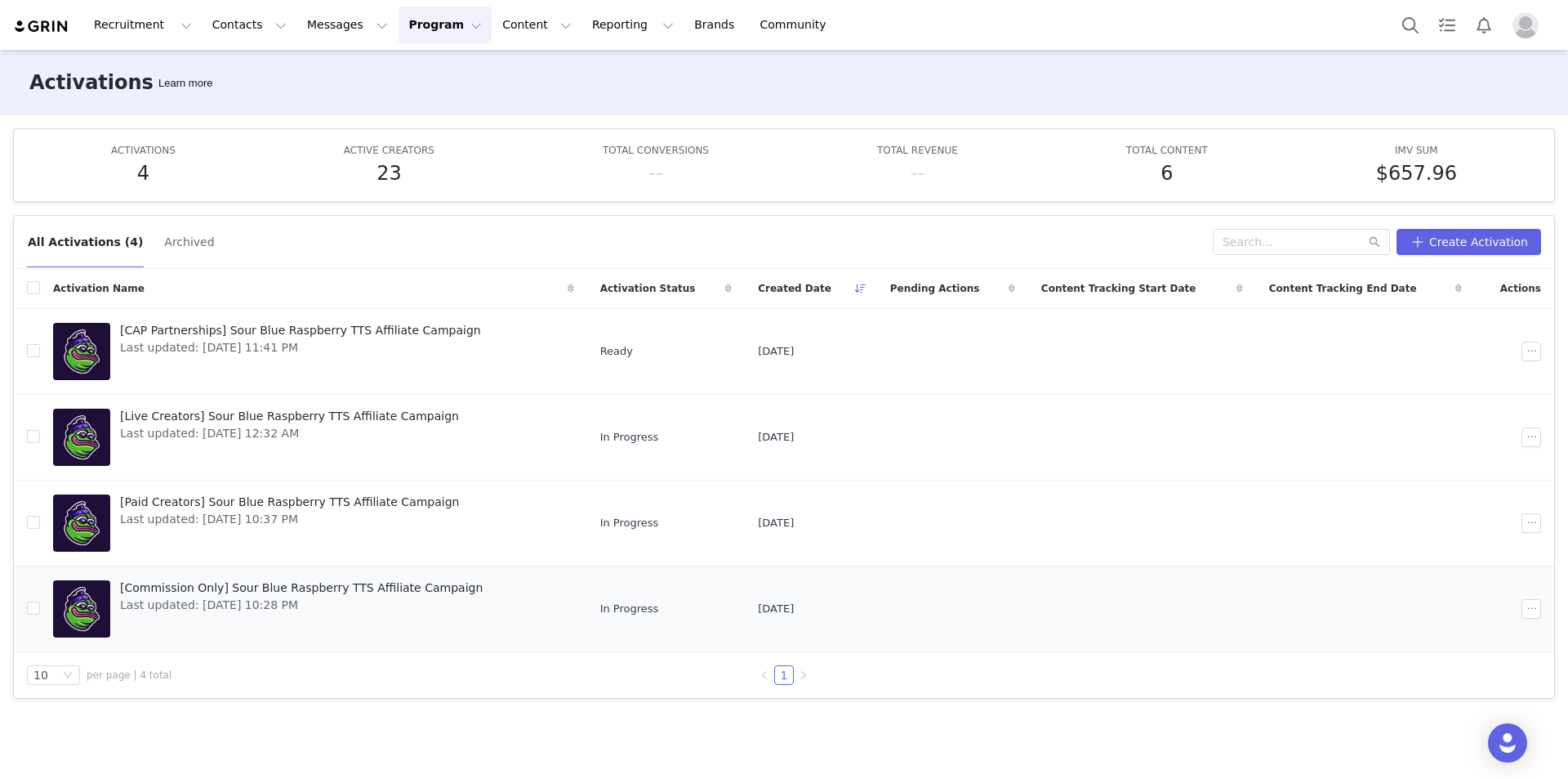
click at [181, 592] on span "[Commission Only] Sour Blue Raspberry TTS Affiliate Campaign" at bounding box center [301, 588] width 363 height 18
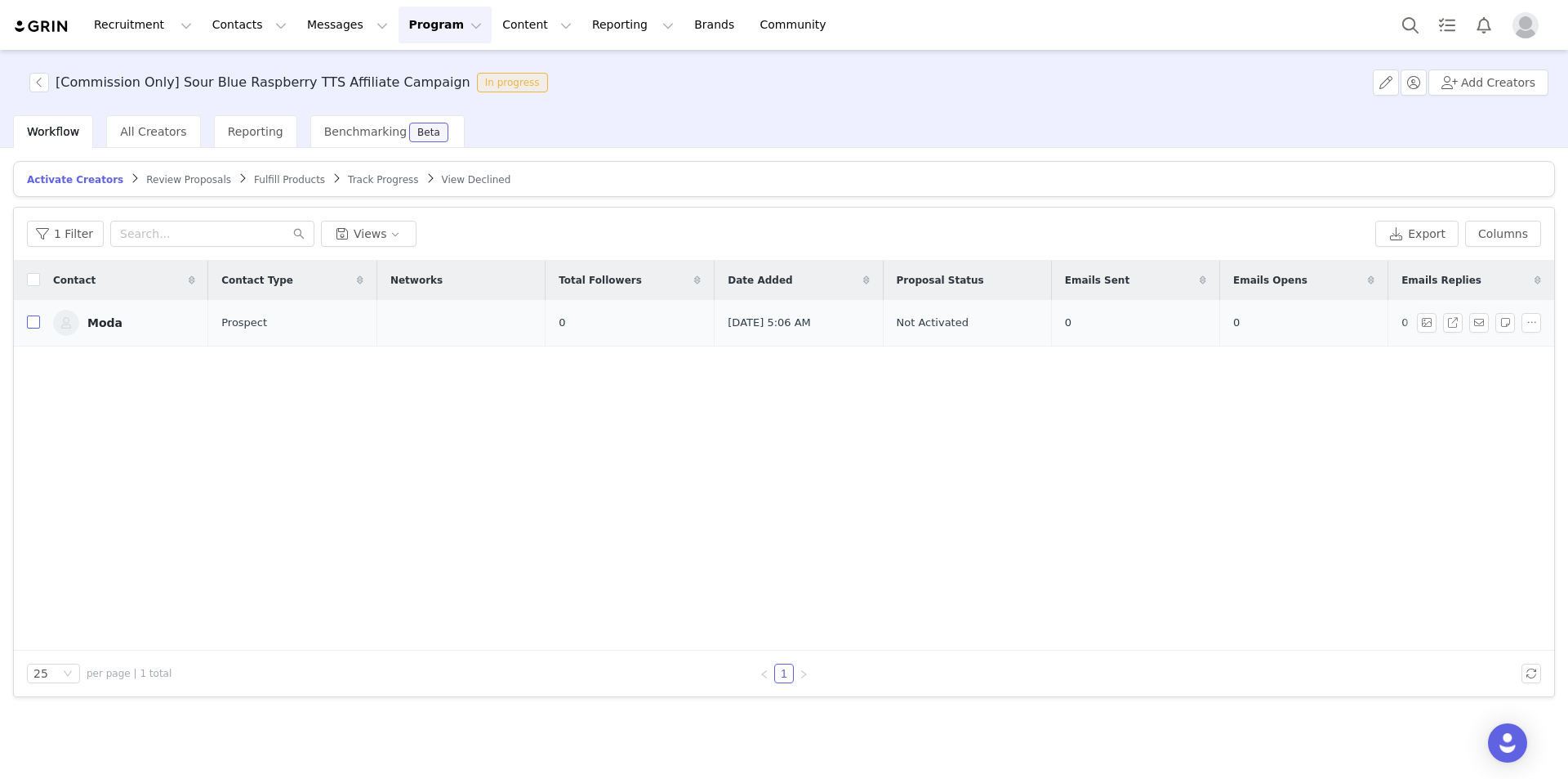
click at [38, 323] on input "checkbox" at bounding box center [33, 321] width 13 height 13
checkbox input "true"
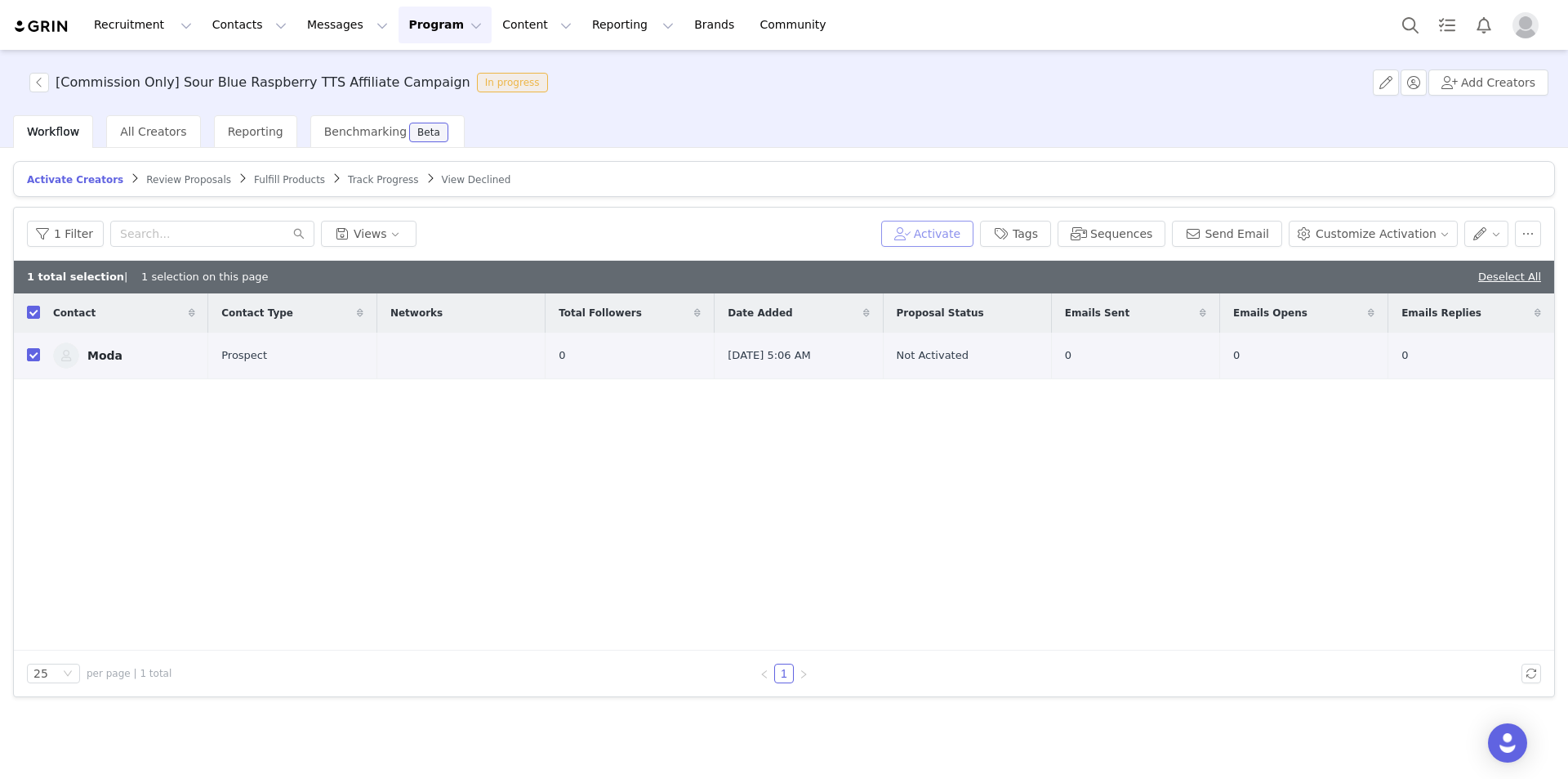
click at [974, 225] on button "Activate" at bounding box center [927, 233] width 93 height 26
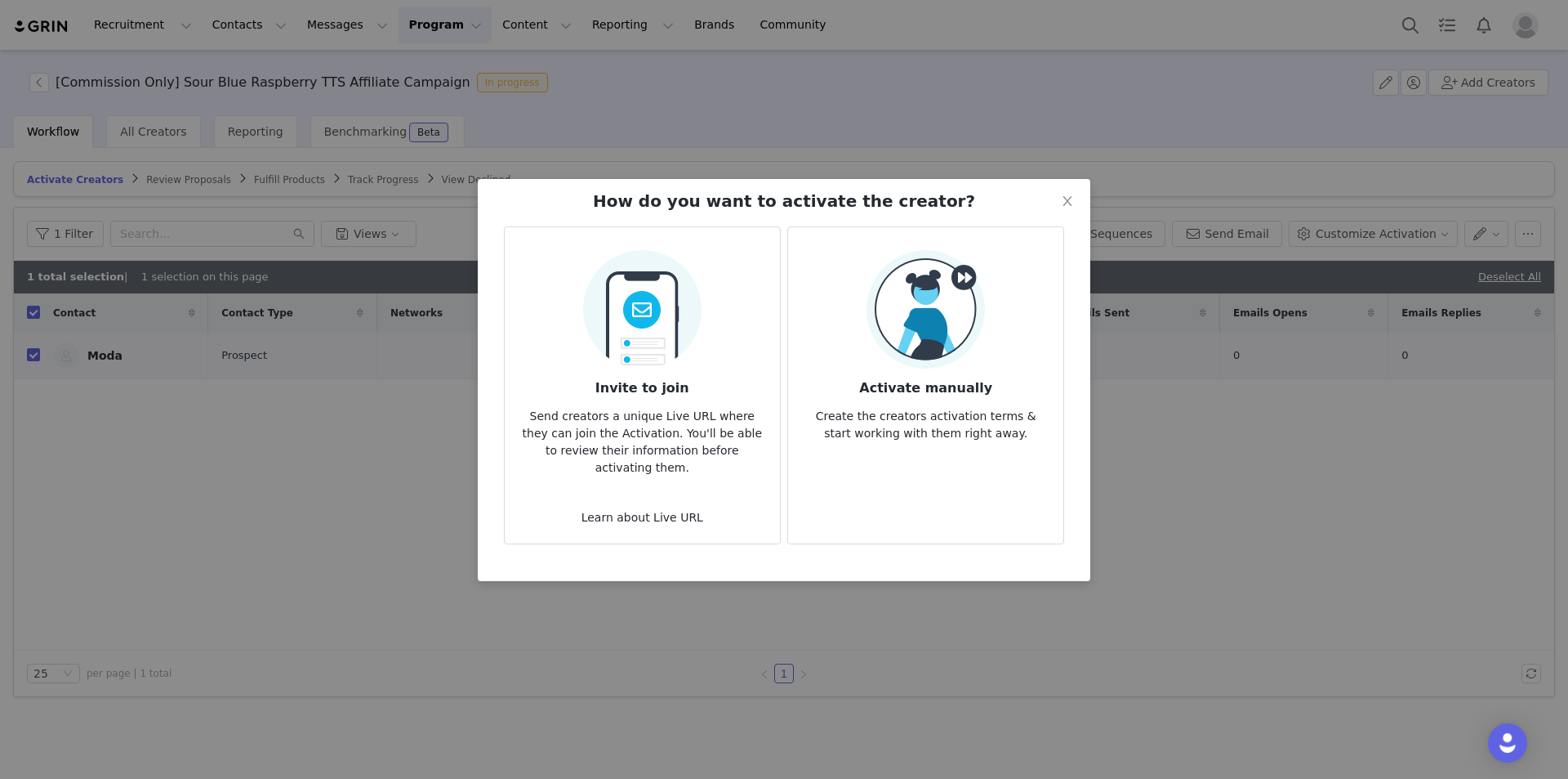
click at [1010, 508] on article "Activate manually Create the creators activation terms & start working with the…" at bounding box center [926, 385] width 277 height 318
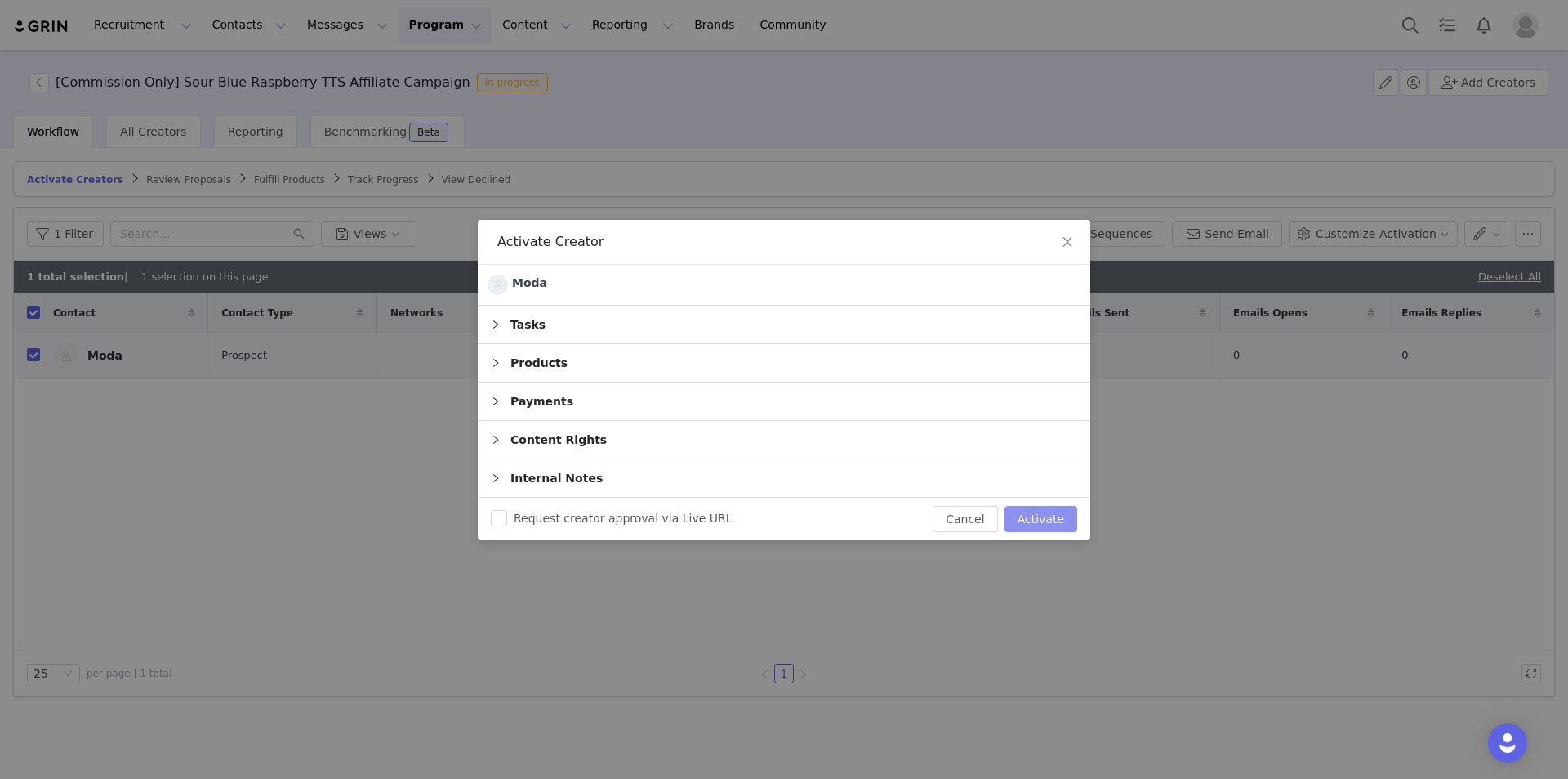
click at [1058, 520] on button "Activate" at bounding box center [1041, 519] width 73 height 26
checkbox input "false"
